Goal: Task Accomplishment & Management: Manage account settings

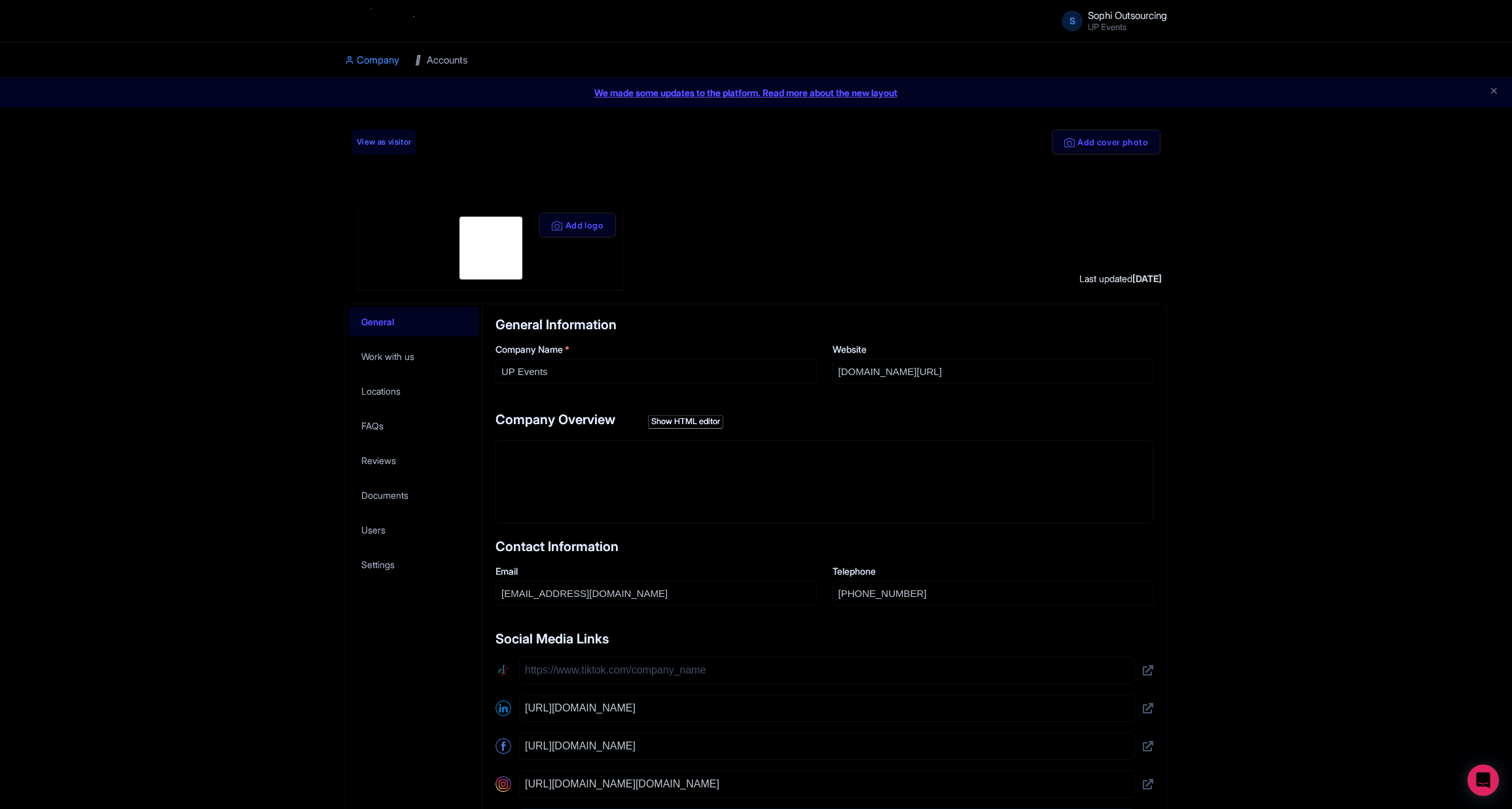
click at [451, 57] on link "Accounts" at bounding box center [442, 61] width 53 height 36
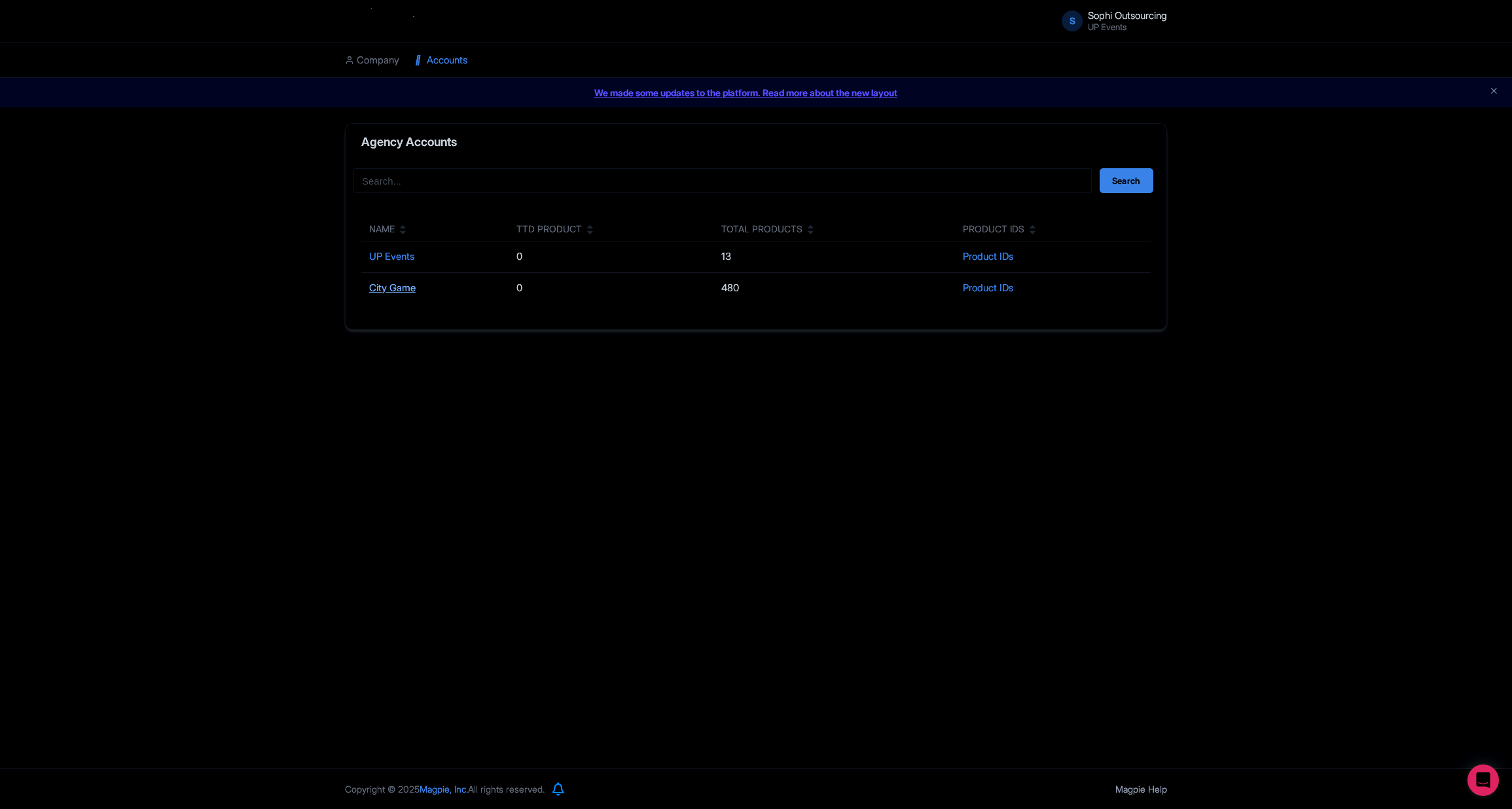
click at [379, 282] on link "City Game" at bounding box center [393, 287] width 47 height 13
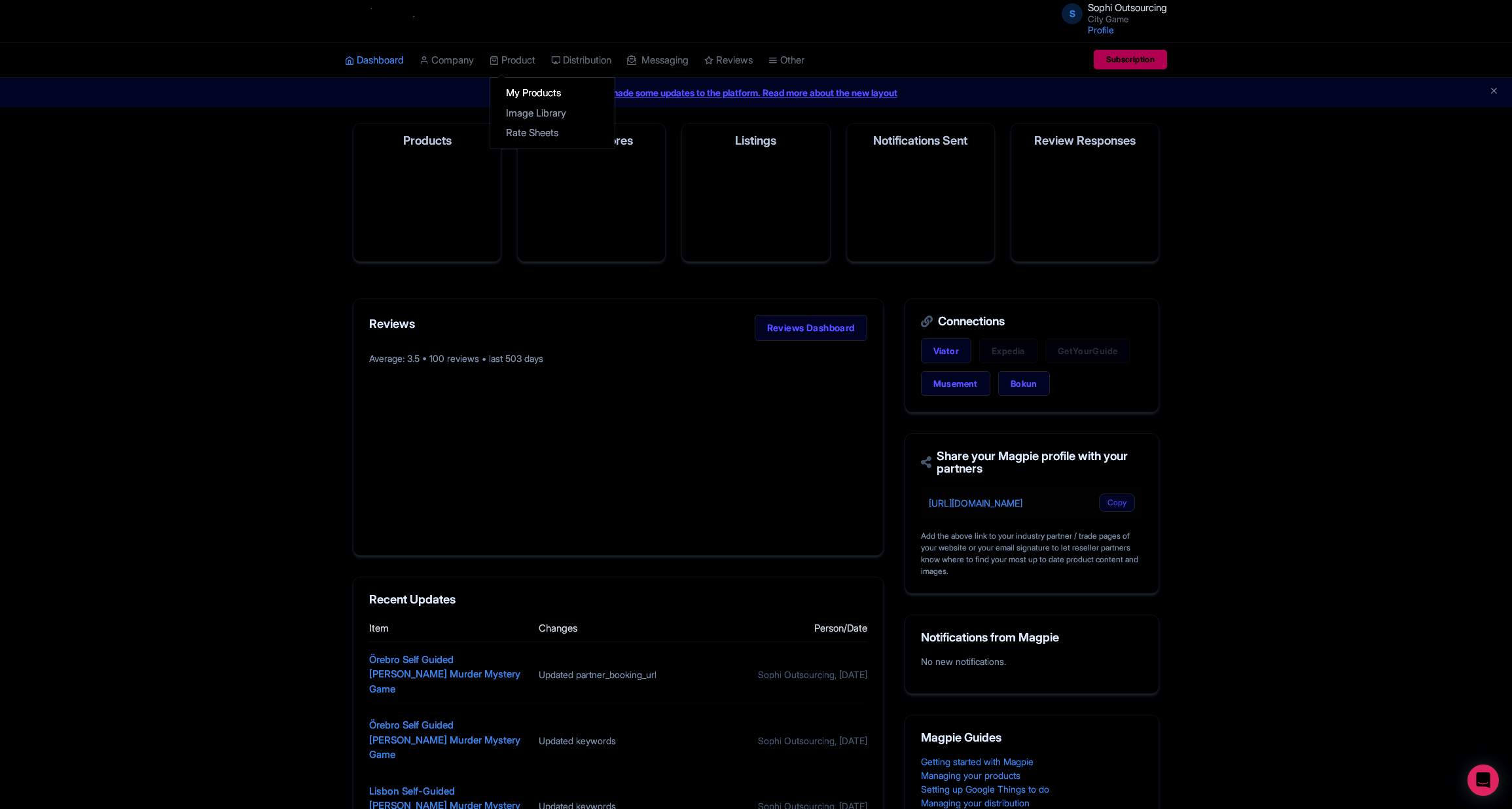
click at [531, 96] on link "My Products" at bounding box center [552, 93] width 124 height 21
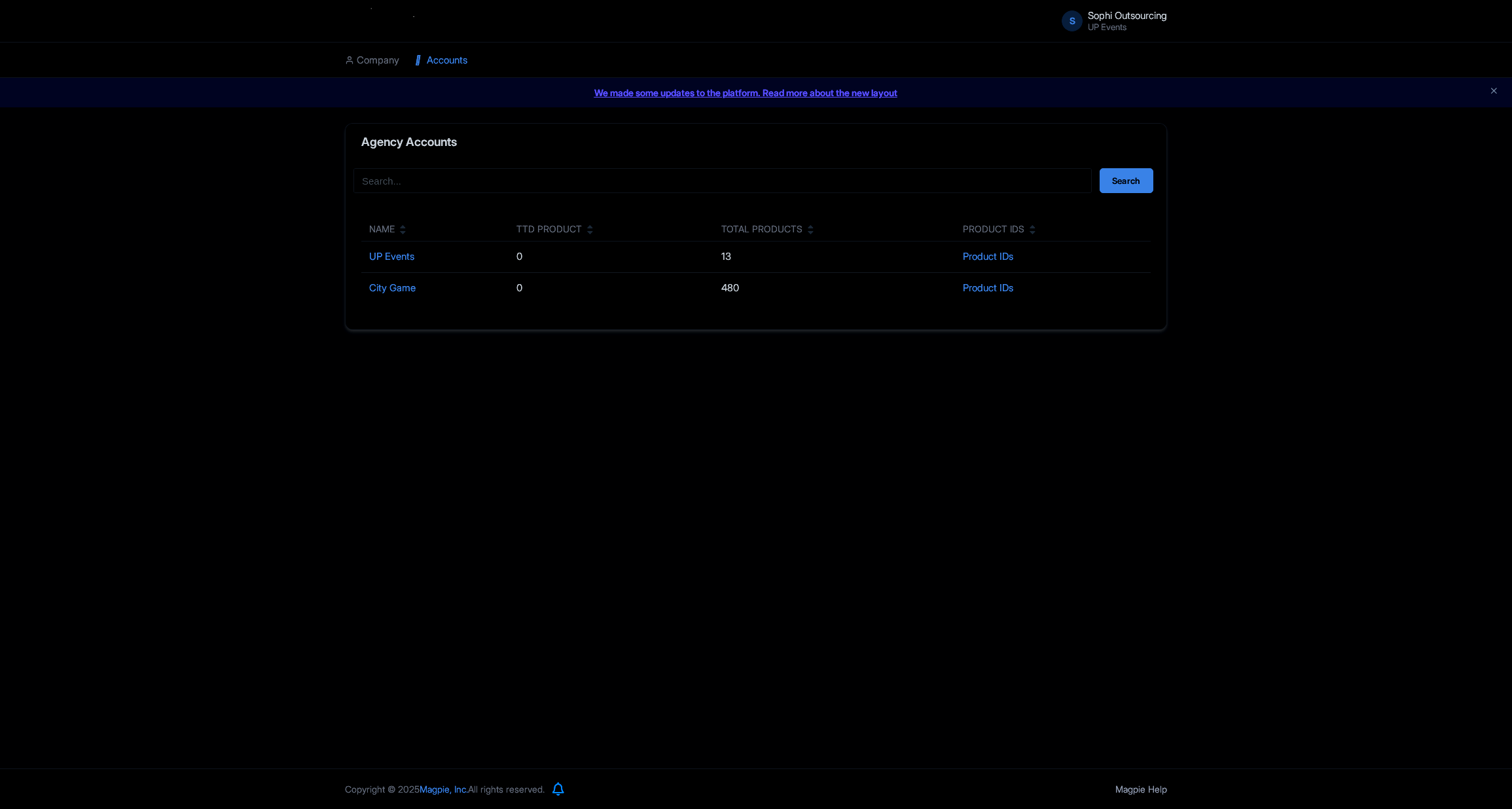
click at [400, 298] on td "City Game" at bounding box center [435, 287] width 148 height 30
click at [400, 293] on link "City Game" at bounding box center [393, 287] width 47 height 13
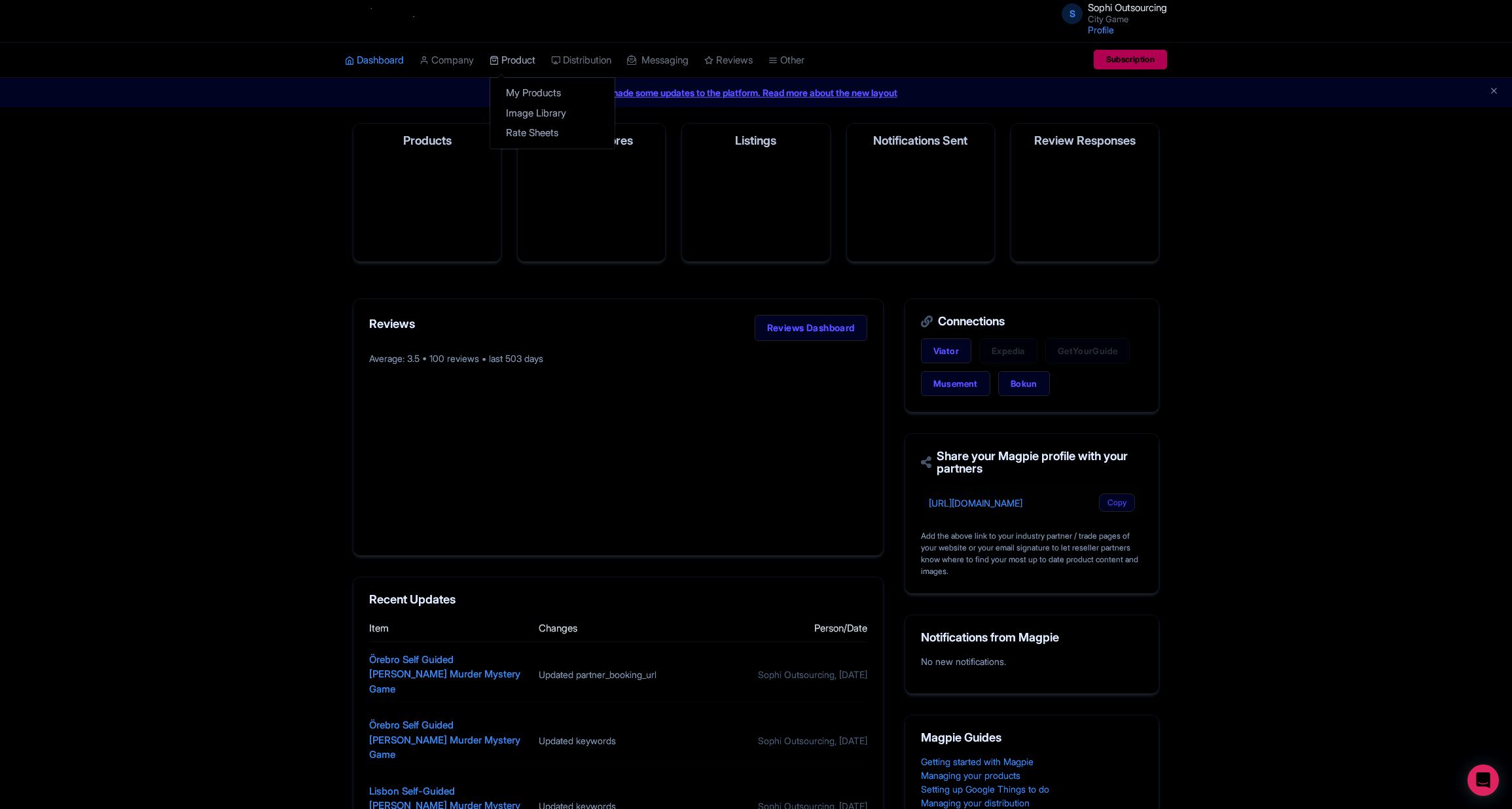
click at [517, 61] on link "Product" at bounding box center [512, 61] width 46 height 36
click at [529, 82] on div "My Products Image Library Rate Sheets" at bounding box center [552, 113] width 126 height 72
click at [535, 91] on link "My Products" at bounding box center [552, 93] width 124 height 21
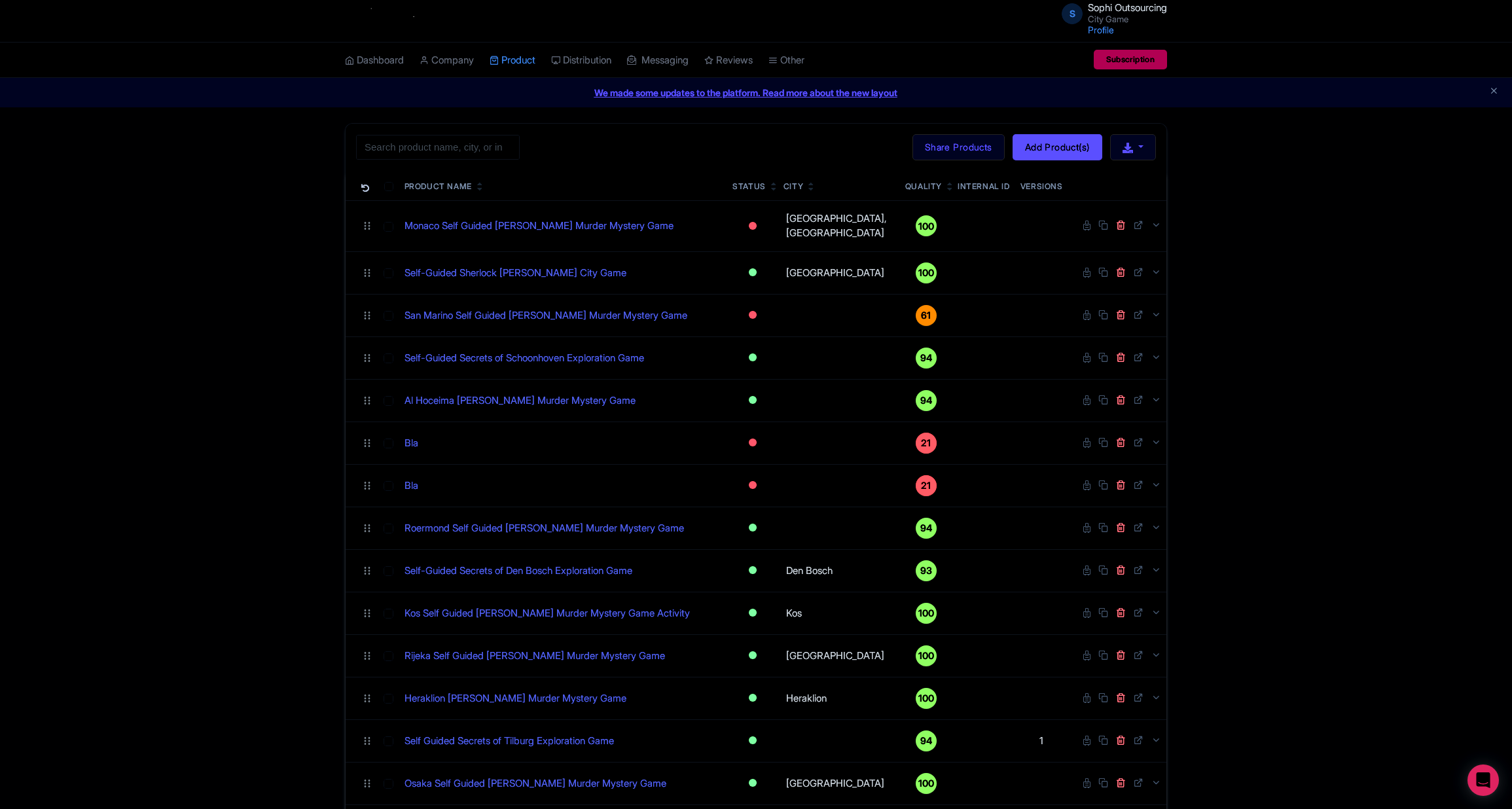
drag, startPoint x: 451, startPoint y: 153, endPoint x: 487, endPoint y: 153, distance: 36.0
click at [451, 153] on input "search" at bounding box center [437, 147] width 163 height 24
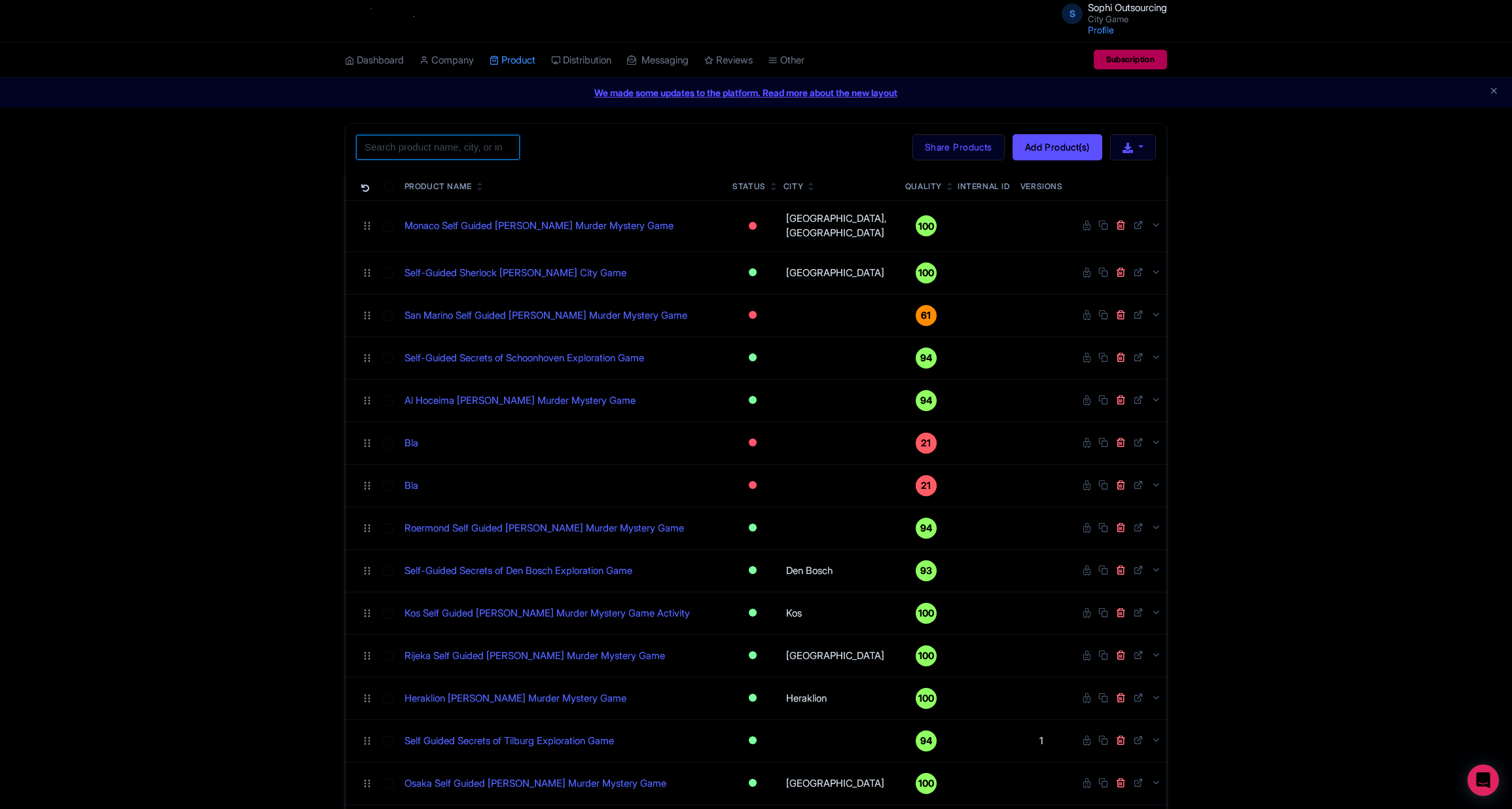
paste input "Rotterdam Self-Guided Sherlock Holmes Murder Mystery Game"
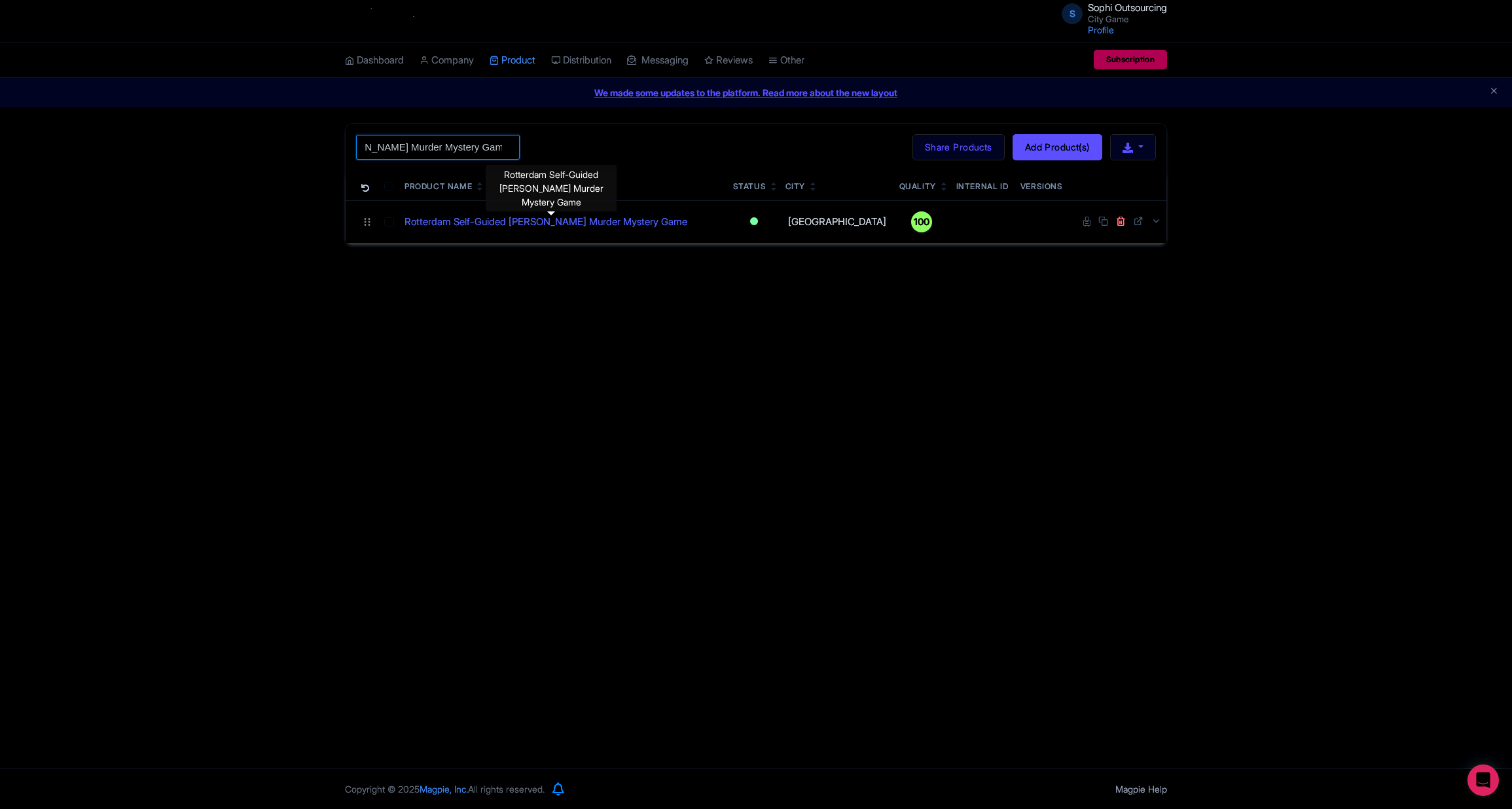
type input "Rotterdam Self-Guided Sherlock Holmes Murder Mystery Game"
click at [594, 234] on td "Rotterdam Self-Guided Sherlock Holmes Murder Mystery Game" at bounding box center [564, 222] width 328 height 43
click at [593, 228] on link "Rotterdam Self-Guided Sherlock Holmes Murder Mystery Game" at bounding box center [545, 222] width 282 height 15
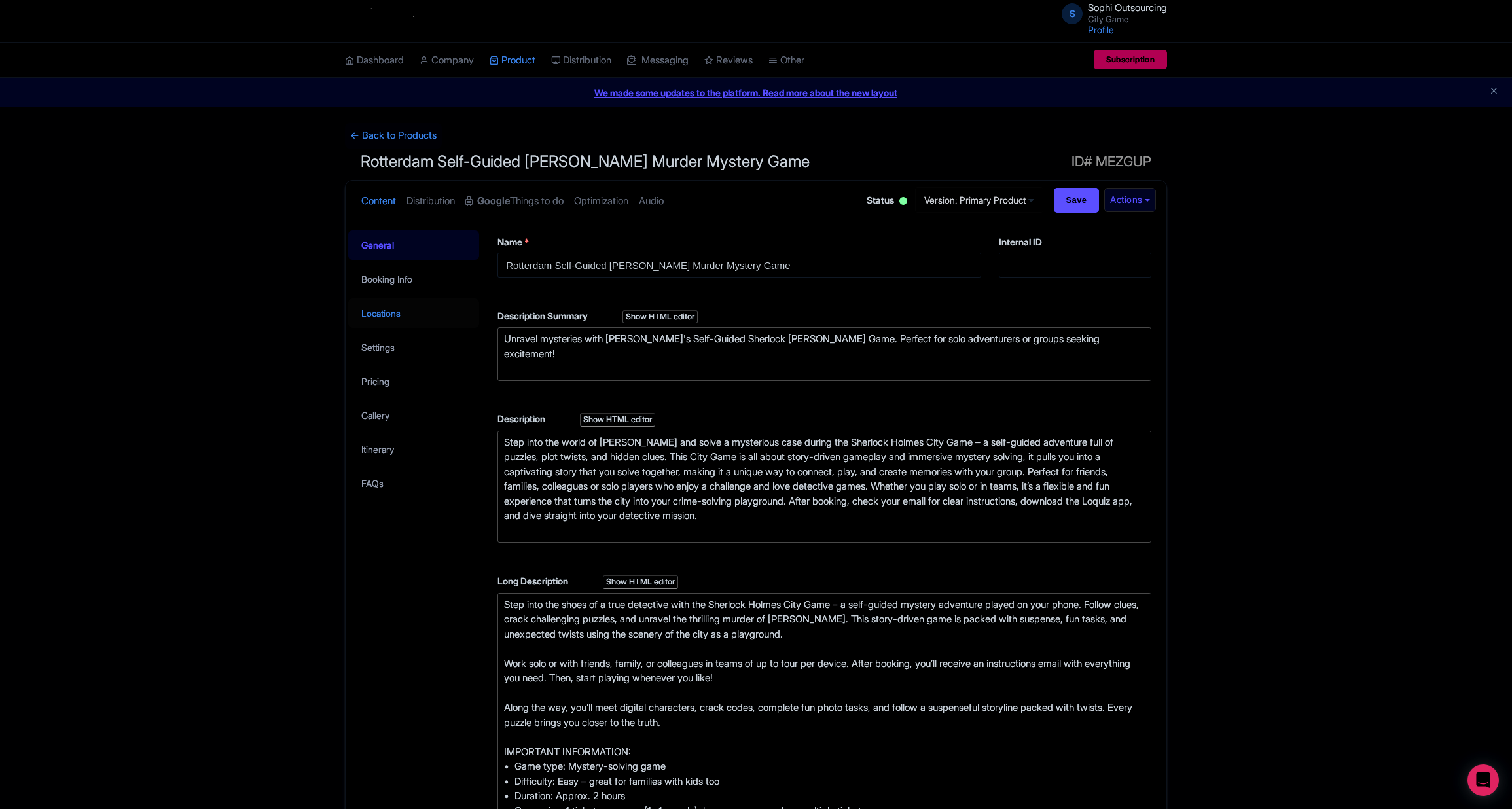
click at [403, 324] on link "Locations" at bounding box center [413, 313] width 131 height 29
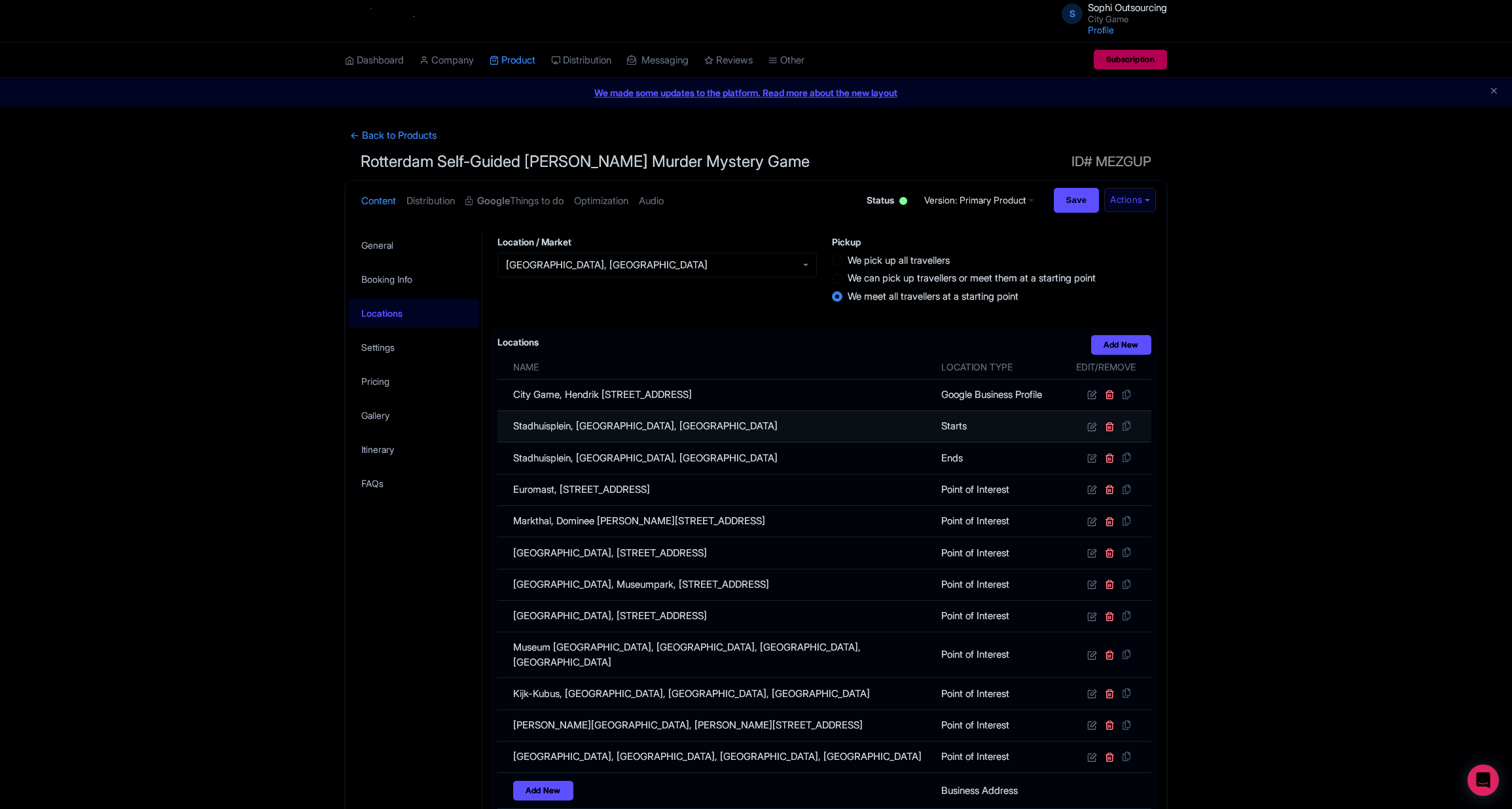
click at [770, 432] on td "Stadhuisplein, Rotterdam, Netherlands" at bounding box center [715, 426] width 436 height 31
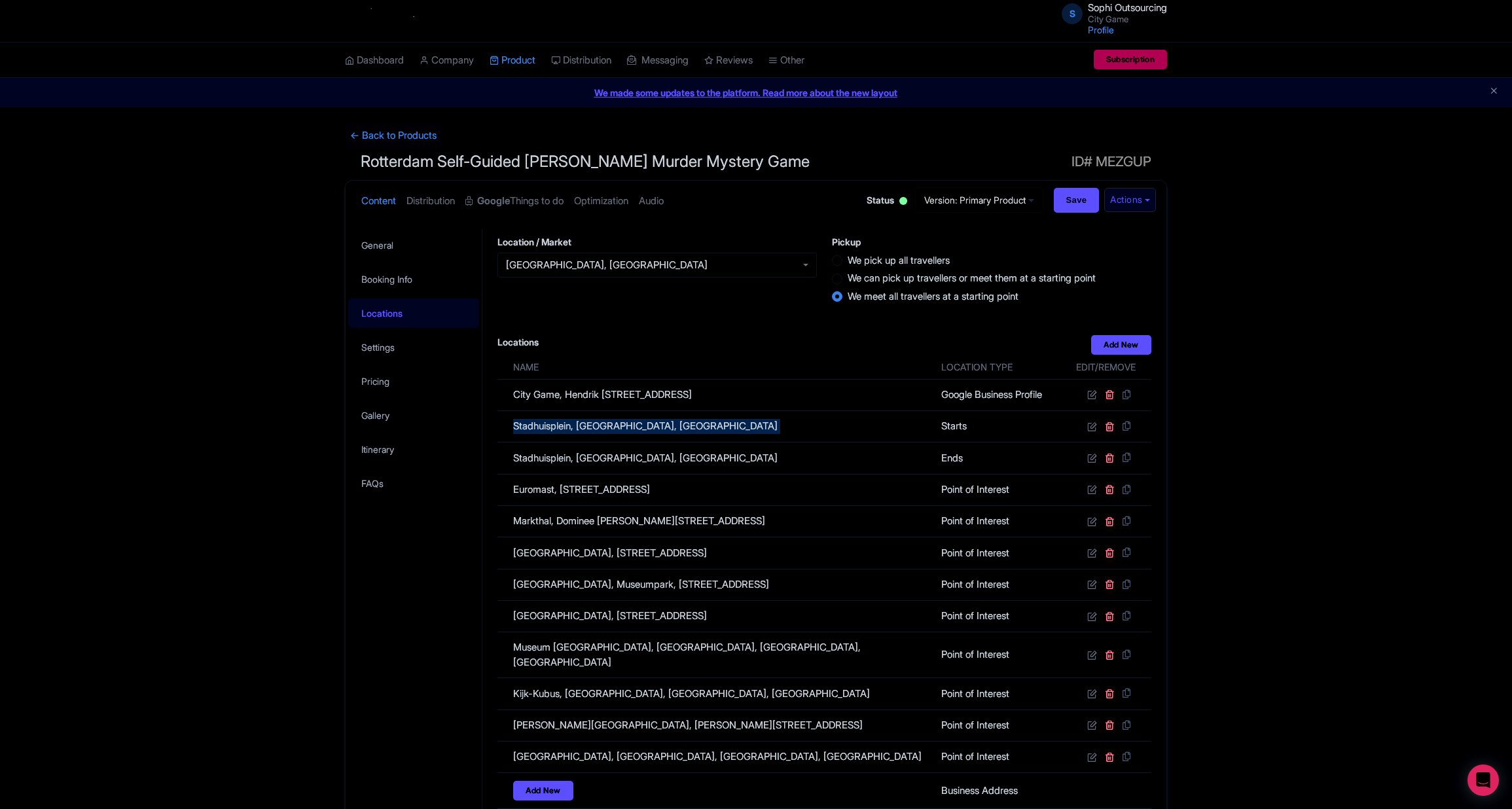
copy tr "Stadhuisplein, Rotterdam, Netherlands"
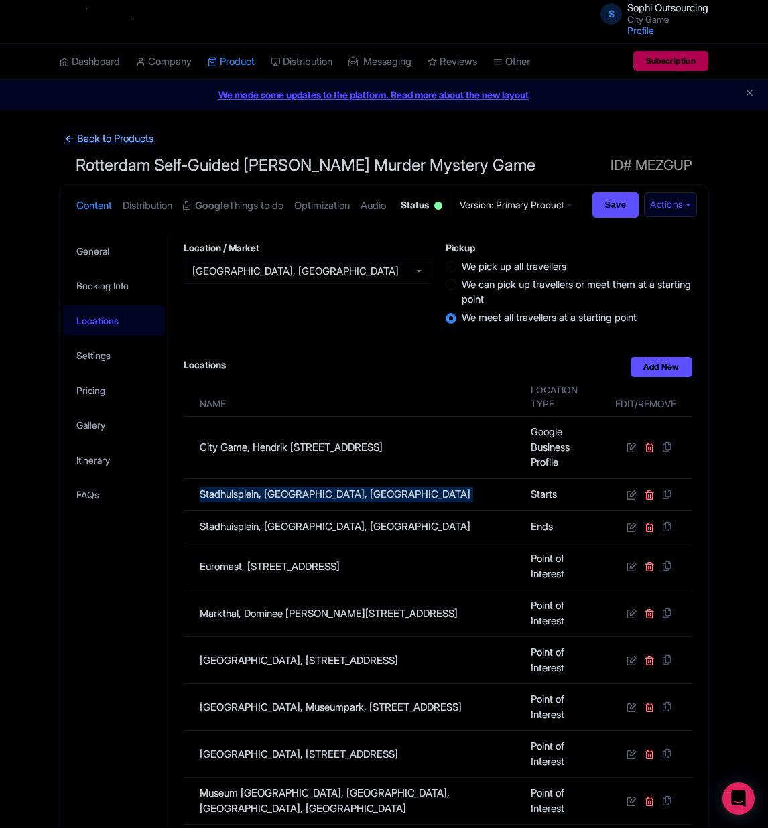
click at [135, 131] on link "← Back to Products" at bounding box center [109, 139] width 99 height 26
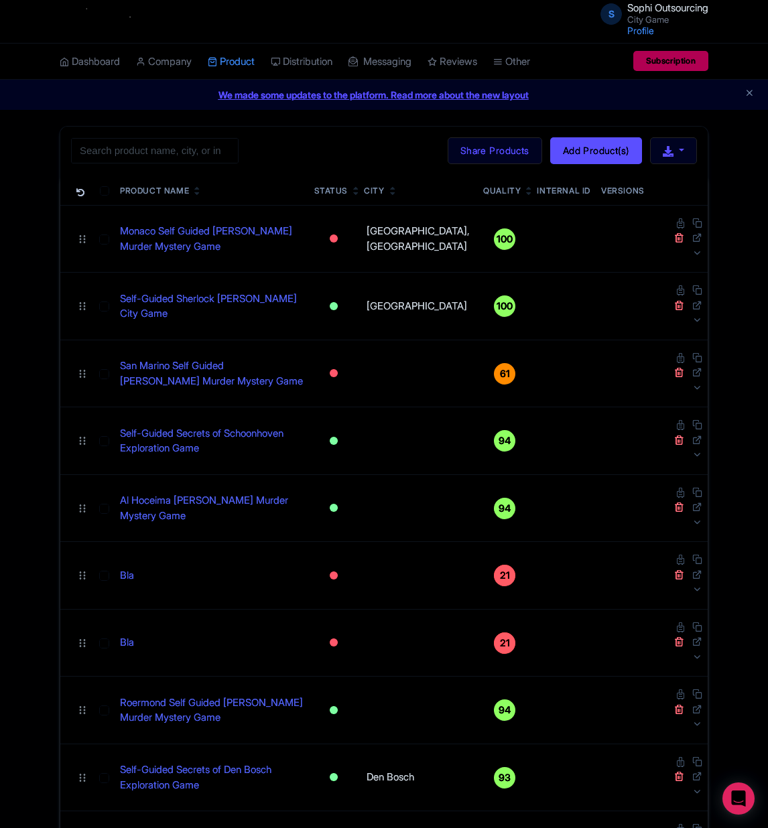
click at [222, 165] on div "Search Bulk Actions Delete Add to Collection Share Products Add to Collection C…" at bounding box center [383, 151] width 647 height 48
click at [221, 157] on input "search" at bounding box center [154, 150] width 167 height 25
paste input "Delft Self-Guided Sherlock Holmes Murder Mystery Game"
click button "Search" at bounding box center [0, 0] width 0 height 0
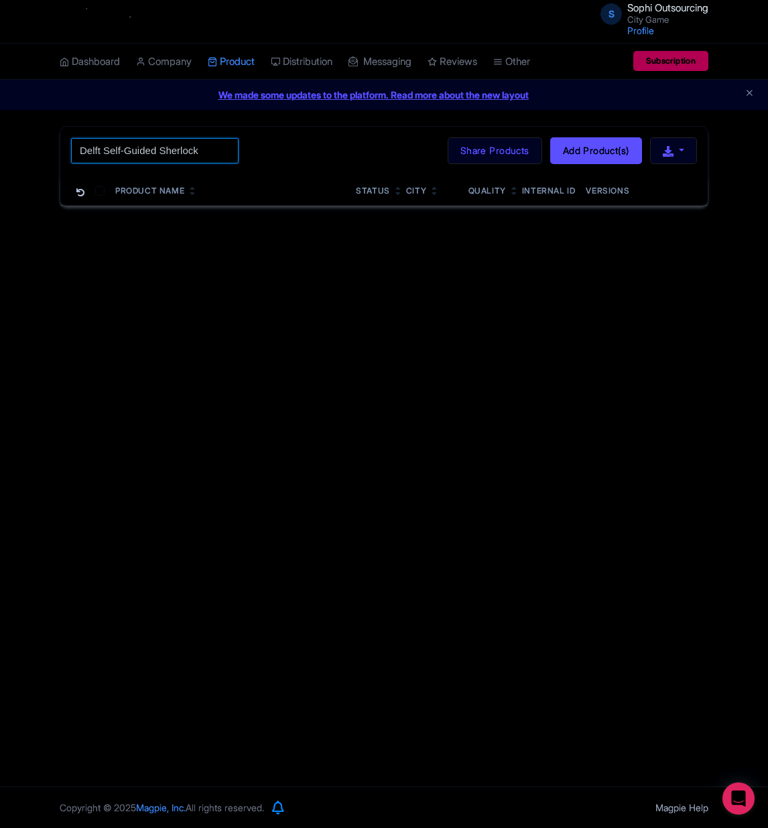
scroll to position [0, 0]
type input "Delft"
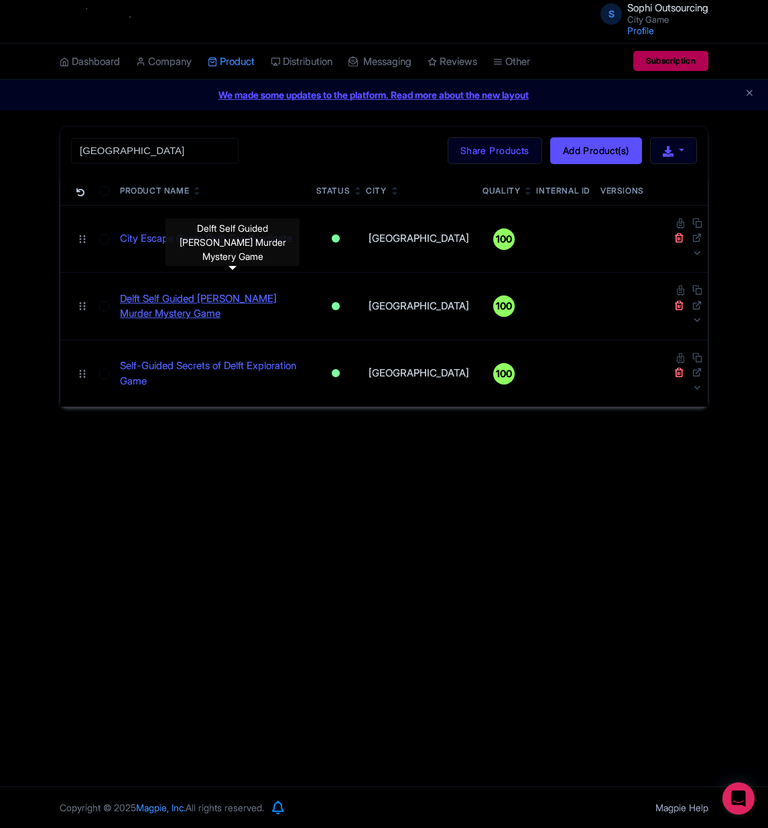
click at [205, 291] on link "Delft Self Guided Sherlock Holmes Murder Mystery Game" at bounding box center [213, 306] width 186 height 30
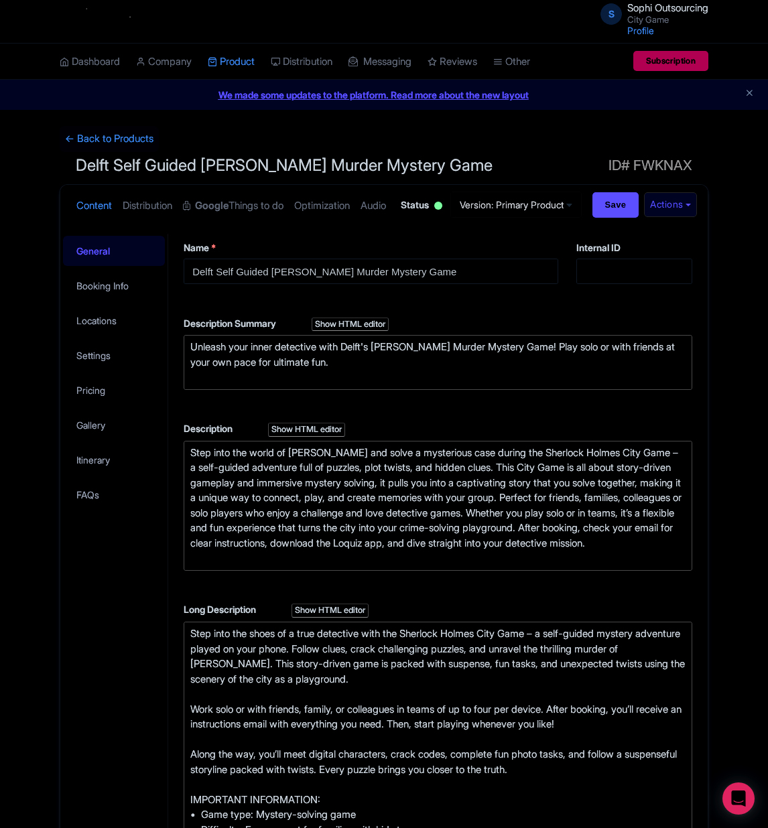
click at [141, 660] on div "General Booking Info Locations Settings Pricing Gallery Itinerary FAQs" at bounding box center [114, 840] width 108 height 1214
click at [100, 336] on link "Locations" at bounding box center [114, 320] width 102 height 30
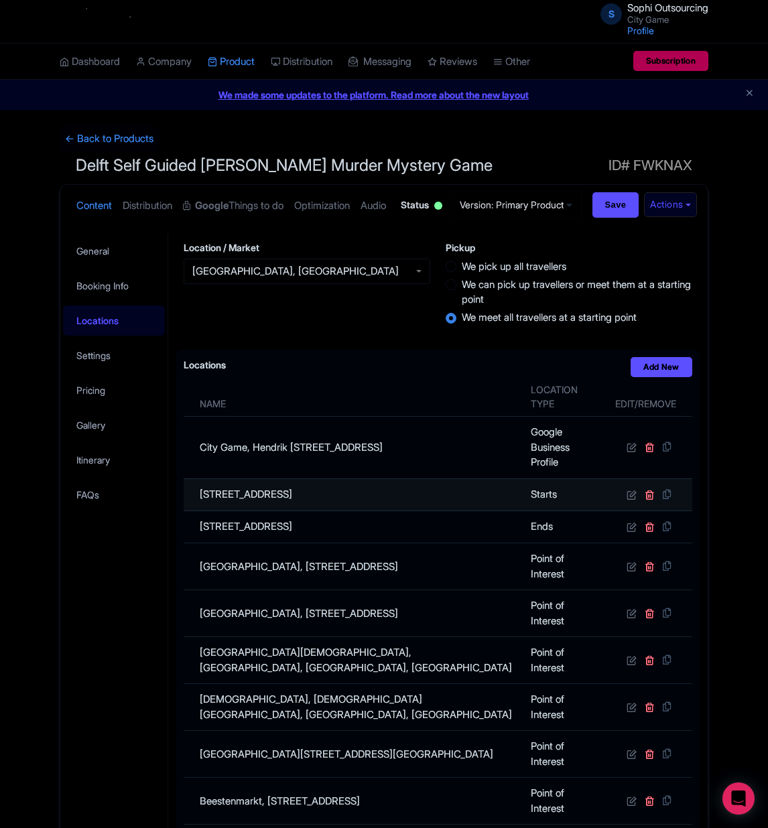
click at [404, 510] on td "[STREET_ADDRESS]" at bounding box center [353, 494] width 339 height 32
click at [404, 510] on td "Stationsplein 1, 2611 BV Delft, Netherlands" at bounding box center [353, 494] width 339 height 32
copy tr "Stationsplein 1, 2611 BV Delft, Netherlands"
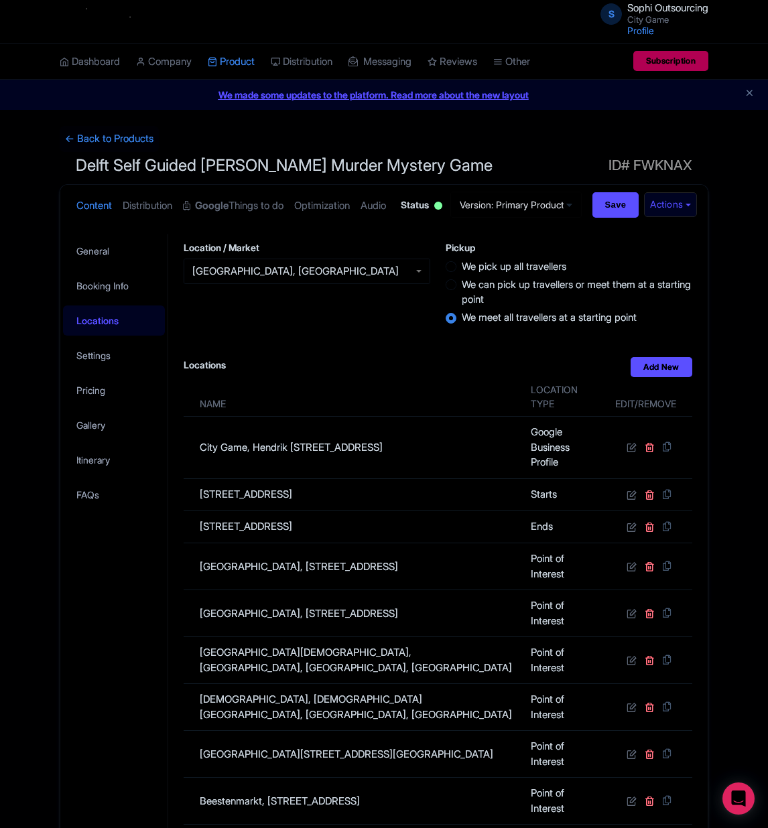
drag, startPoint x: 746, startPoint y: 833, endPoint x: 770, endPoint y: 833, distance: 24.1
drag, startPoint x: 770, startPoint y: 833, endPoint x: 139, endPoint y: 644, distance: 659.3
click at [139, 644] on div "General Booking Info Locations Settings Pricing Gallery Itinerary FAQs" at bounding box center [114, 691] width 108 height 916
click at [143, 137] on link "← Back to Products" at bounding box center [109, 139] width 99 height 26
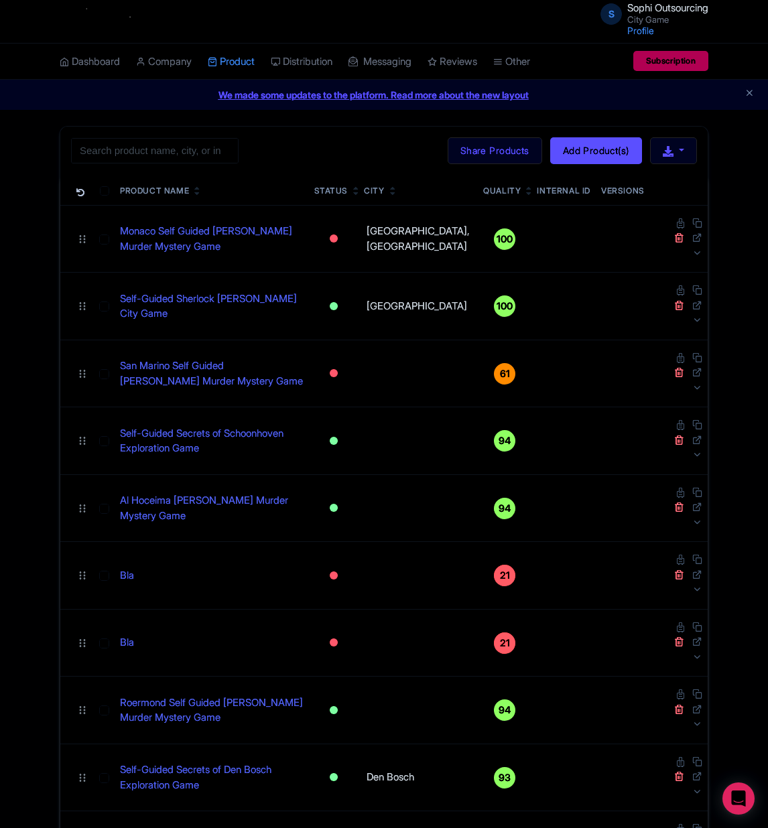
click at [251, 163] on div "Search Bulk Actions [GEOGRAPHIC_DATA] Add to Collection Share Products Add to C…" at bounding box center [383, 151] width 647 height 48
click at [233, 149] on input "search" at bounding box center [154, 150] width 167 height 25
paste input "Deventer Self-Guided [PERSON_NAME] Murder Mystery Game"
click button "Search" at bounding box center [0, 0] width 0 height 0
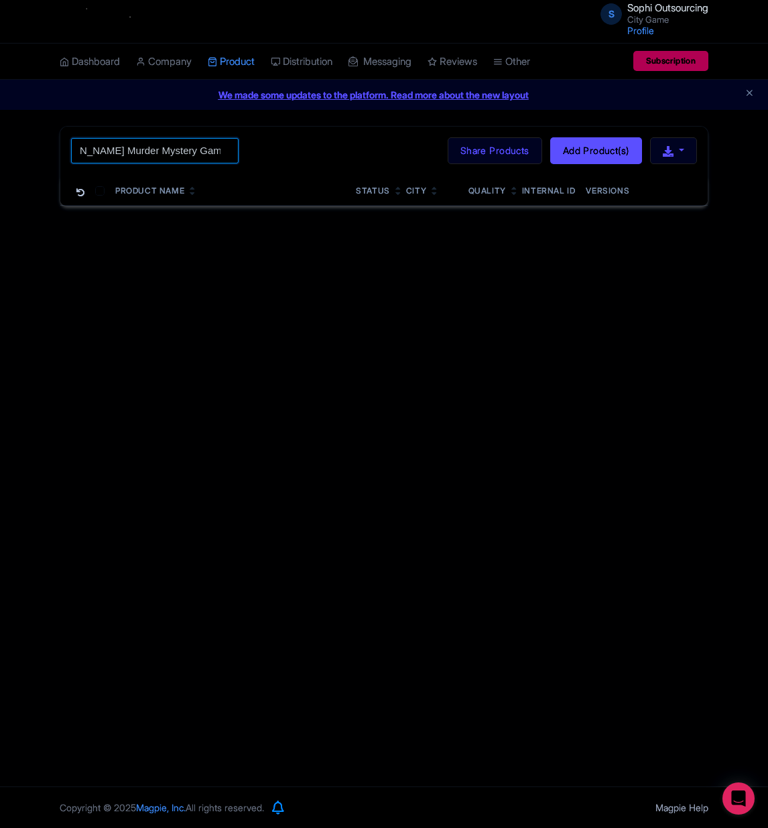
click at [111, 153] on input "Deventer Self-Guided [PERSON_NAME] Murder Mystery Game" at bounding box center [154, 150] width 167 height 25
drag, startPoint x: 111, startPoint y: 153, endPoint x: 30, endPoint y: 155, distance: 80.4
click at [109, 155] on input "Deventer Self-Guided [PERSON_NAME] Murder Mystery Game" at bounding box center [154, 150] width 167 height 25
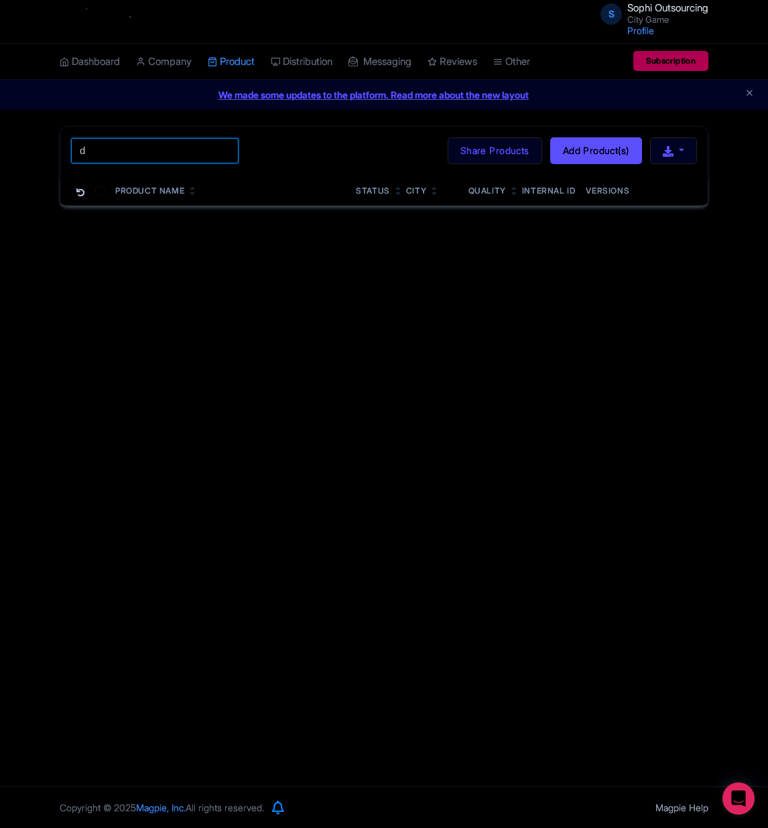
scroll to position [0, 0]
type input "Deventer"
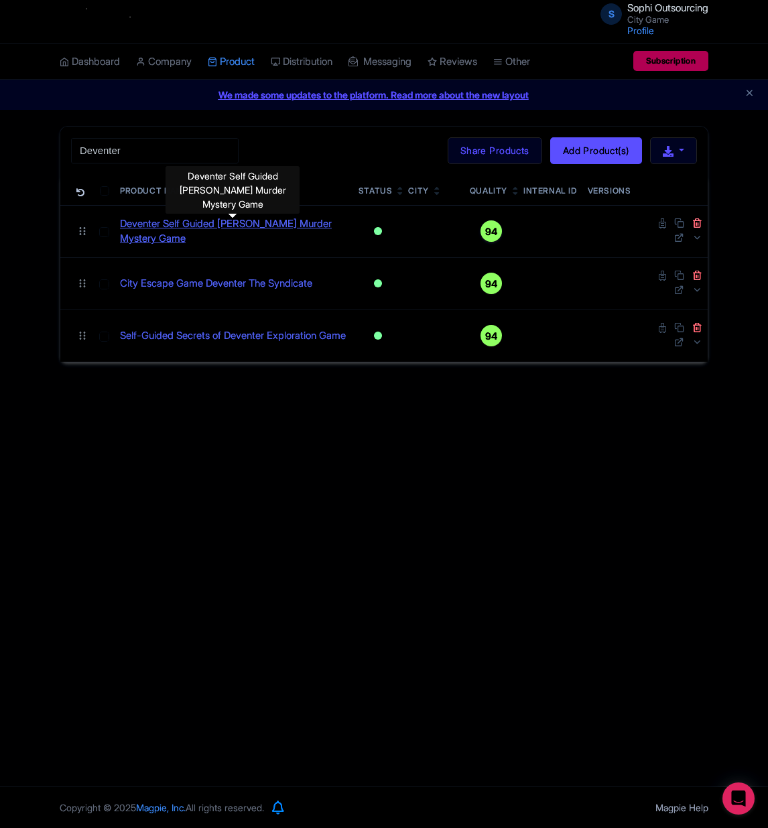
click at [193, 227] on link "Deventer Self Guided [PERSON_NAME] Murder Mystery Game" at bounding box center [234, 231] width 228 height 30
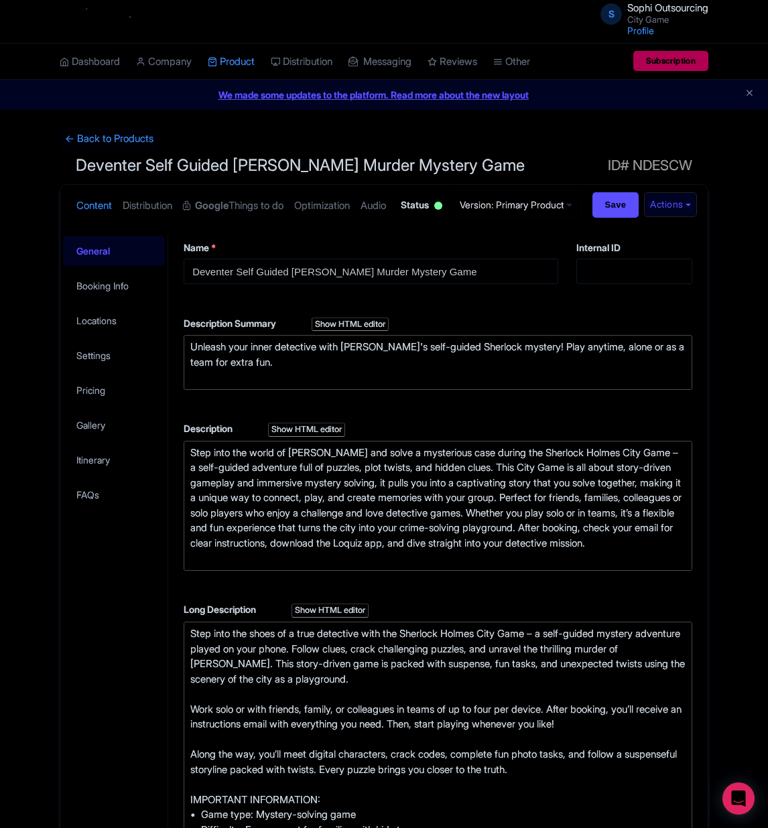
drag, startPoint x: 107, startPoint y: 691, endPoint x: 129, endPoint y: 688, distance: 21.7
click at [113, 690] on div "General Booking Info Locations Settings Pricing Gallery Itinerary FAQs" at bounding box center [114, 840] width 108 height 1214
click at [102, 336] on link "Locations" at bounding box center [114, 320] width 102 height 30
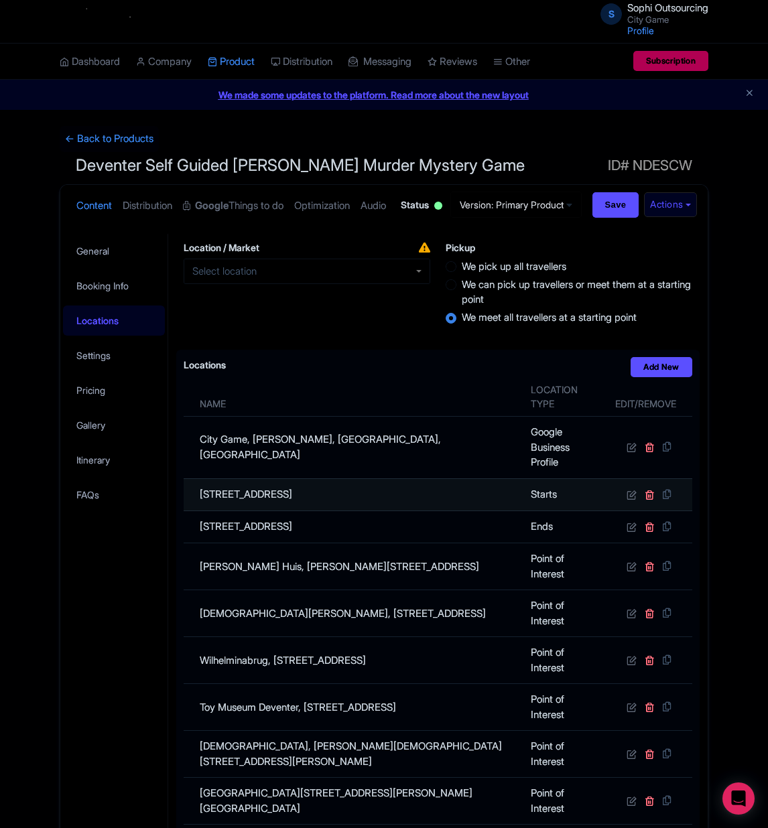
click at [372, 510] on td "Stationsplein 7411, Deventer, Overijssel, Netherlands" at bounding box center [353, 494] width 339 height 32
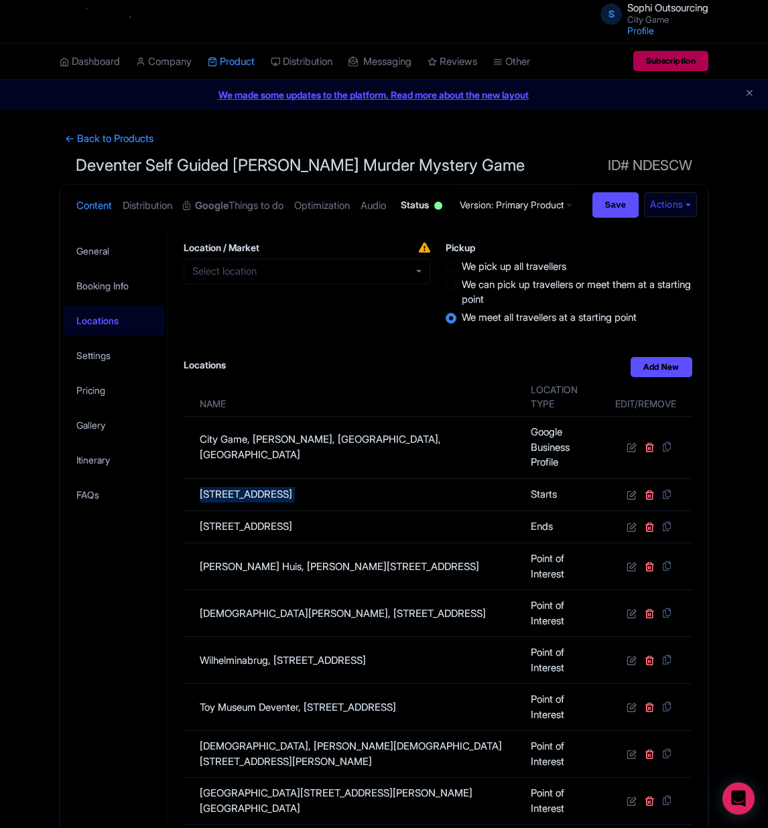
copy tr "Stationsplein 7411, Deventer, Overijssel, Netherlands"
click at [125, 135] on link "← Back to Products" at bounding box center [109, 139] width 99 height 26
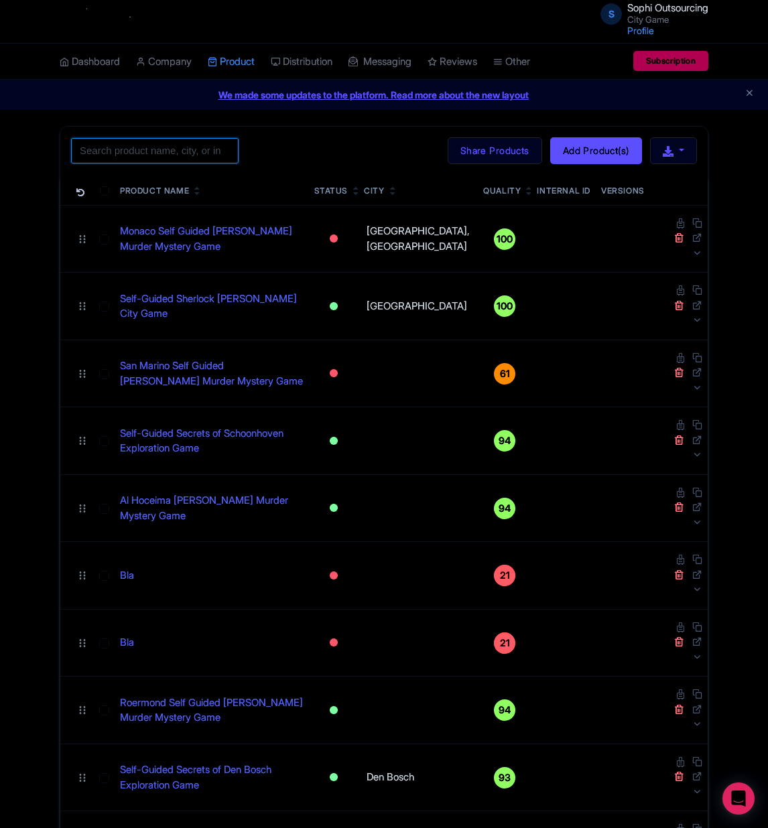
click at [184, 159] on input "search" at bounding box center [154, 150] width 167 height 25
paste input "Venlo"
type input "Venlo"
click button "Search" at bounding box center [0, 0] width 0 height 0
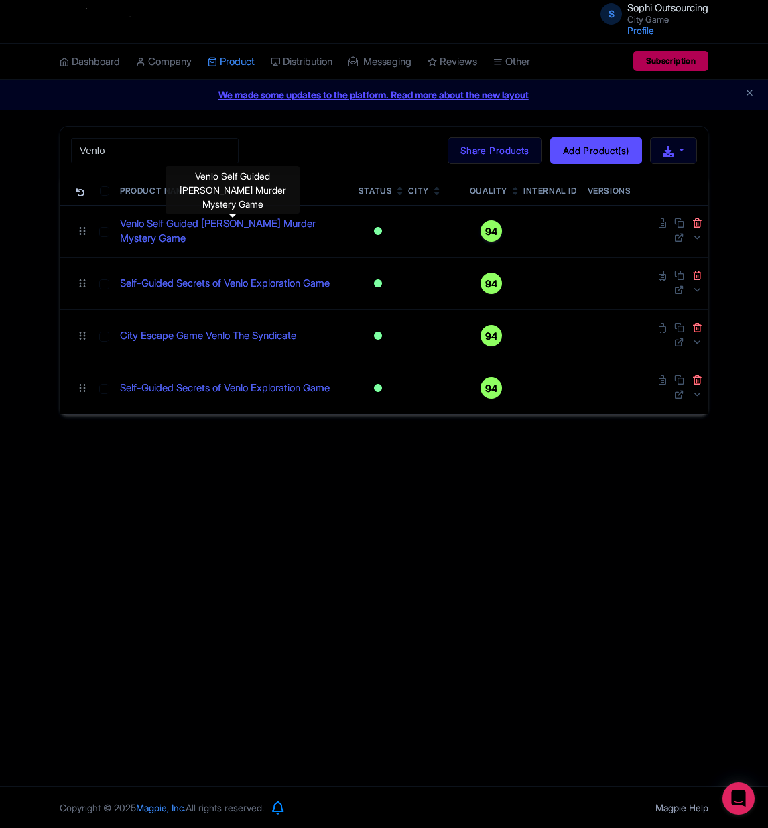
click at [208, 232] on link "Venlo Self Guided [PERSON_NAME] Murder Mystery Game" at bounding box center [234, 231] width 228 height 30
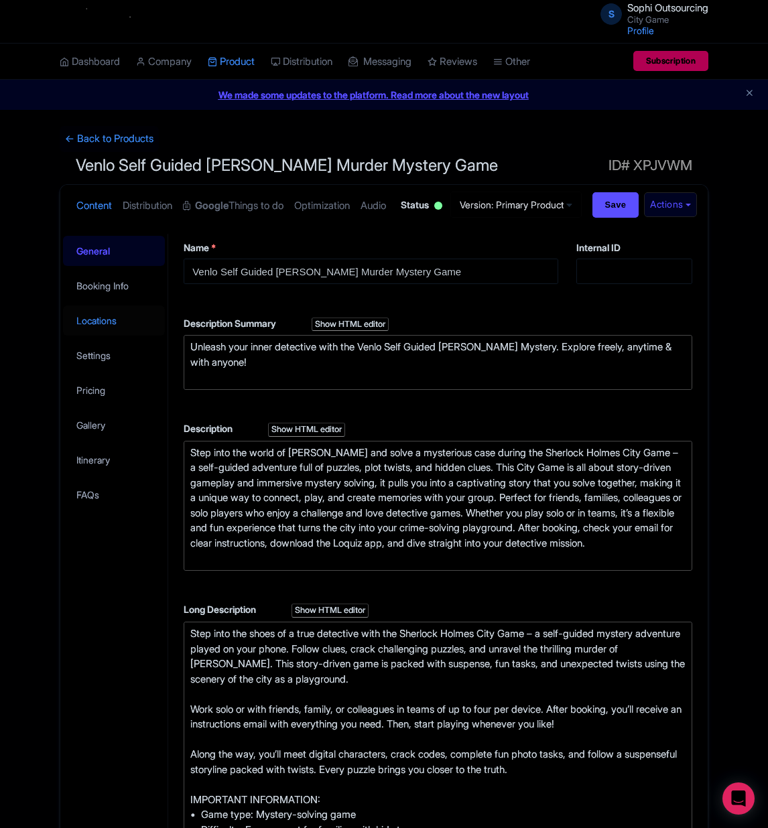
click at [119, 336] on link "Locations" at bounding box center [114, 320] width 102 height 30
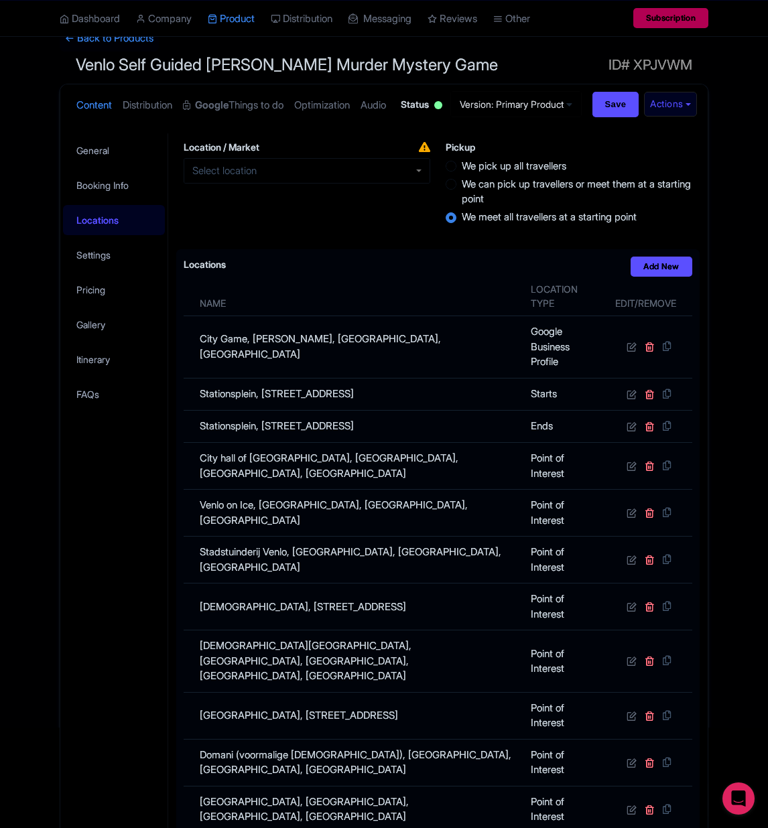
scroll to position [201, 0]
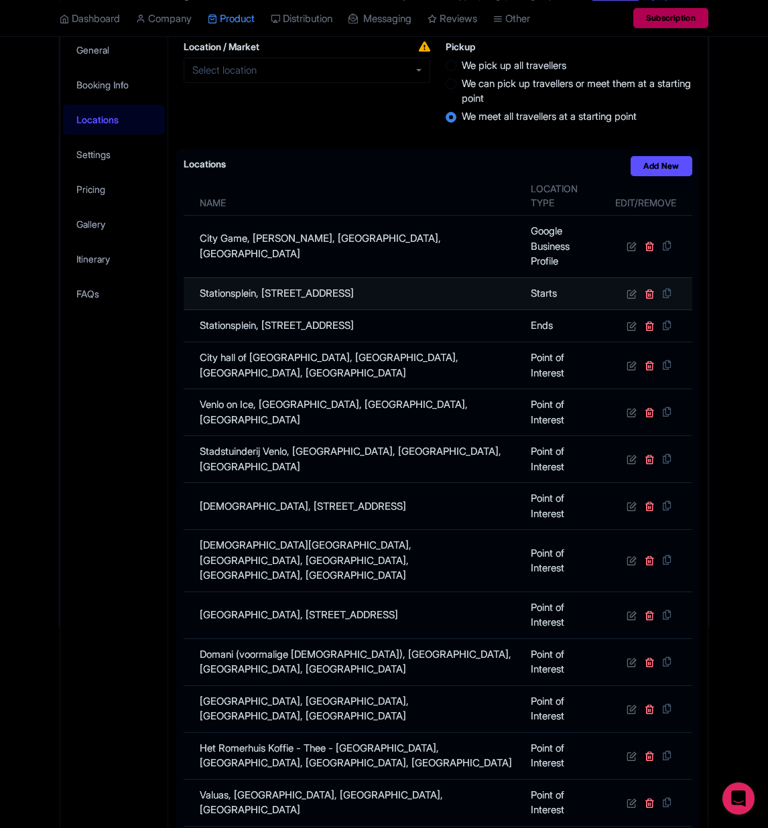
click at [338, 309] on td "Stationsplein, 5913 AA Venlo, Limburg, Netherlands" at bounding box center [353, 293] width 339 height 32
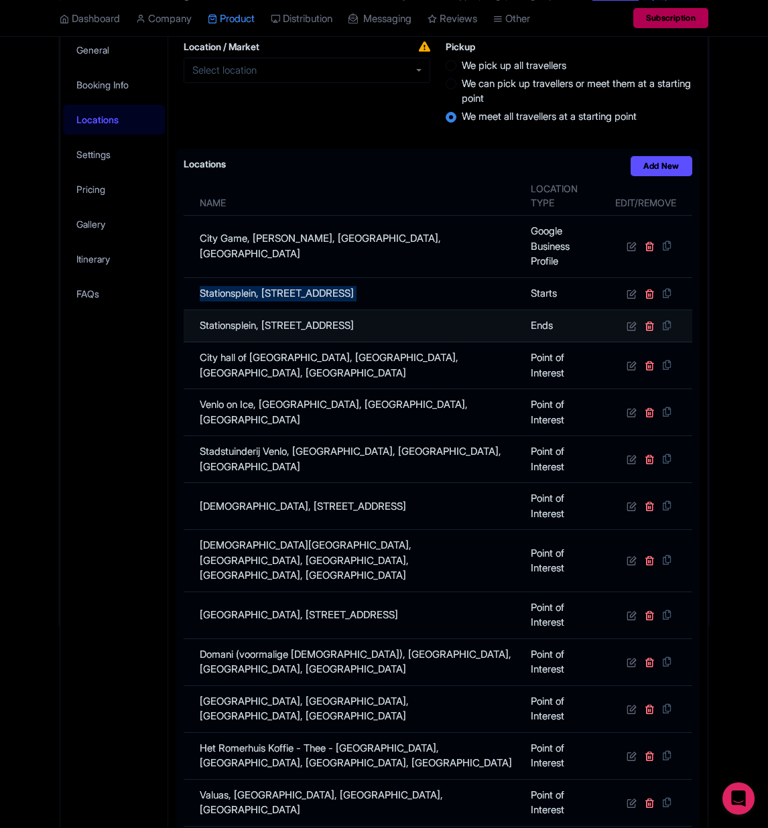
copy tr "Stationsplein, 5913 AA Venlo, Limburg, Netherlands"
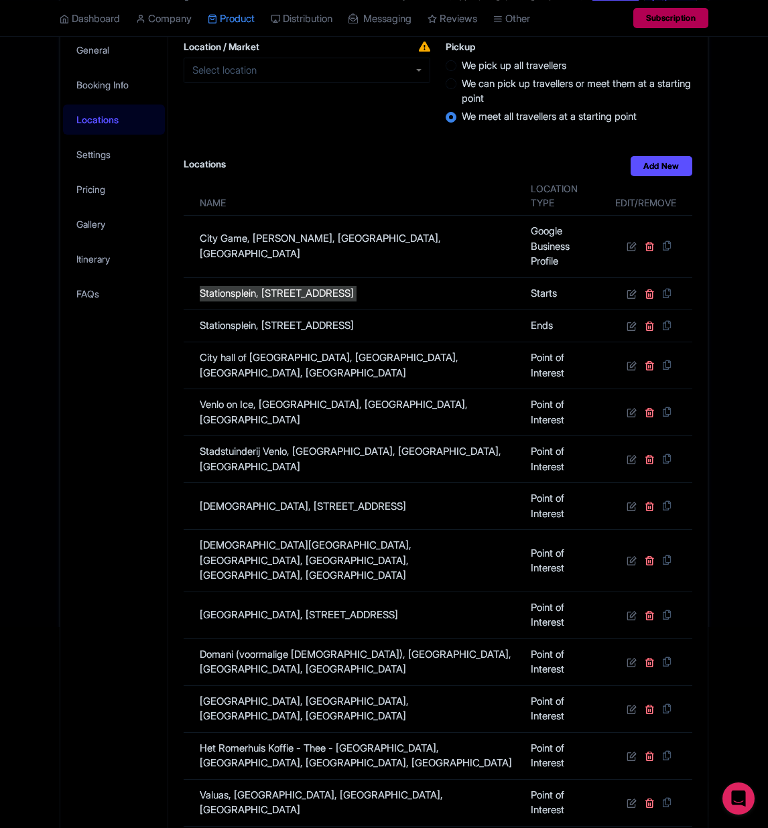
scroll to position [0, 0]
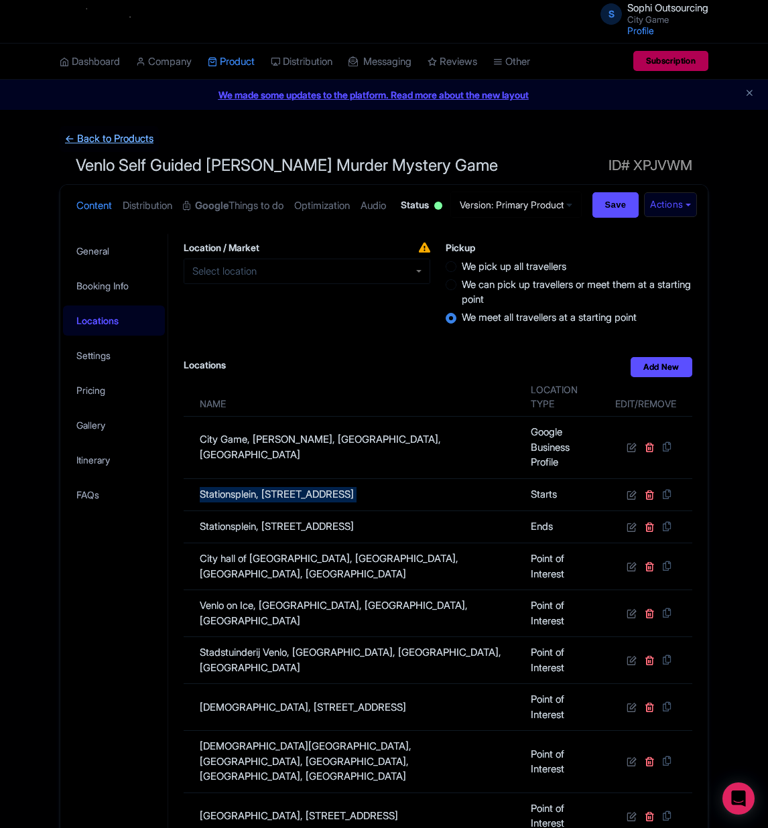
click at [95, 139] on link "← Back to Products" at bounding box center [109, 139] width 99 height 26
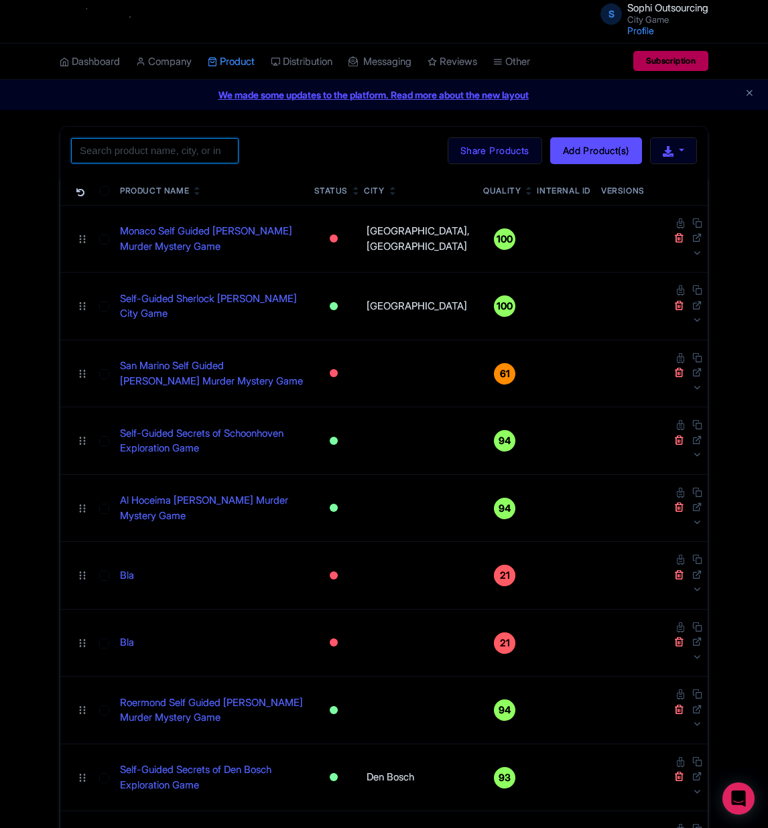
drag, startPoint x: 145, startPoint y: 165, endPoint x: 149, endPoint y: 159, distance: 6.9
click at [145, 163] on div "Search Bulk Actions Delete Add to Collection Share Products Add to Collection C…" at bounding box center [383, 151] width 647 height 48
click at [151, 153] on input "search" at bounding box center [154, 150] width 167 height 25
paste input "Ibiza"
type input "Ibiza"
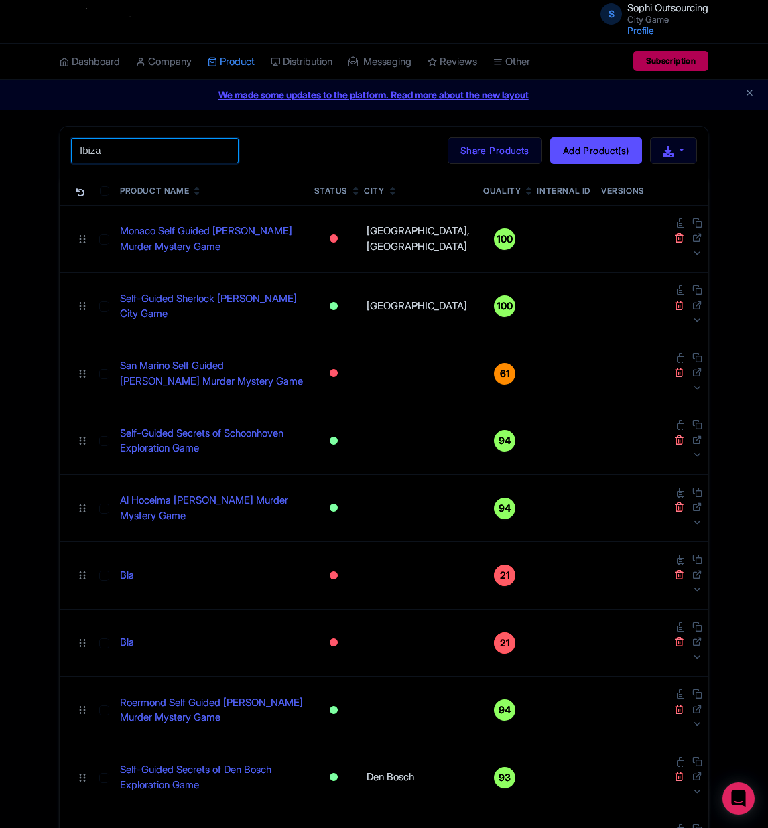
click button "Search" at bounding box center [0, 0] width 0 height 0
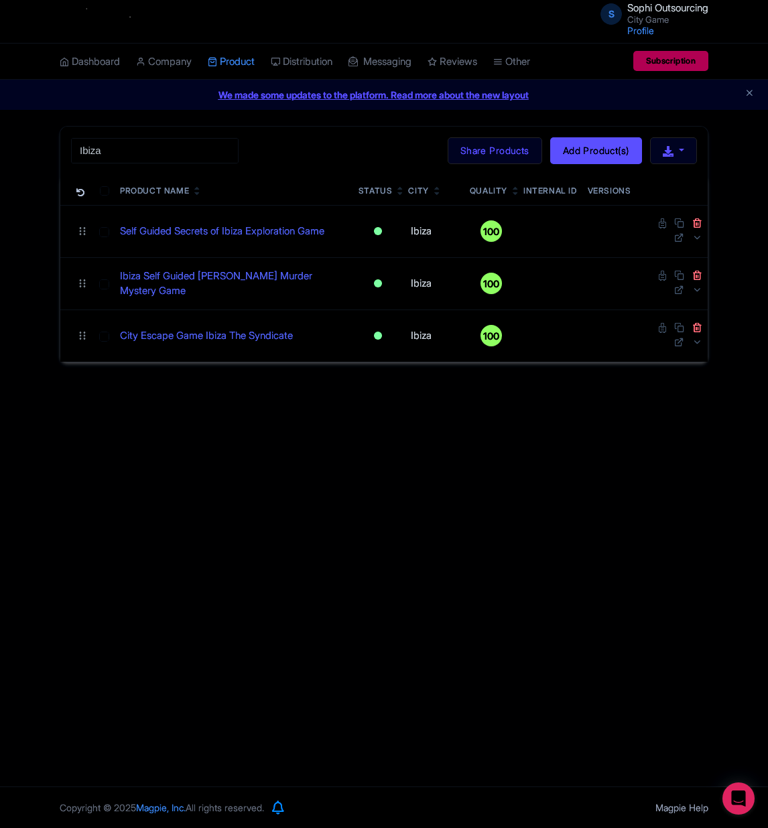
click at [352, 432] on div "S Sophi Outsourcing City Game Profile Users Settings Sign out Dashboard Company…" at bounding box center [384, 393] width 768 height 786
click at [257, 293] on link "Ibiza Self Guided Sherlock Holmes Murder Mystery Game" at bounding box center [234, 284] width 228 height 30
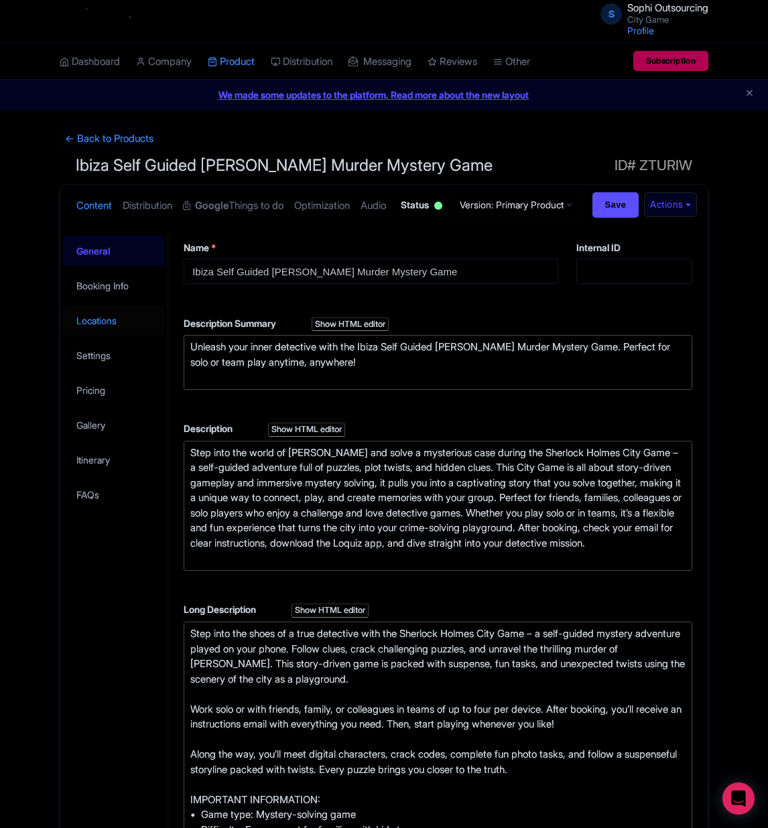
click at [102, 336] on link "Locations" at bounding box center [114, 320] width 102 height 30
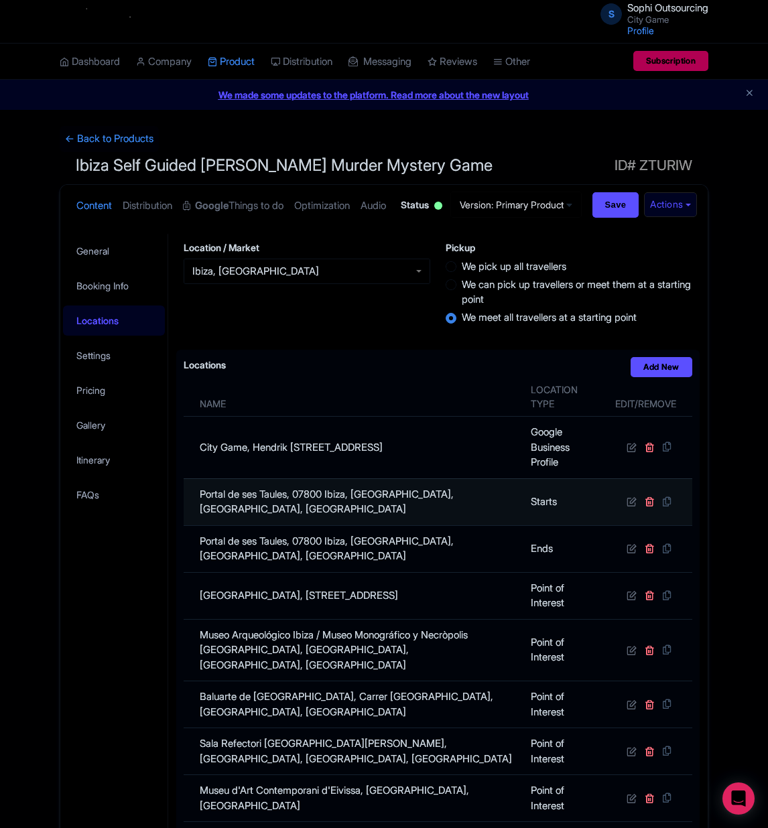
click at [265, 525] on td "Portal de ses Taules, 07800 Ibiza, Balearic Islands, Balearic Islands, Spain" at bounding box center [353, 501] width 339 height 47
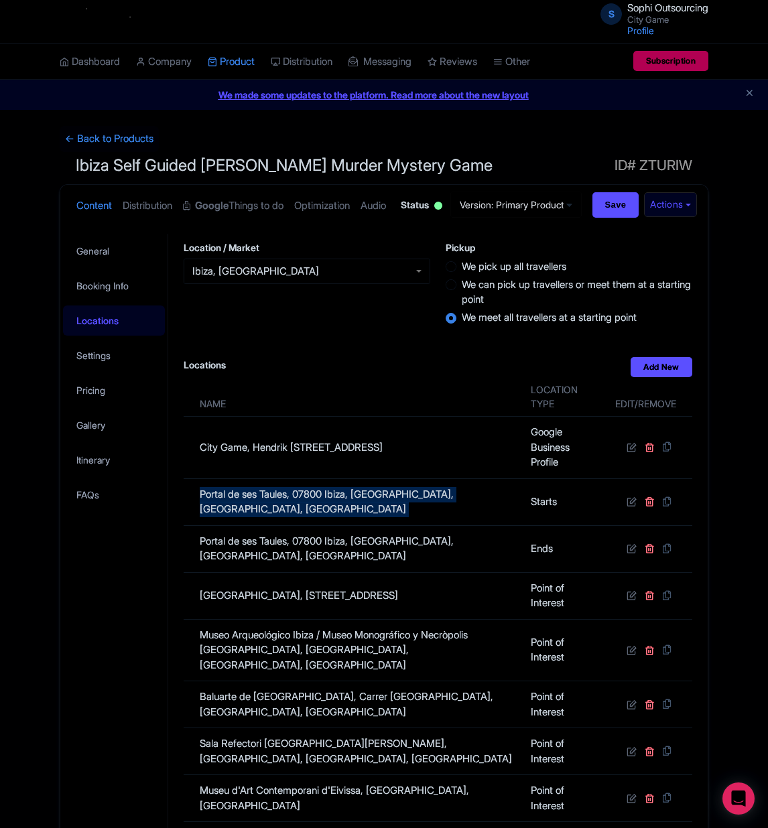
copy tr "Portal de ses Taules, 07800 Ibiza, Balearic Islands, Balearic Islands, Spain"
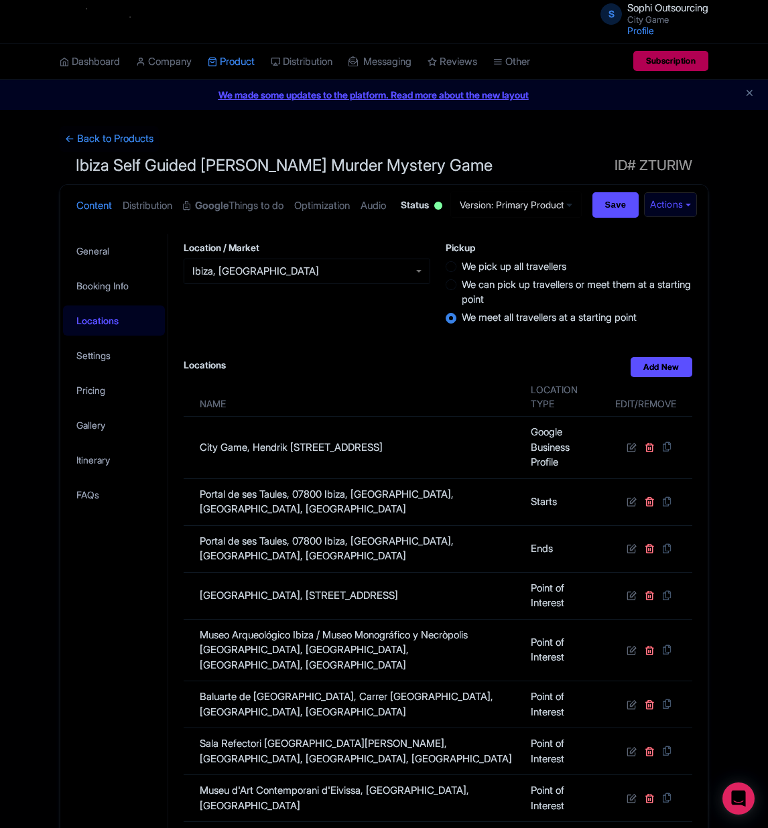
drag, startPoint x: 26, startPoint y: 200, endPoint x: 63, endPoint y: 175, distance: 44.4
click at [26, 200] on div "← Back to Products Ibiza Self Guided Sherlock Holmes Murder Mystery Game ID# ZT…" at bounding box center [384, 636] width 768 height 1020
click at [100, 137] on link "← Back to Products" at bounding box center [109, 139] width 99 height 26
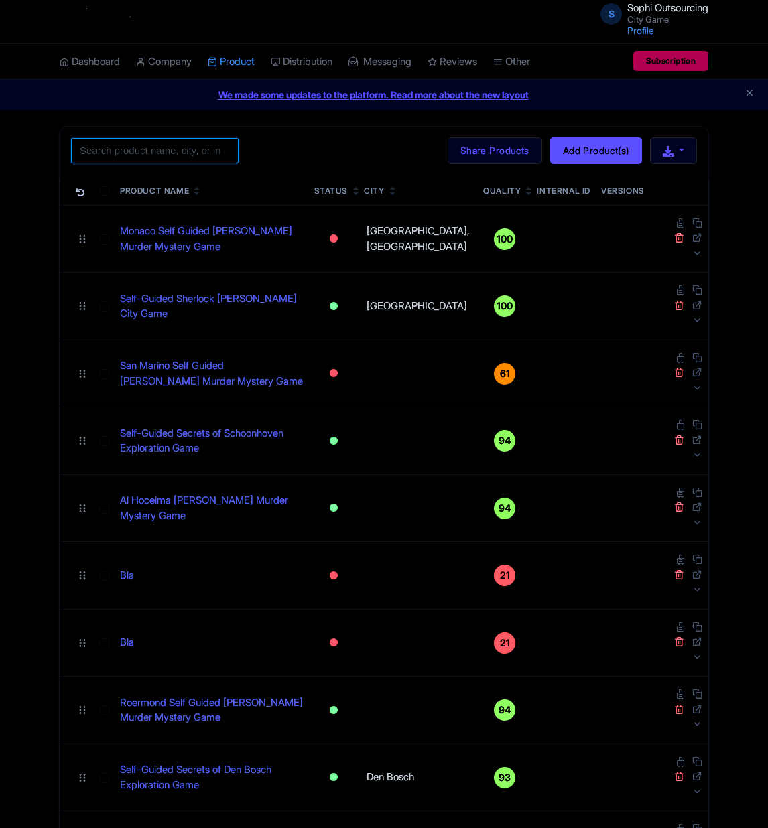
click at [192, 143] on input "search" at bounding box center [154, 150] width 167 height 25
paste input "[GEOGRAPHIC_DATA]"
type input "[GEOGRAPHIC_DATA]"
click button "Search" at bounding box center [0, 0] width 0 height 0
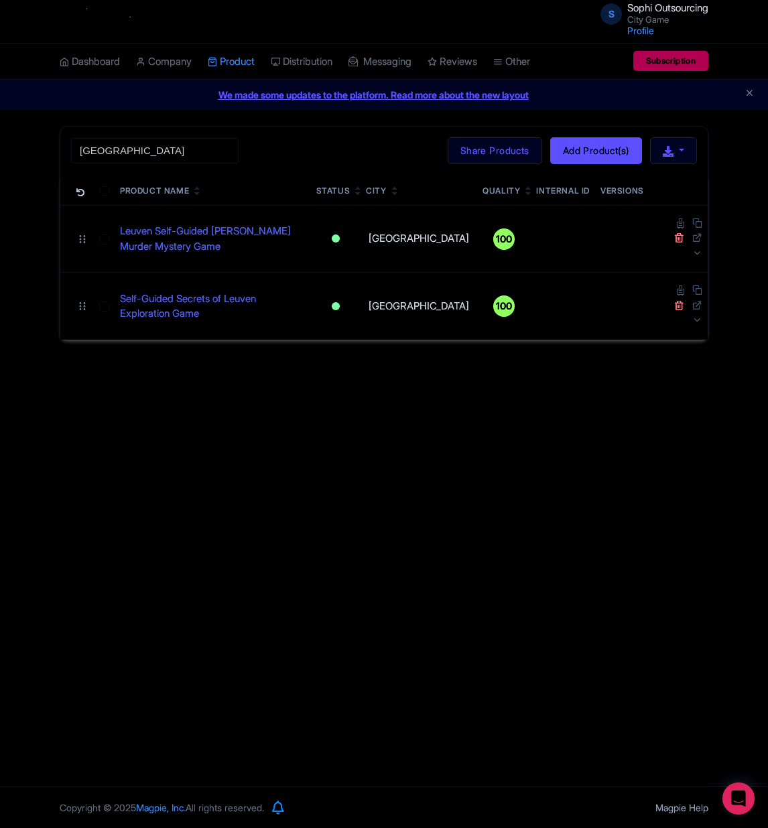
click at [274, 399] on div "S Sophi Outsourcing City Game Profile Users Settings Sign out Dashboard Company…" at bounding box center [384, 393] width 768 height 786
click at [186, 225] on link "Leuven Self-Guided [PERSON_NAME] Murder Mystery Game" at bounding box center [213, 239] width 186 height 30
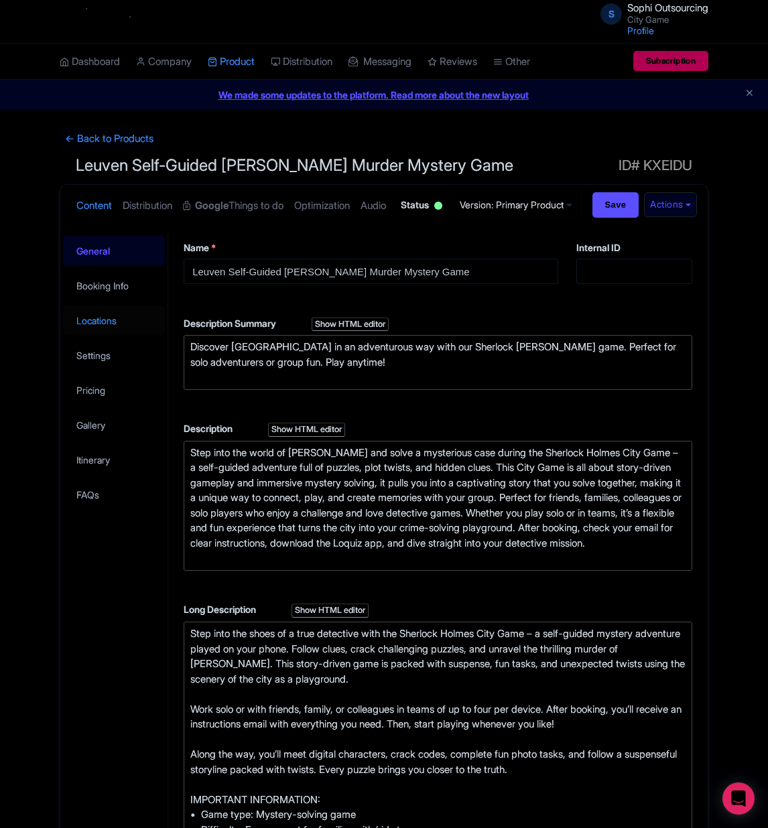
click at [88, 336] on link "Locations" at bounding box center [114, 320] width 102 height 30
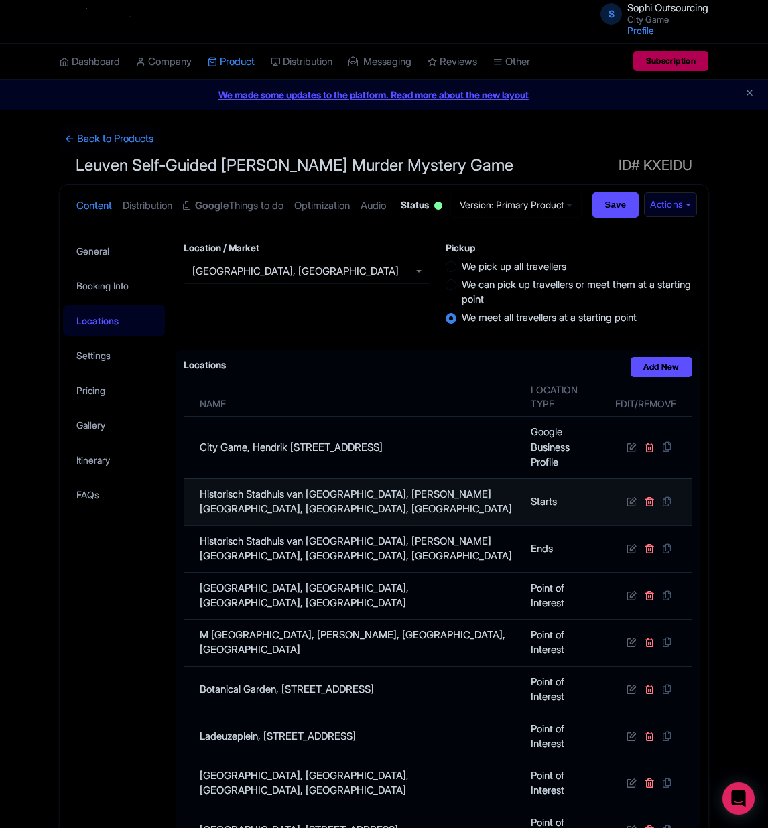
click at [378, 525] on td "Historisch Stadhuis van [GEOGRAPHIC_DATA], [PERSON_NAME][GEOGRAPHIC_DATA], [GEO…" at bounding box center [353, 501] width 339 height 47
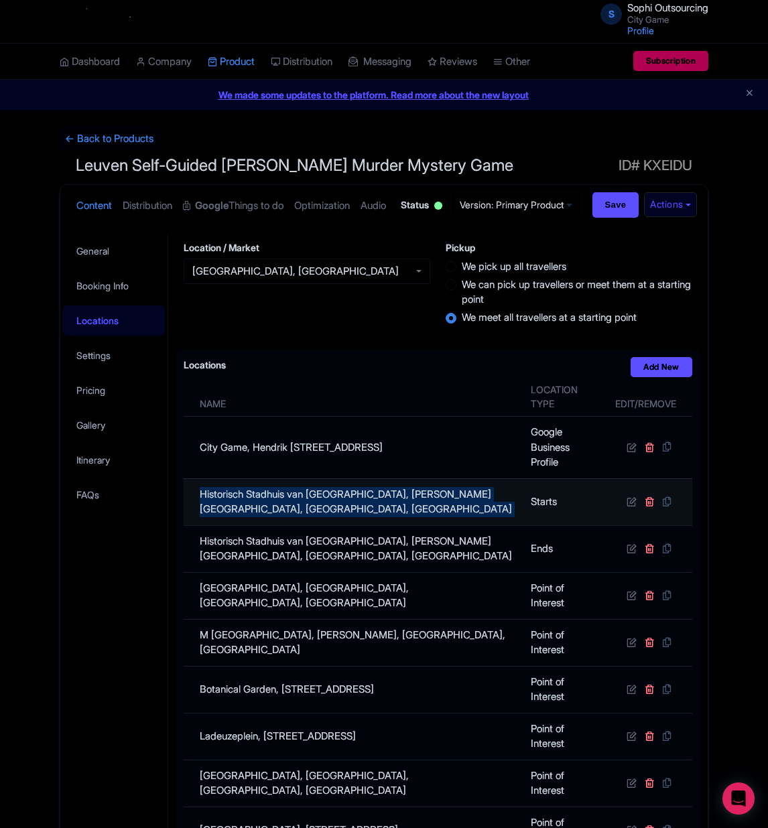
click at [378, 525] on td "Historisch Stadhuis van [GEOGRAPHIC_DATA], [PERSON_NAME][GEOGRAPHIC_DATA], [GEO…" at bounding box center [353, 501] width 339 height 47
copy tr "Historisch Stadhuis van [GEOGRAPHIC_DATA], [PERSON_NAME][GEOGRAPHIC_DATA], [GEO…"
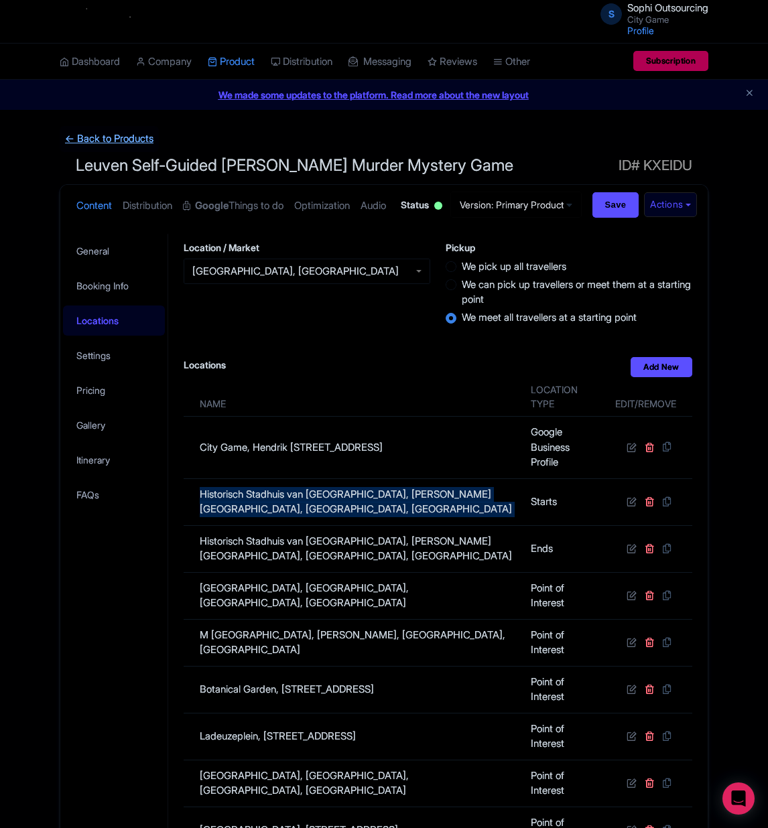
click at [90, 147] on link "← Back to Products" at bounding box center [109, 139] width 99 height 26
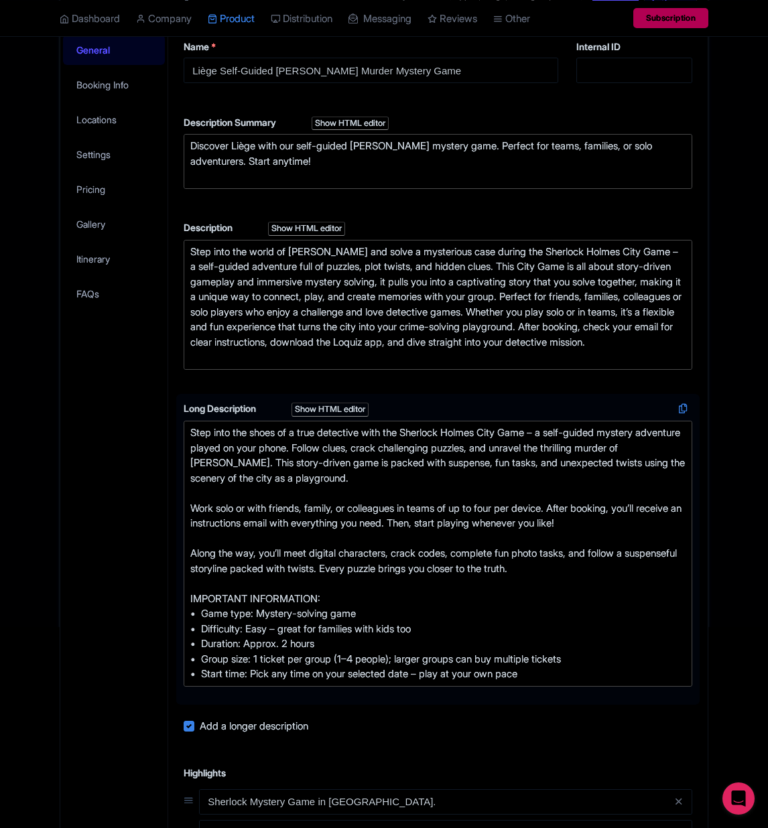
scroll to position [301, 0]
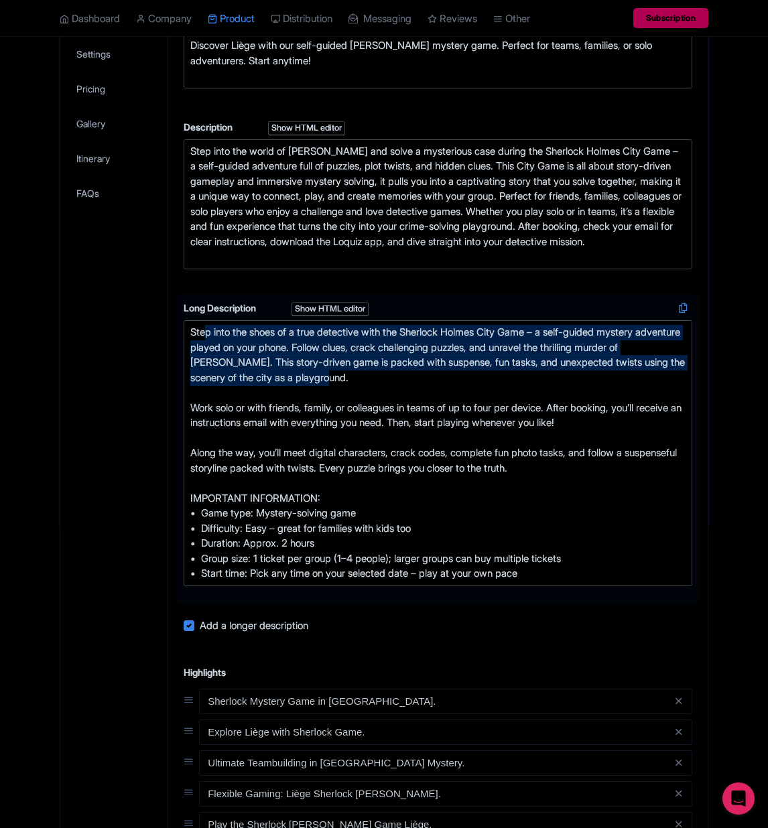
drag, startPoint x: 390, startPoint y: 434, endPoint x: 208, endPoint y: 404, distance: 184.7
click at [208, 404] on div "Step into the shoes of a true detective with the Sherlock Holmes City Game – a …" at bounding box center [437, 453] width 495 height 257
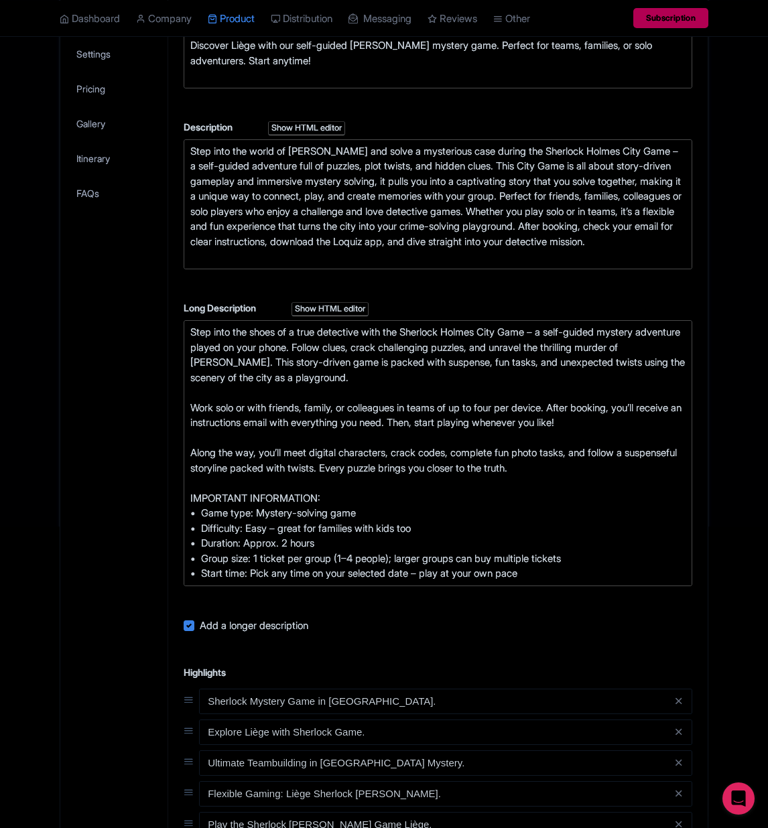
click at [102, 408] on div "General Booking Info Locations Settings Pricing Gallery Itinerary FAQs" at bounding box center [114, 539] width 108 height 1214
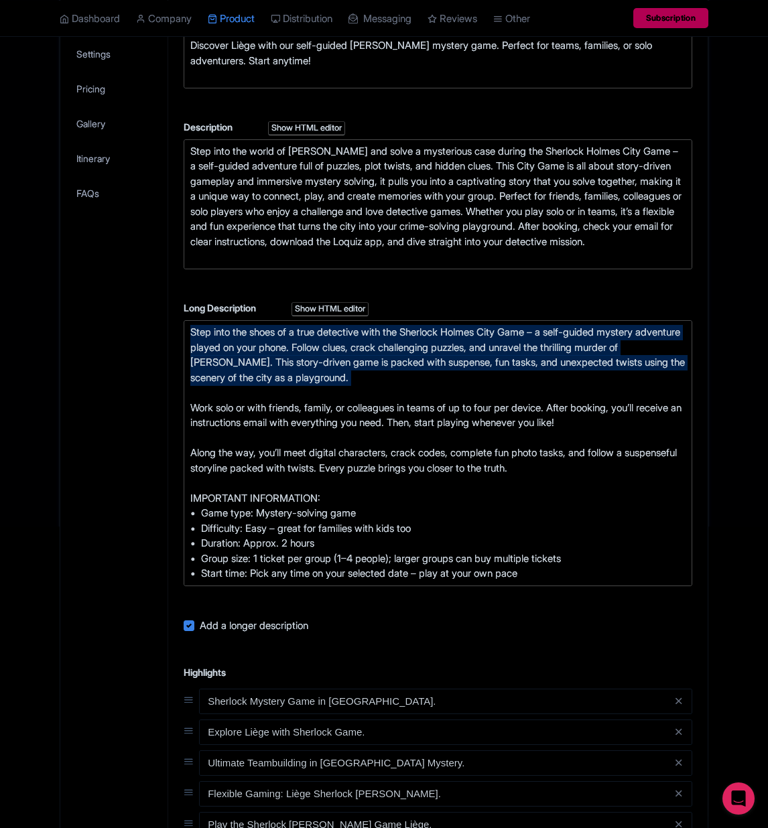
drag, startPoint x: 511, startPoint y: 452, endPoint x: 107, endPoint y: 374, distance: 412.0
click at [107, 374] on div "General Booking Info Locations Settings Pricing Gallery Itinerary FAQs Liège Se…" at bounding box center [383, 535] width 647 height 1222
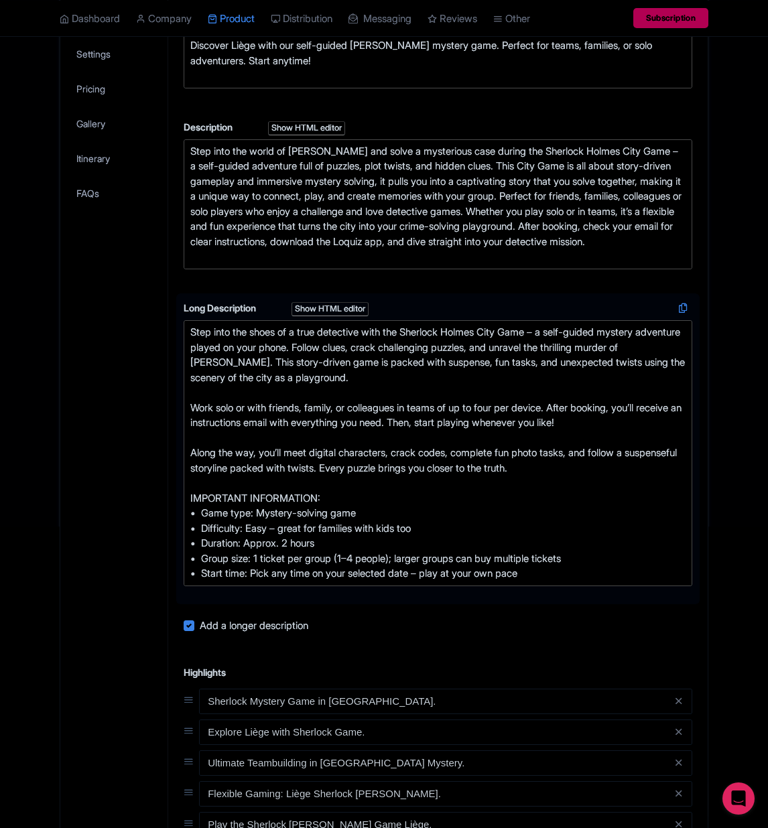
click at [605, 500] on div "Step into the shoes of a true detective with the Sherlock Holmes City Game – a …" at bounding box center [437, 453] width 495 height 257
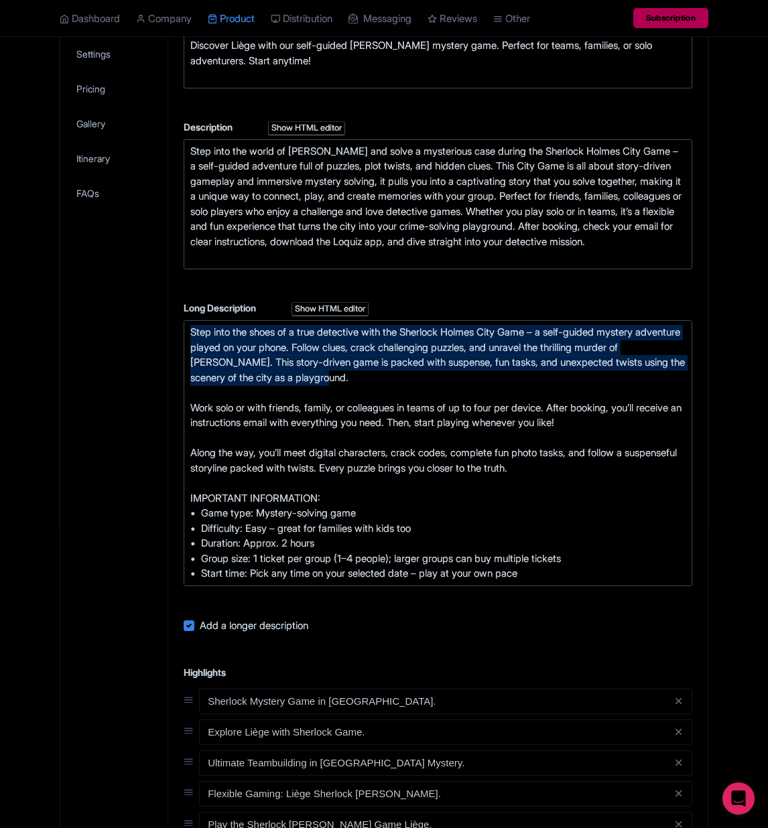
drag, startPoint x: 486, startPoint y: 444, endPoint x: 33, endPoint y: 370, distance: 459.5
click at [33, 370] on div "← Back to Products Liège Self-Guided Sherlock Holmes Murder Mystery Game ID# EN…" at bounding box center [384, 485] width 768 height 1322
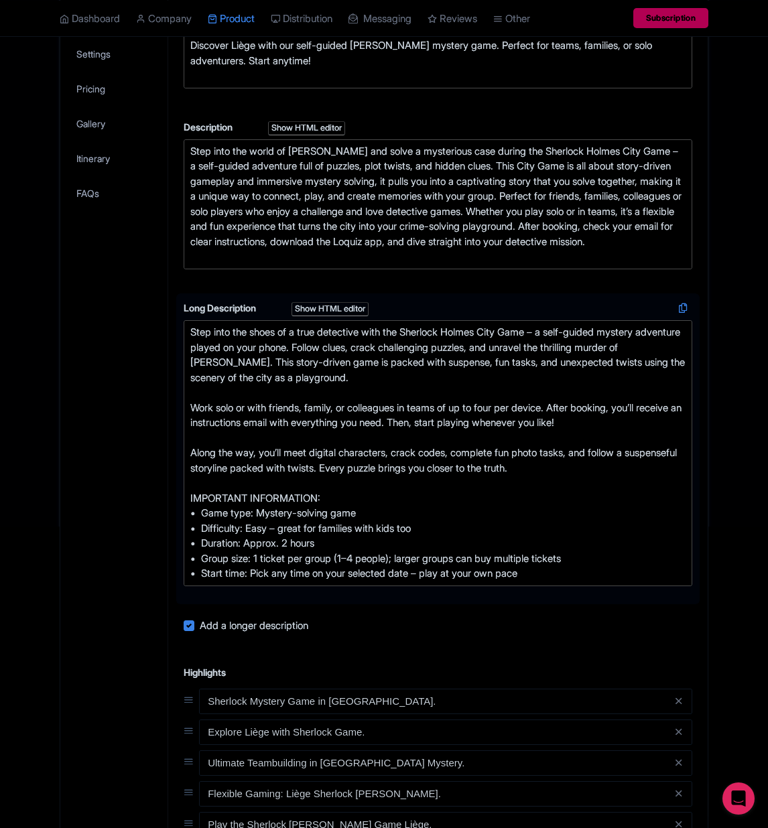
click at [442, 481] on div "Step into the shoes of a true detective with the Sherlock Holmes City Game – a …" at bounding box center [437, 453] width 495 height 257
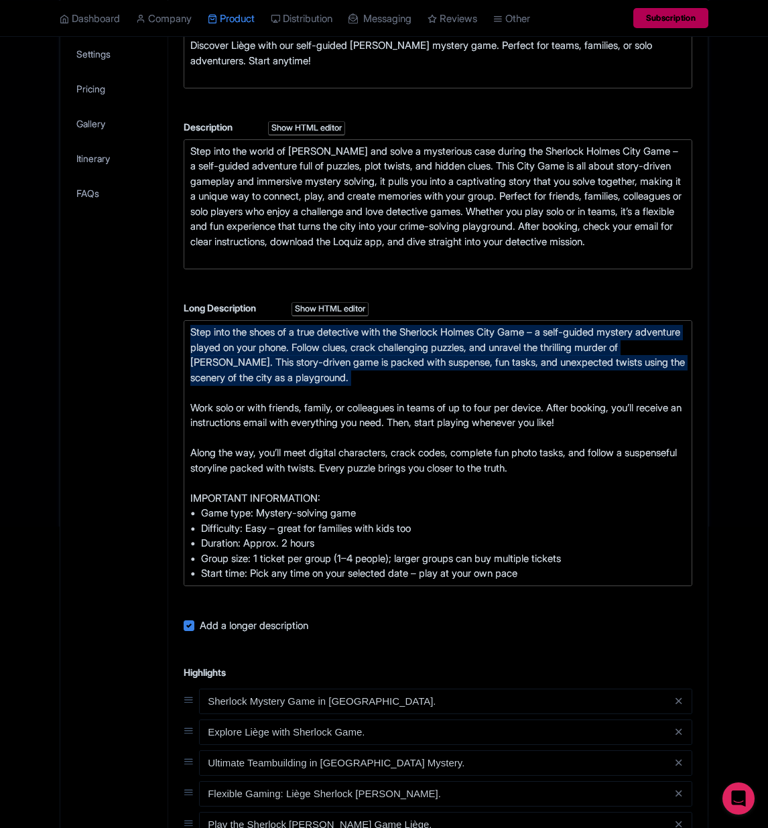
drag, startPoint x: 446, startPoint y: 456, endPoint x: 10, endPoint y: 362, distance: 446.2
click at [10, 362] on div "← Back to Products Liège Self-Guided Sherlock Holmes Murder Mystery Game ID# EN…" at bounding box center [384, 485] width 768 height 1322
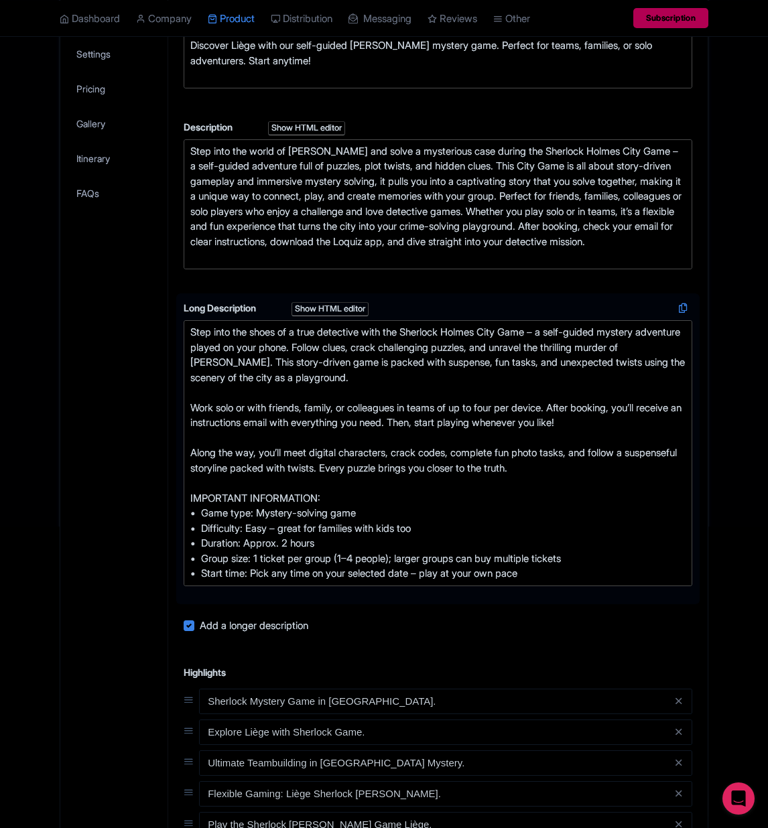
click at [411, 516] on div "Step into the shoes of a true detective with the Sherlock Holmes City Game – a …" at bounding box center [437, 453] width 495 height 257
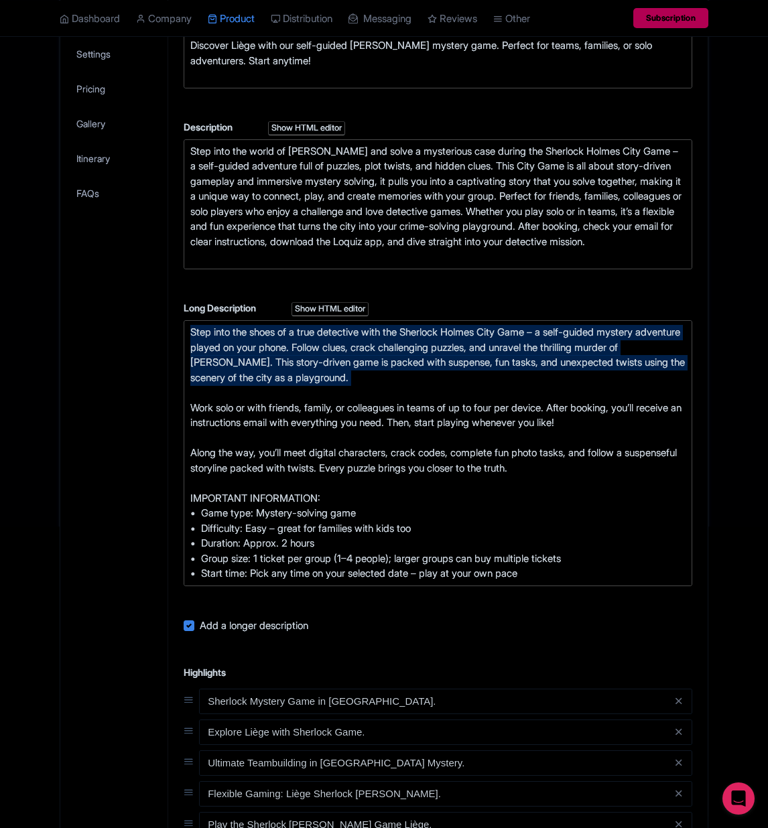
drag, startPoint x: 477, startPoint y: 461, endPoint x: 35, endPoint y: 386, distance: 448.4
click at [26, 387] on div "← Back to Products Liège Self-Guided Sherlock Holmes Murder Mystery Game ID# EN…" at bounding box center [384, 485] width 768 height 1322
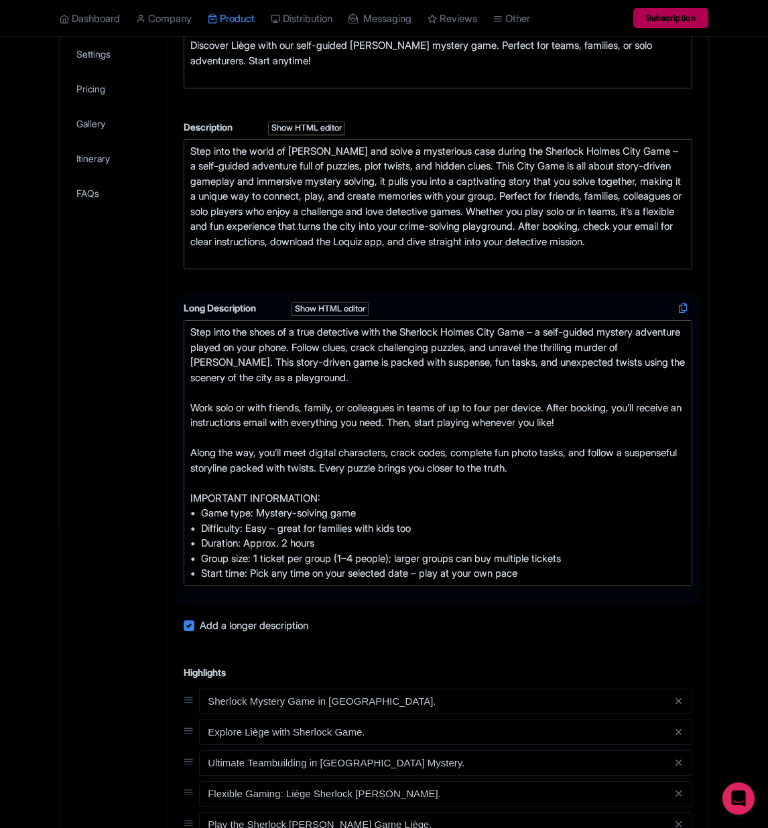
click at [412, 476] on div "Step into the shoes of a true detective with the Sherlock Holmes City Game – a …" at bounding box center [437, 453] width 495 height 257
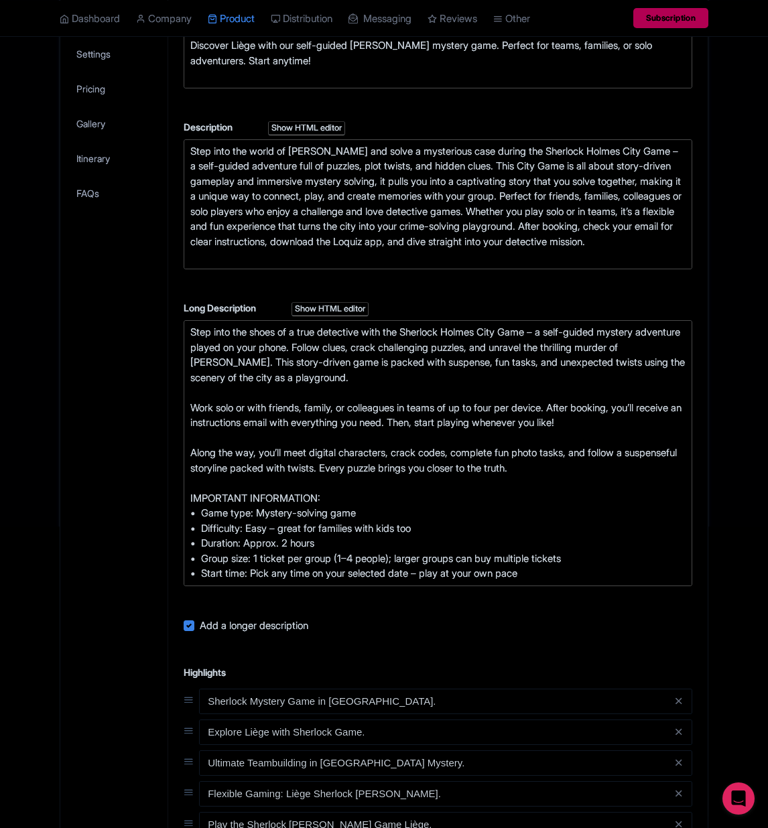
drag, startPoint x: 111, startPoint y: 471, endPoint x: 151, endPoint y: 467, distance: 39.7
click at [113, 471] on div "General Booking Info Locations Settings Pricing Gallery Itinerary FAQs" at bounding box center [114, 539] width 108 height 1214
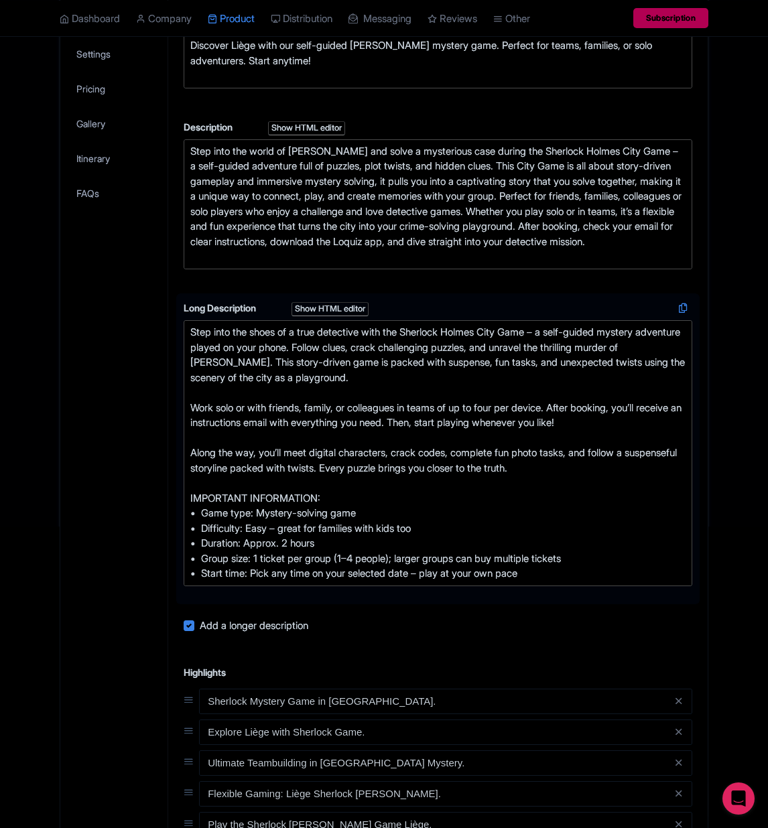
click at [432, 436] on div "Step into the shoes of a true detective with the Sherlock Holmes City Game – a …" at bounding box center [437, 453] width 495 height 257
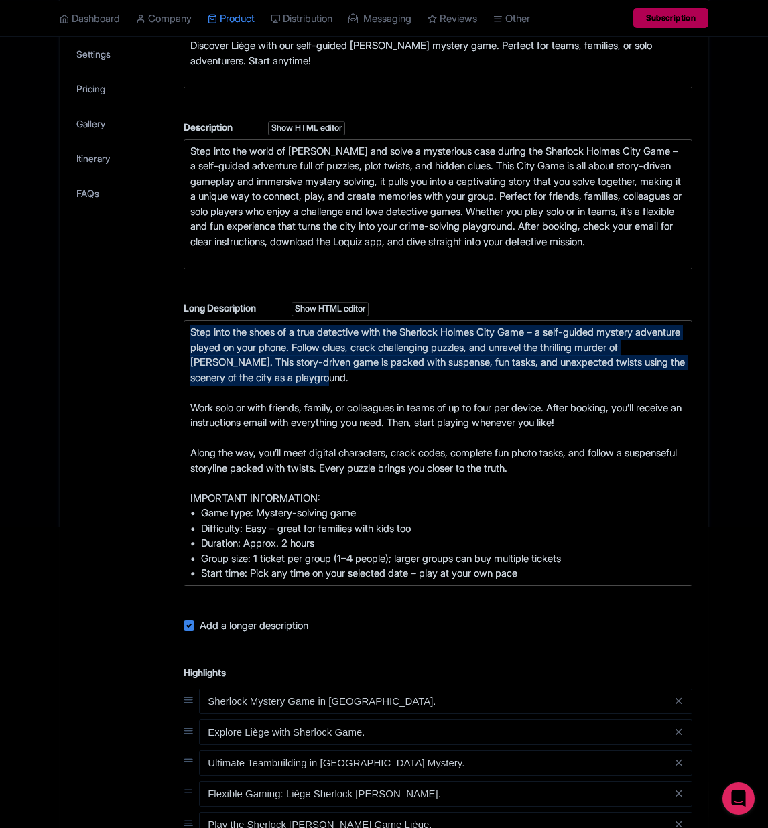
drag, startPoint x: 423, startPoint y: 446, endPoint x: 109, endPoint y: 389, distance: 318.7
click at [99, 366] on div "General Booking Info Locations Settings Pricing Gallery Itinerary FAQs Liège Se…" at bounding box center [383, 535] width 647 height 1222
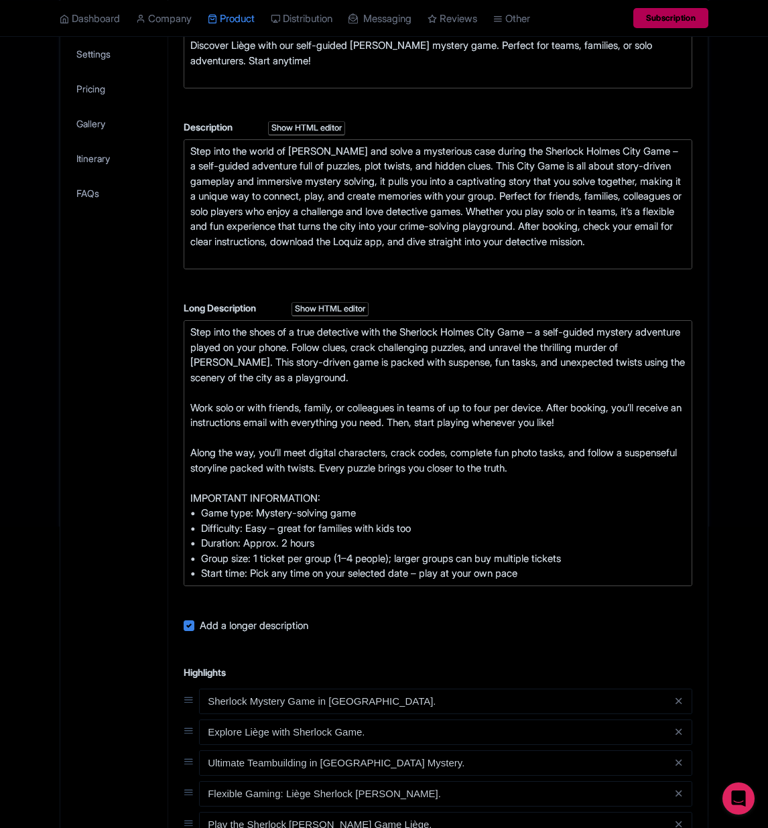
click at [115, 461] on div "General Booking Info Locations Settings Pricing Gallery Itinerary FAQs" at bounding box center [114, 539] width 108 height 1214
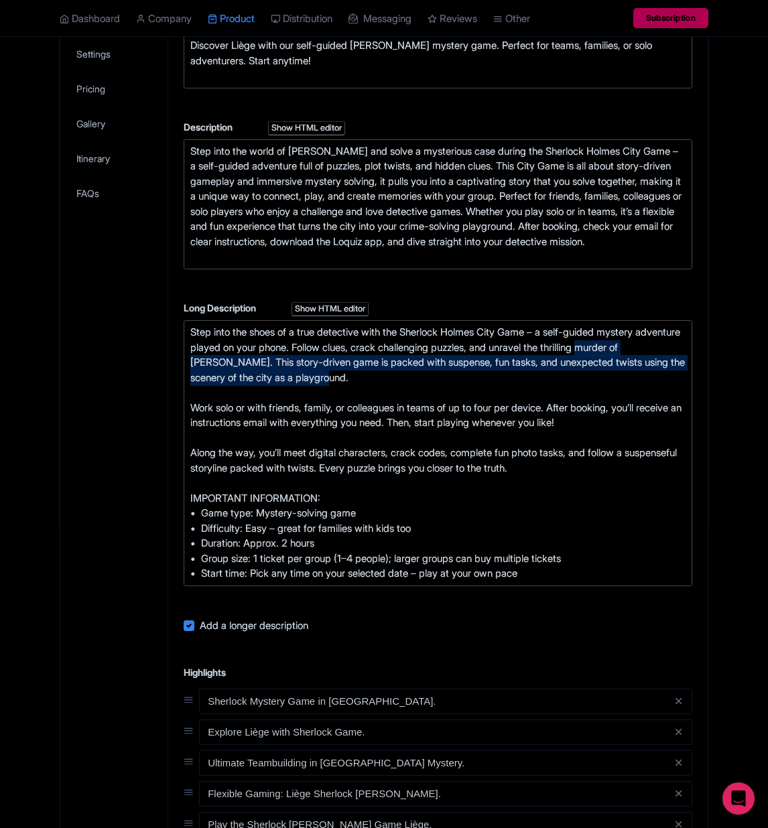
drag, startPoint x: 489, startPoint y: 446, endPoint x: -50, endPoint y: 415, distance: 540.2
click at [0, 415] on html "S Sophi Outsourcing City Game Profile Users Settings Sign out Dashboard Company…" at bounding box center [384, 113] width 768 height 828
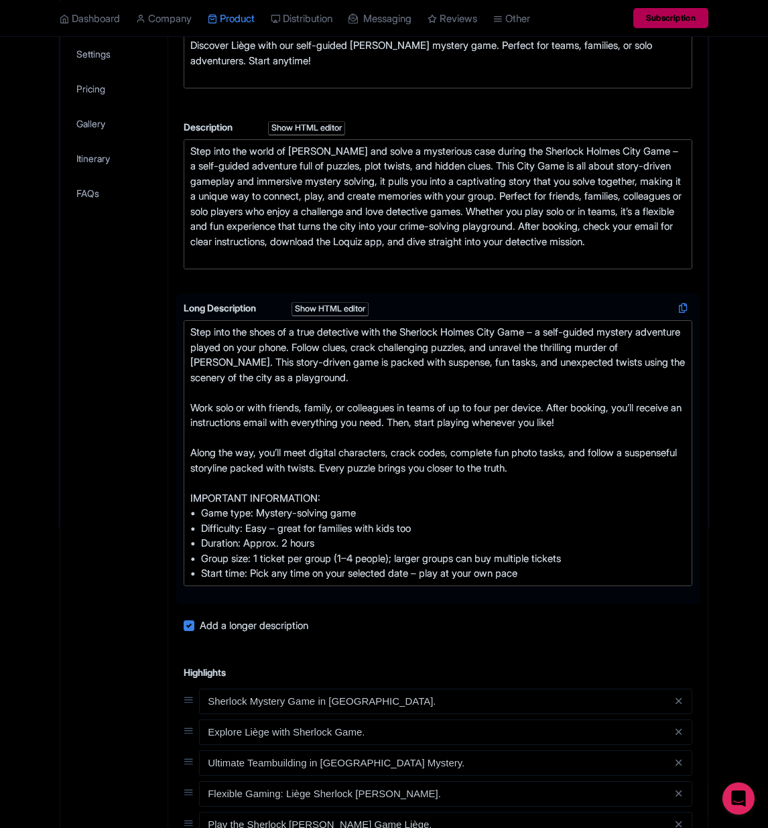
click at [322, 496] on div "Step into the shoes of a true detective with the Sherlock Holmes City Game – a …" at bounding box center [437, 453] width 495 height 257
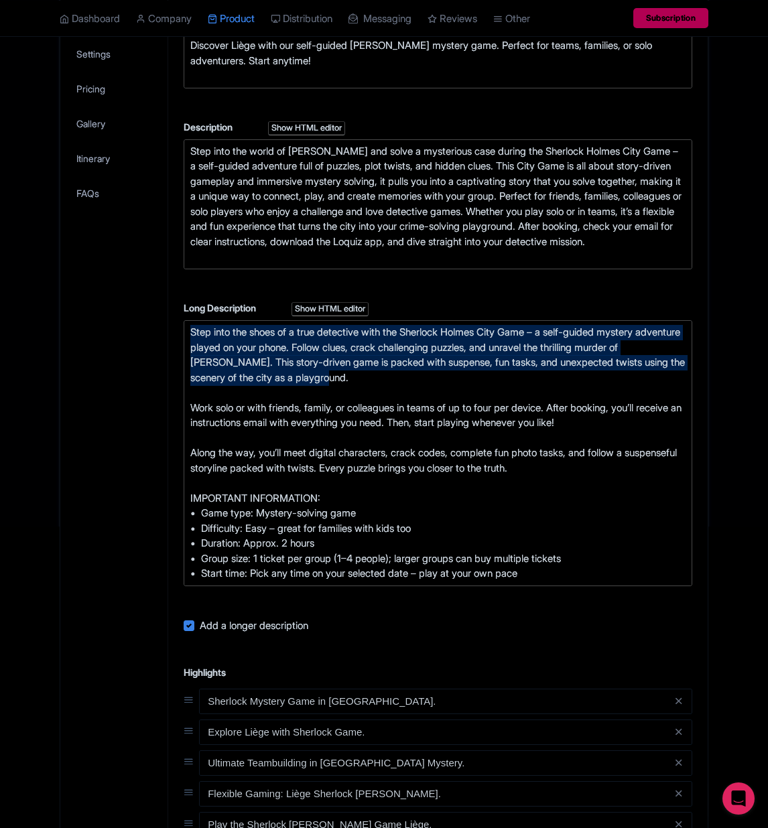
drag, startPoint x: 473, startPoint y: 445, endPoint x: -291, endPoint y: 324, distance: 773.9
click at [0, 324] on html "S Sophi Outsourcing City Game Profile Users Settings Sign out Dashboard Company…" at bounding box center [384, 113] width 768 height 828
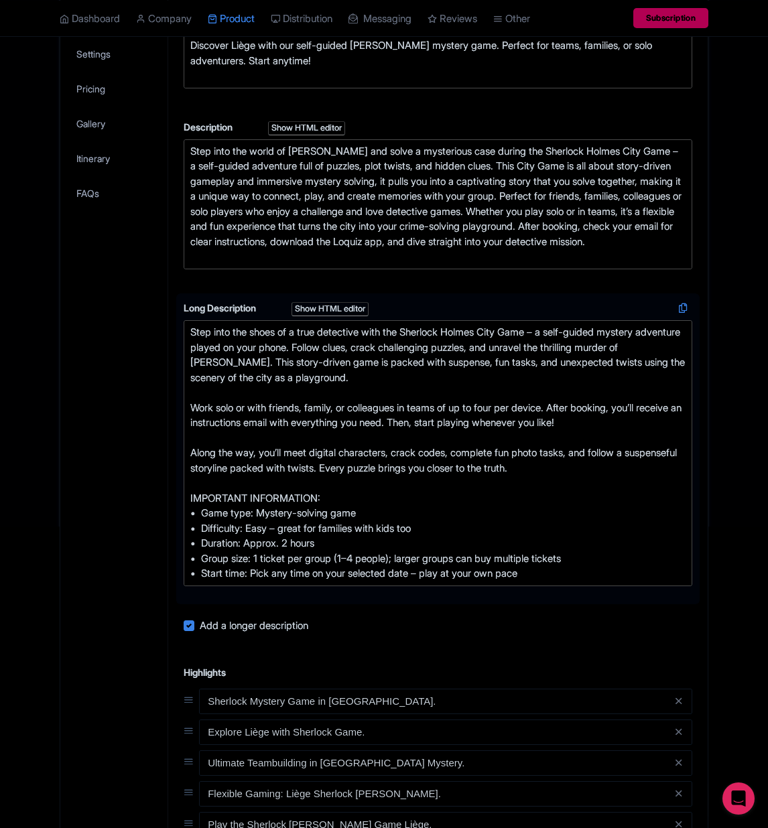
click at [324, 480] on div "Step into the shoes of a true detective with the Sherlock Holmes City Game – a …" at bounding box center [437, 453] width 495 height 257
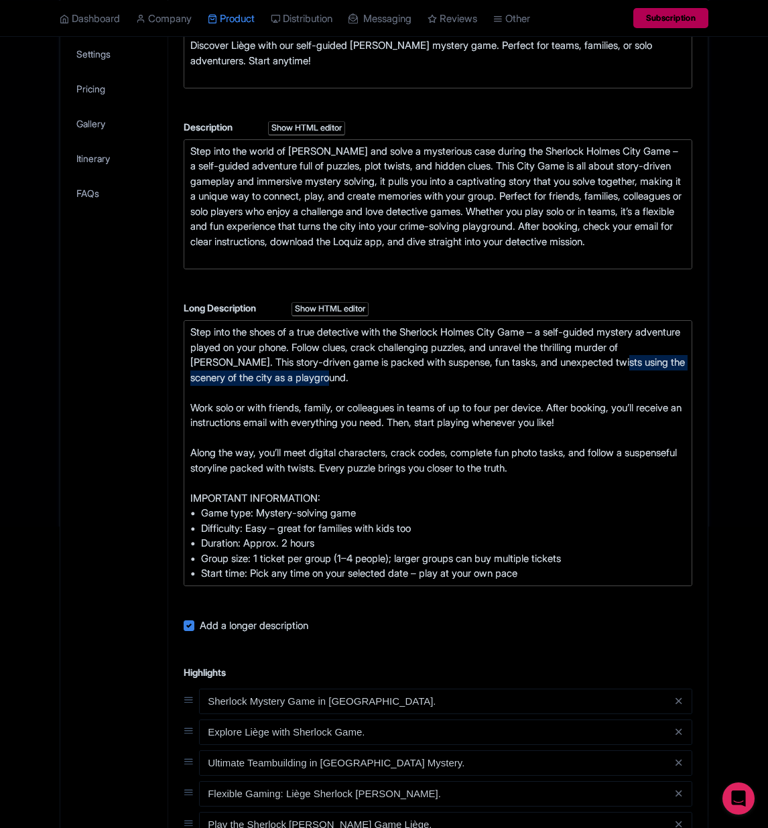
drag, startPoint x: 463, startPoint y: 445, endPoint x: -50, endPoint y: 427, distance: 512.8
click at [0, 427] on html "S Sophi Outsourcing City Game Profile Users Settings Sign out Dashboard Company…" at bounding box center [384, 113] width 768 height 828
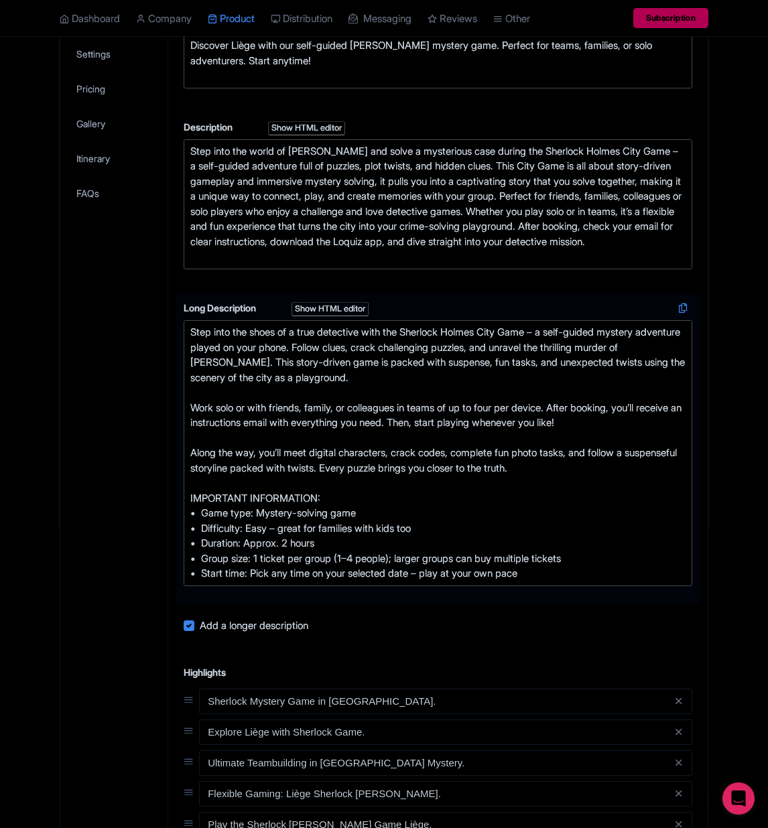
click at [401, 501] on div "Step into the shoes of a true detective with the Sherlock Holmes City Game – a …" at bounding box center [437, 453] width 495 height 257
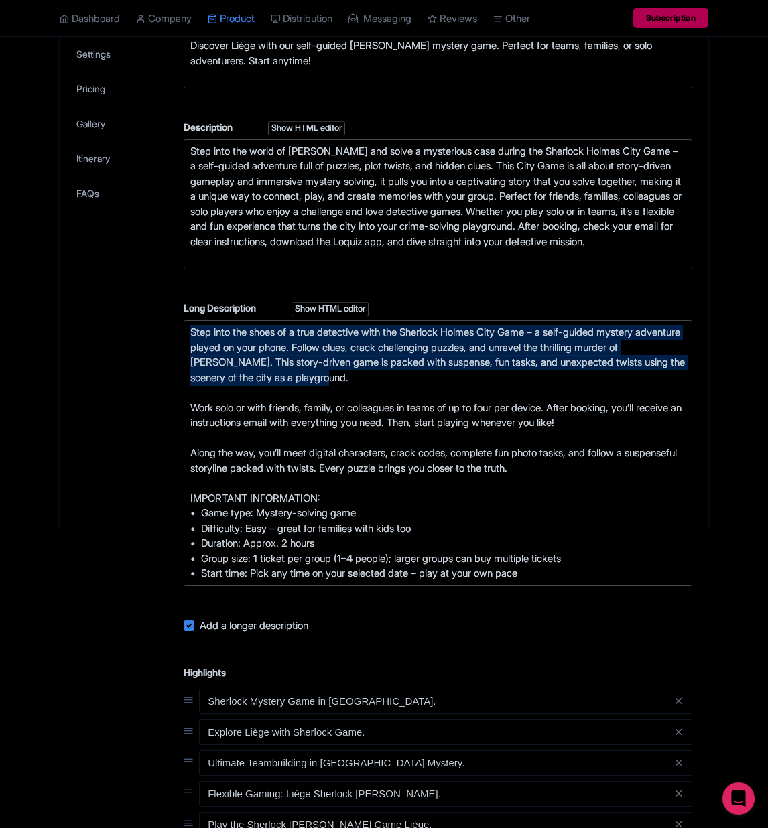
drag, startPoint x: 250, startPoint y: 394, endPoint x: 94, endPoint y: 360, distance: 159.0
click at [54, 350] on div "← Back to Products Liège Self-Guided Sherlock Holmes Murder Mystery Game ID# EN…" at bounding box center [384, 485] width 665 height 1322
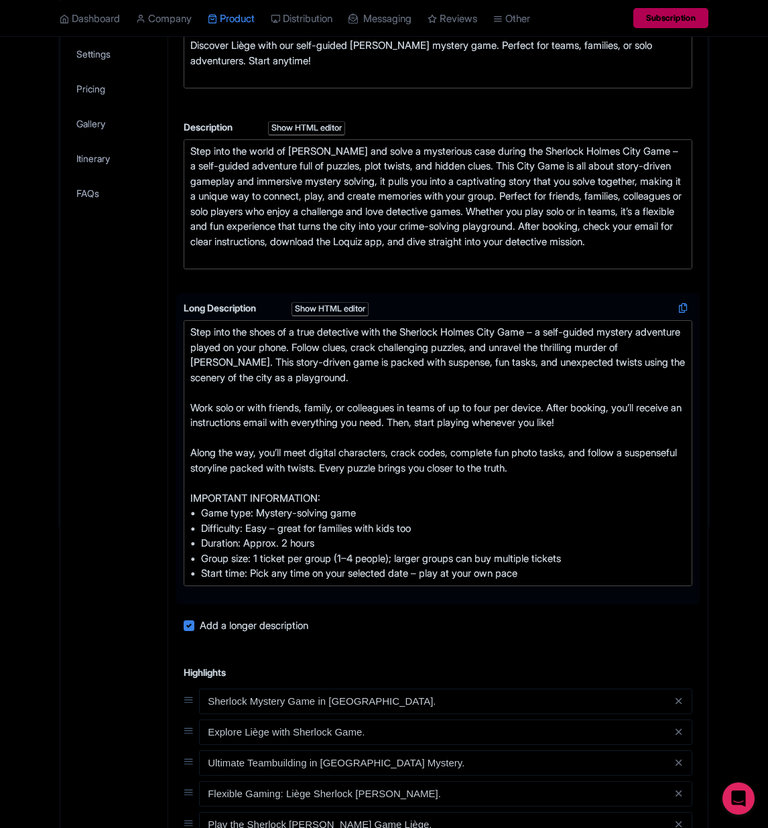
click at [461, 516] on div "Step into the shoes of a true detective with the Sherlock Holmes City Game – a …" at bounding box center [437, 453] width 495 height 257
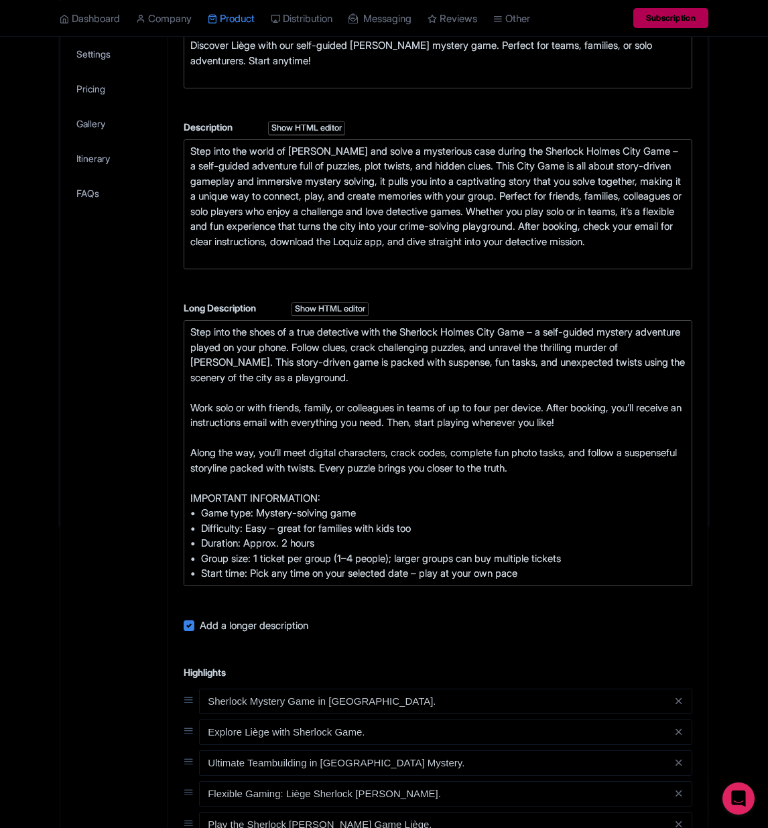
click at [87, 397] on div "General Booking Info Locations Settings Pricing Gallery Itinerary FAQs" at bounding box center [114, 539] width 108 height 1214
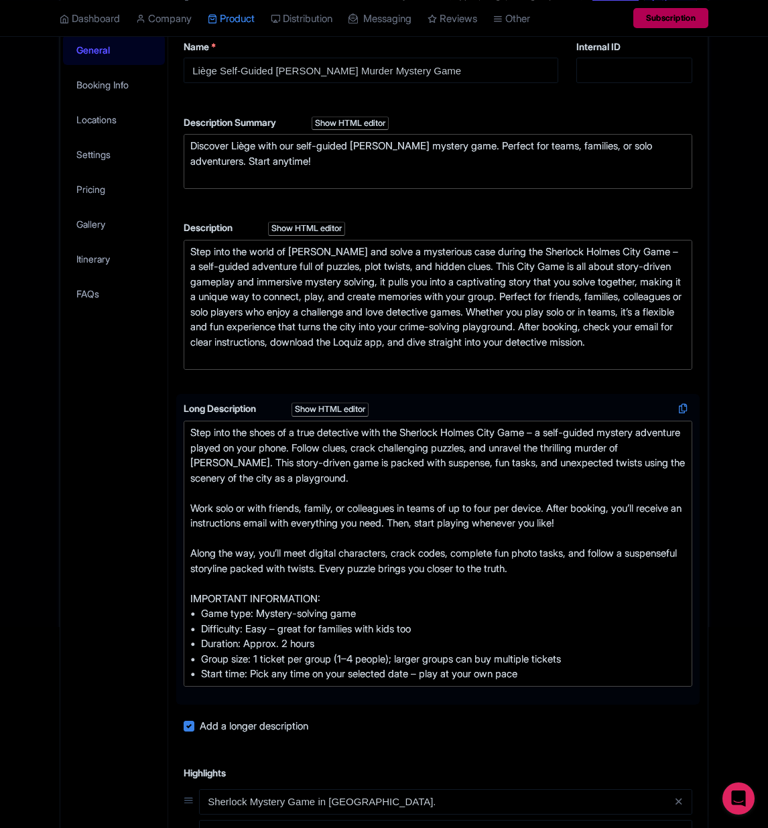
scroll to position [0, 0]
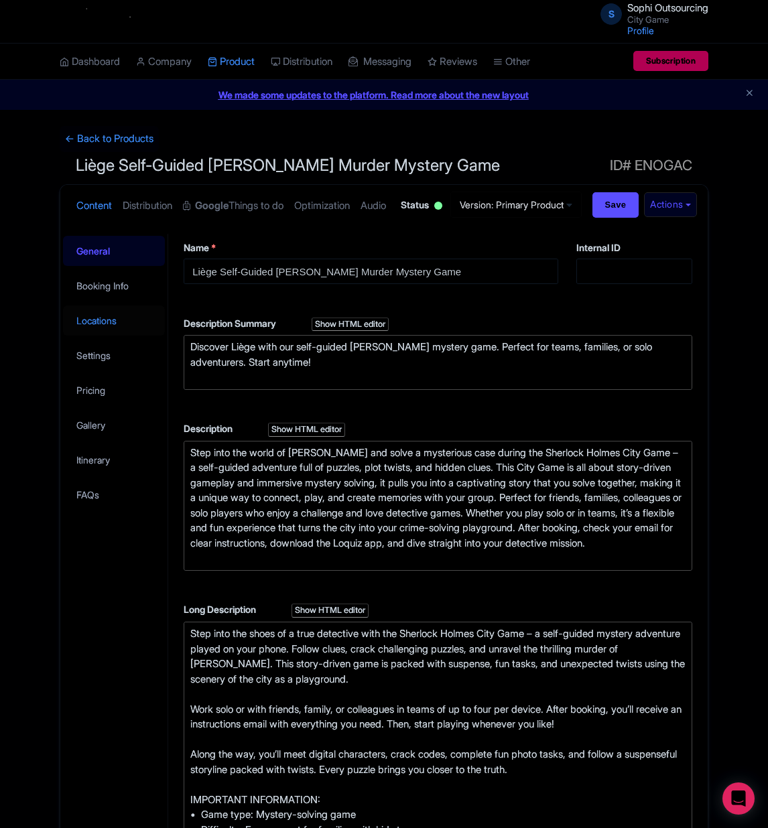
click at [119, 336] on link "Locations" at bounding box center [114, 320] width 102 height 30
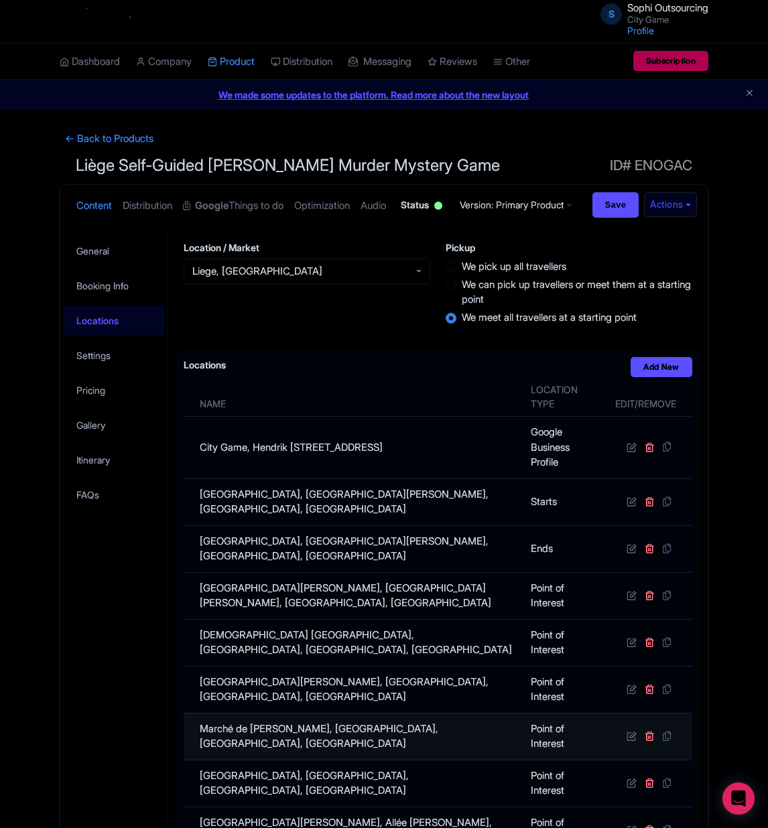
scroll to position [201, 0]
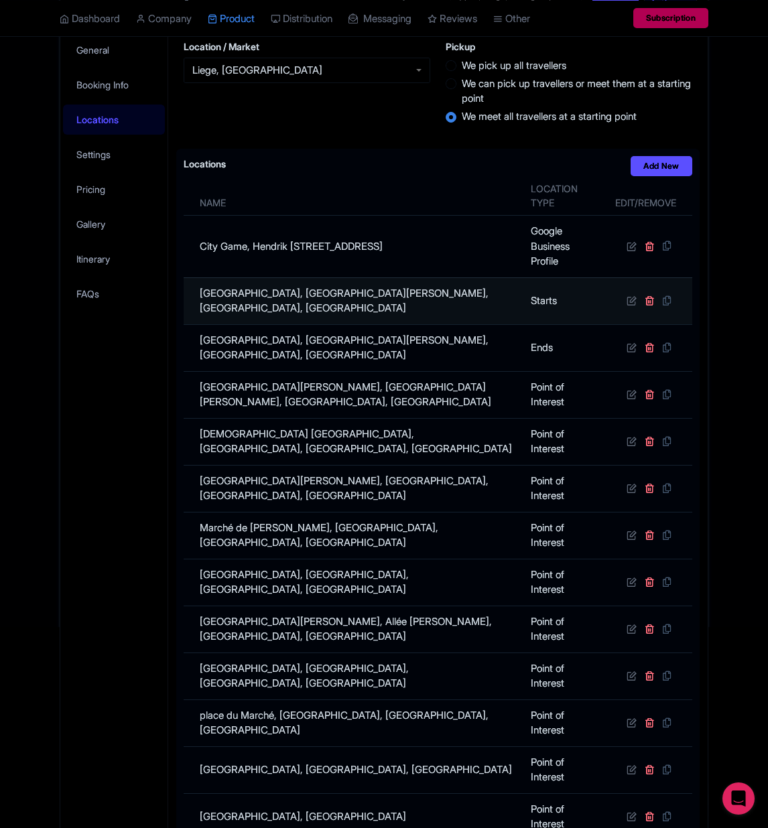
click at [354, 324] on td "Hôtel de ville de Liège, Rue de la Violette, Liège, Belgium" at bounding box center [353, 300] width 339 height 47
copy tr "Hôtel de ville de Liège, Rue de la Violette, Liège, Belgium"
click at [354, 324] on td "Hôtel de ville de Liège, Rue de la Violette, Liège, Belgium" at bounding box center [353, 300] width 339 height 47
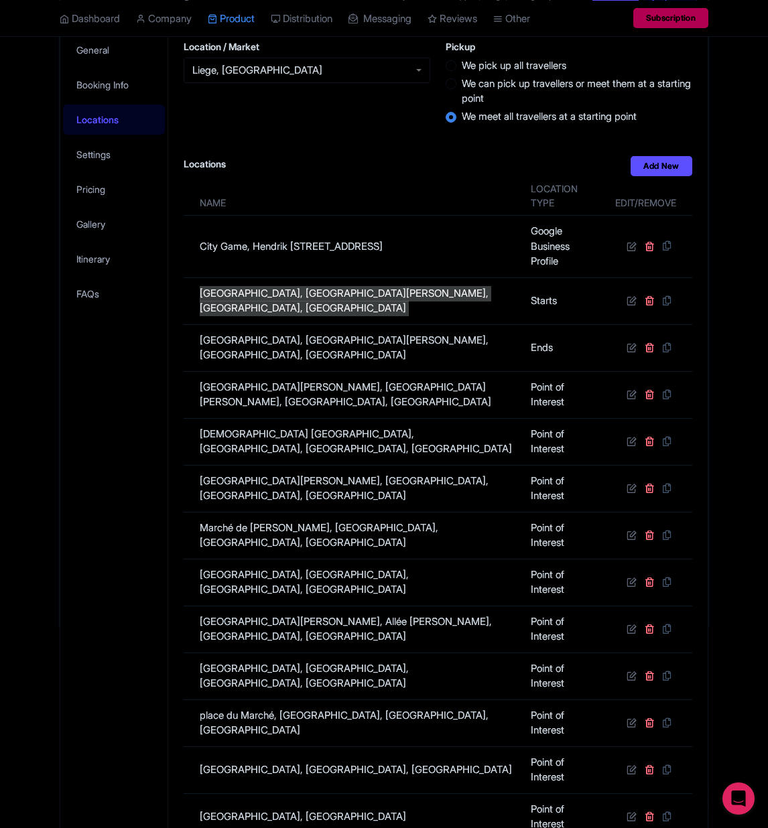
scroll to position [0, 0]
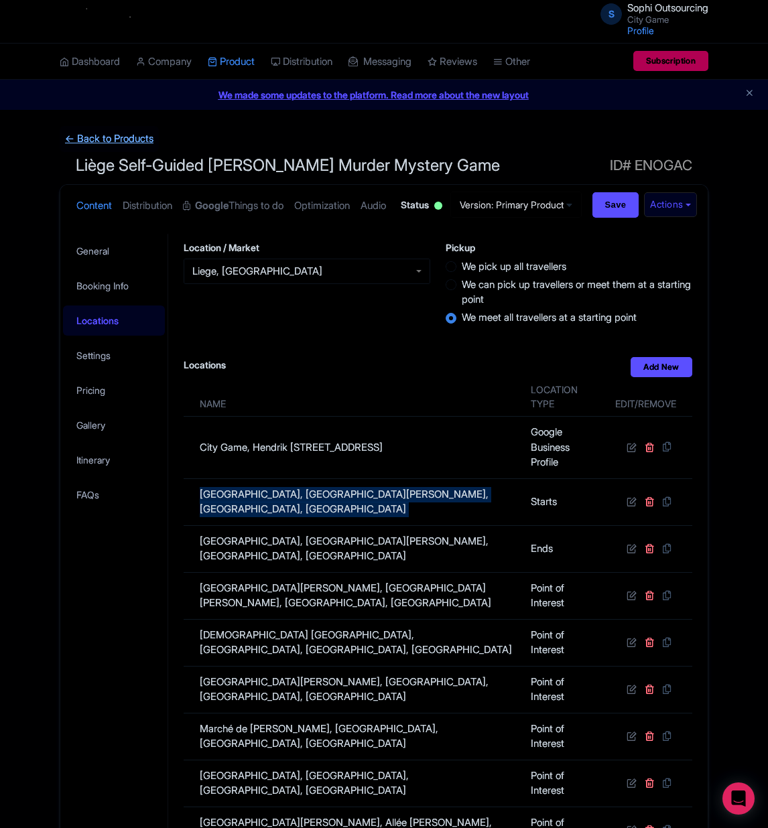
click at [101, 143] on link "← Back to Products" at bounding box center [109, 139] width 99 height 26
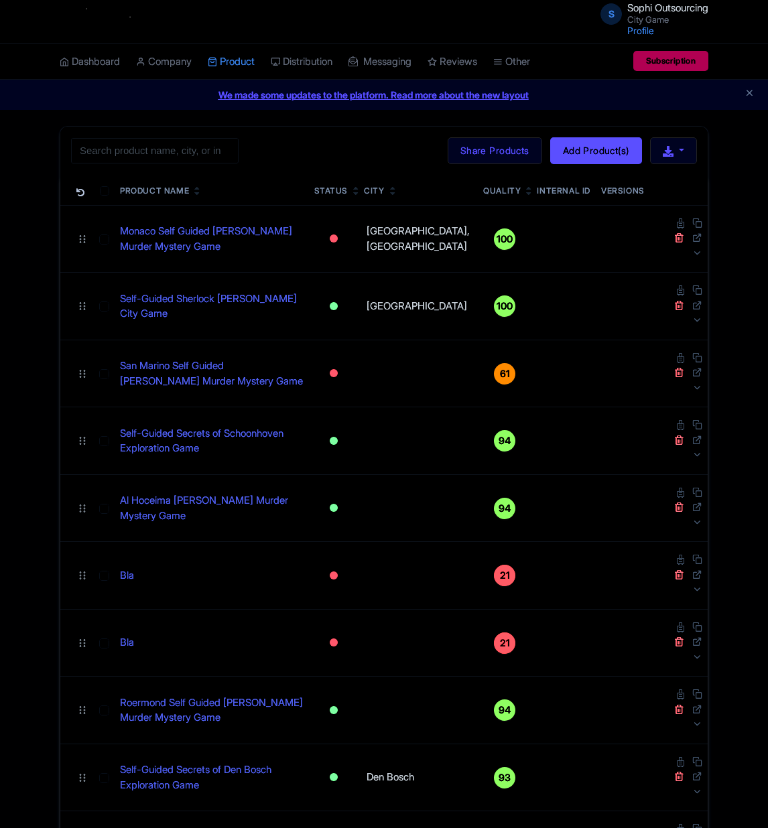
click at [220, 169] on div "Search Bulk Actions [GEOGRAPHIC_DATA] Add to Collection Share Products Add to C…" at bounding box center [383, 151] width 647 height 48
click at [214, 157] on input "search" at bounding box center [154, 150] width 167 height 25
paste input "[GEOGRAPHIC_DATA]"
type input "[GEOGRAPHIC_DATA]"
click button "Search" at bounding box center [0, 0] width 0 height 0
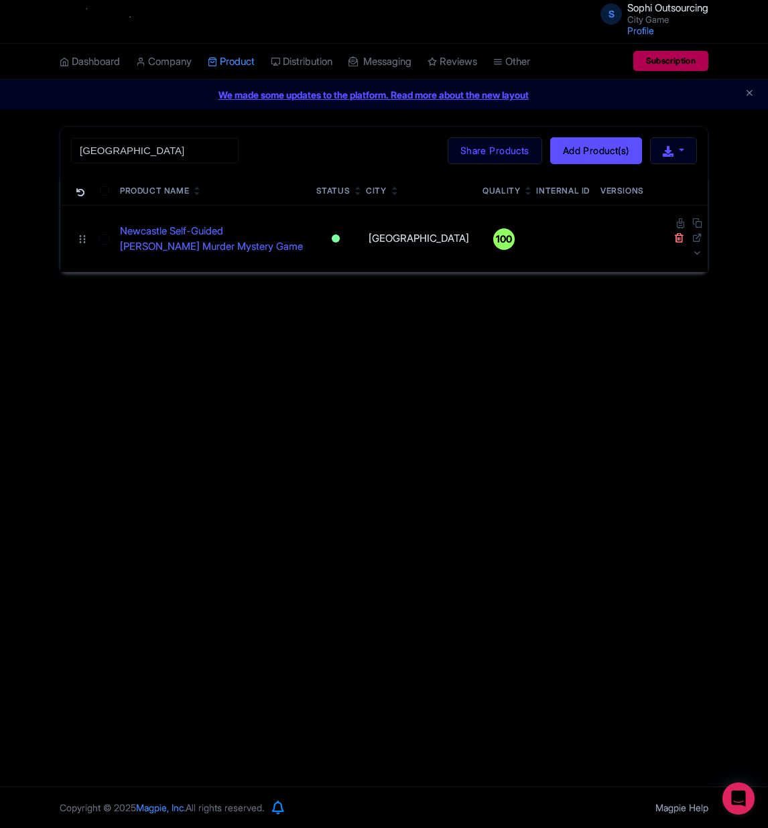
click at [527, 364] on div "S Sophi Outsourcing City Game Profile Users Settings Sign out Dashboard Company…" at bounding box center [384, 393] width 768 height 786
click at [671, 638] on div "S Sophi Outsourcing City Game Profile Users Settings Sign out Dashboard Company…" at bounding box center [384, 393] width 768 height 786
click at [153, 149] on input "[GEOGRAPHIC_DATA]" at bounding box center [154, 150] width 167 height 25
click at [167, 223] on td "Newcastle Self-Guided [PERSON_NAME] Murder Mystery Game" at bounding box center [213, 238] width 196 height 67
click at [167, 244] on link "Newcastle Self-Guided [PERSON_NAME] Murder Mystery Game" at bounding box center [213, 239] width 186 height 30
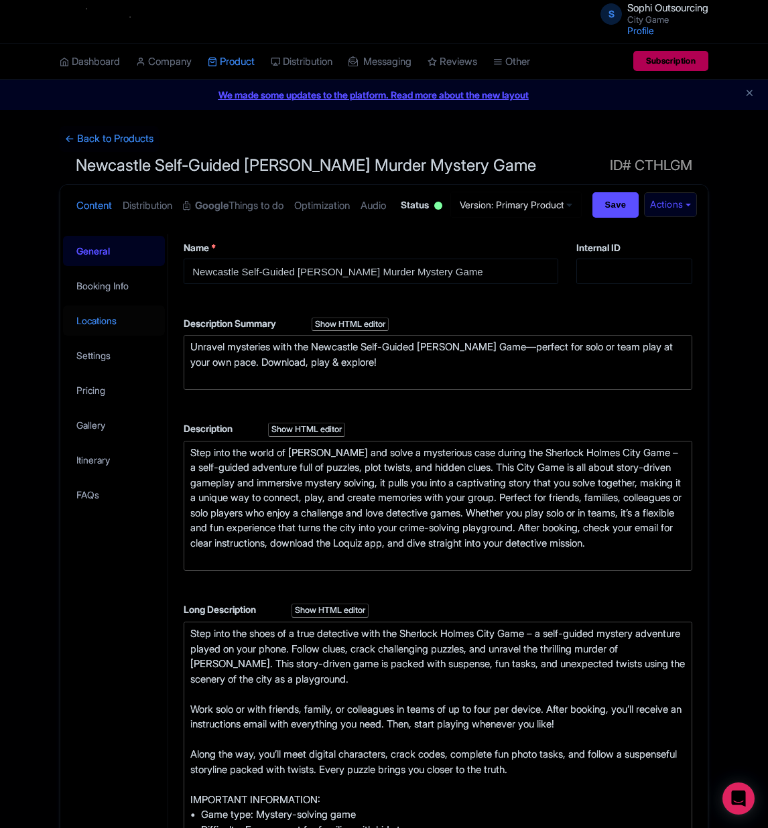
click at [125, 336] on link "Locations" at bounding box center [114, 320] width 102 height 30
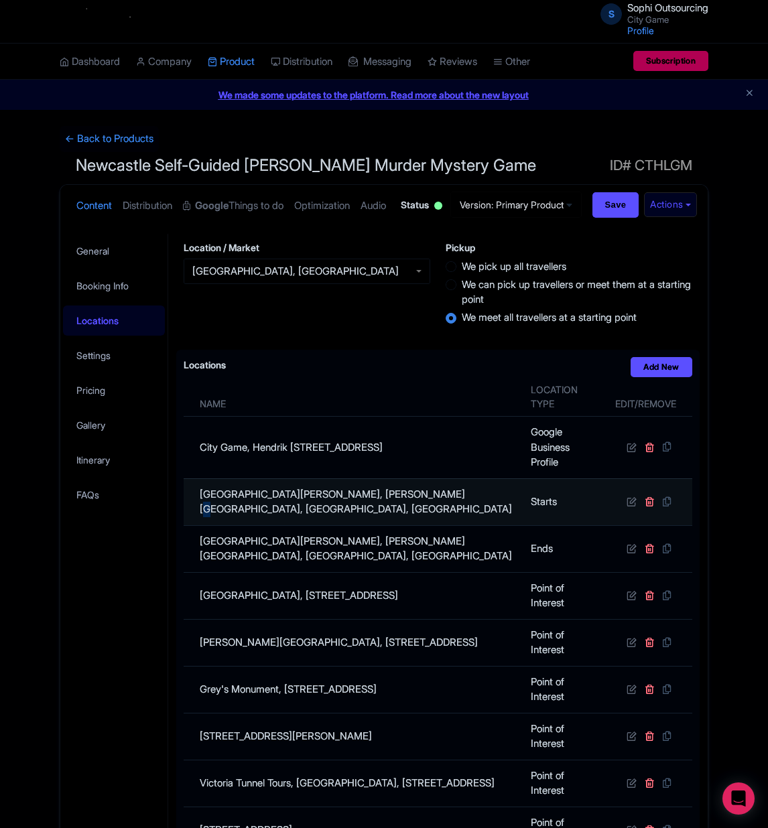
drag, startPoint x: 421, startPoint y: 553, endPoint x: 424, endPoint y: 547, distance: 6.9
click at [424, 525] on td "[GEOGRAPHIC_DATA][PERSON_NAME], [PERSON_NAME][GEOGRAPHIC_DATA], [GEOGRAPHIC_DAT…" at bounding box center [353, 501] width 339 height 47
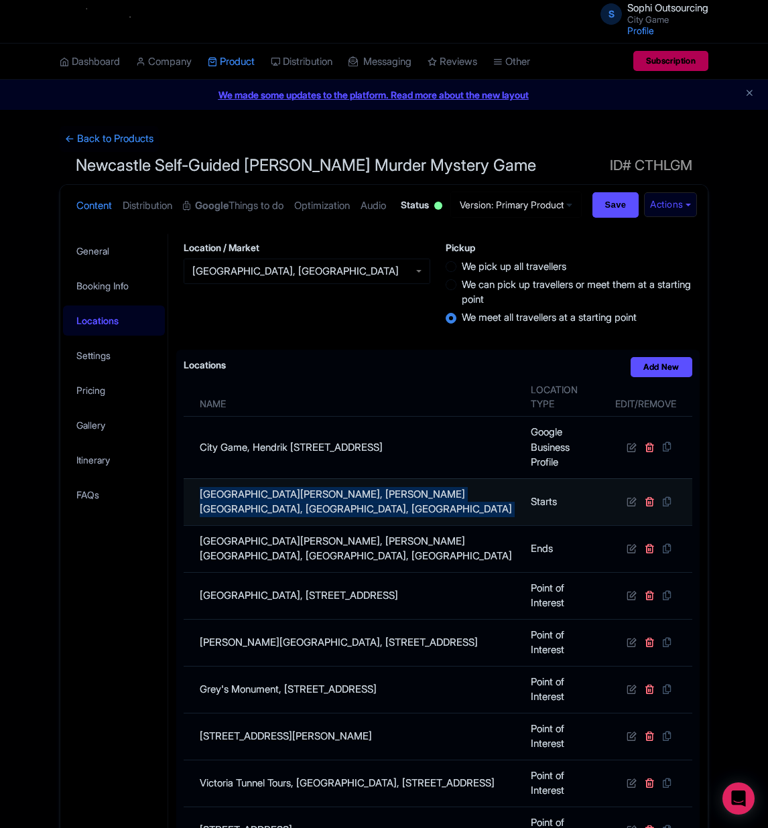
click at [424, 525] on td "[GEOGRAPHIC_DATA][PERSON_NAME], [PERSON_NAME][GEOGRAPHIC_DATA], [GEOGRAPHIC_DAT…" at bounding box center [353, 501] width 339 height 47
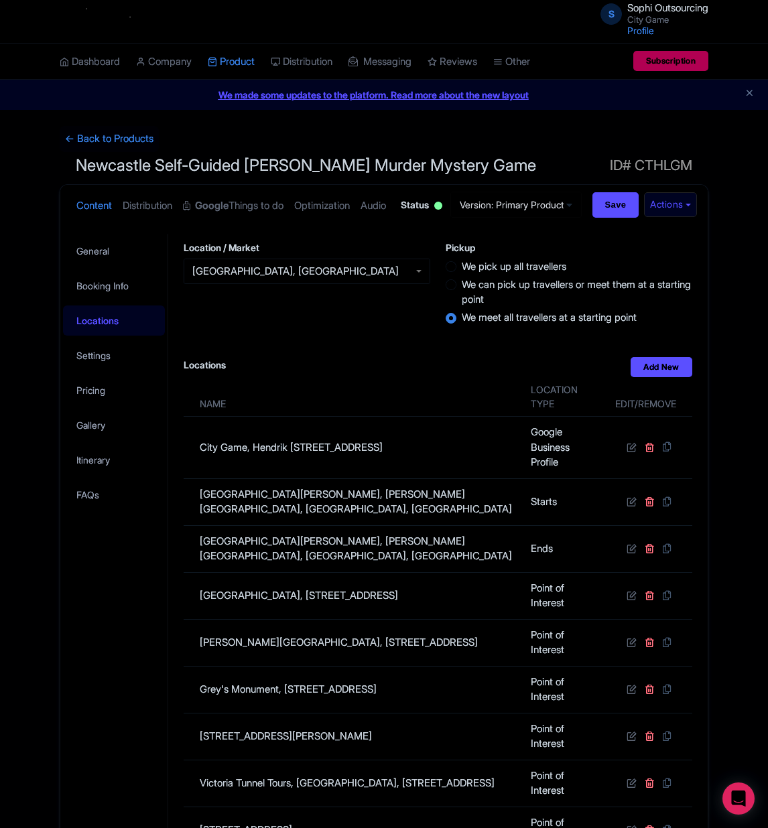
drag, startPoint x: 99, startPoint y: 594, endPoint x: 129, endPoint y: 442, distance: 154.2
click at [98, 594] on div "General Booking Info Locations Settings Pricing Gallery Itinerary FAQs" at bounding box center [114, 658] width 108 height 851
click at [109, 149] on link "← Back to Products" at bounding box center [109, 139] width 99 height 26
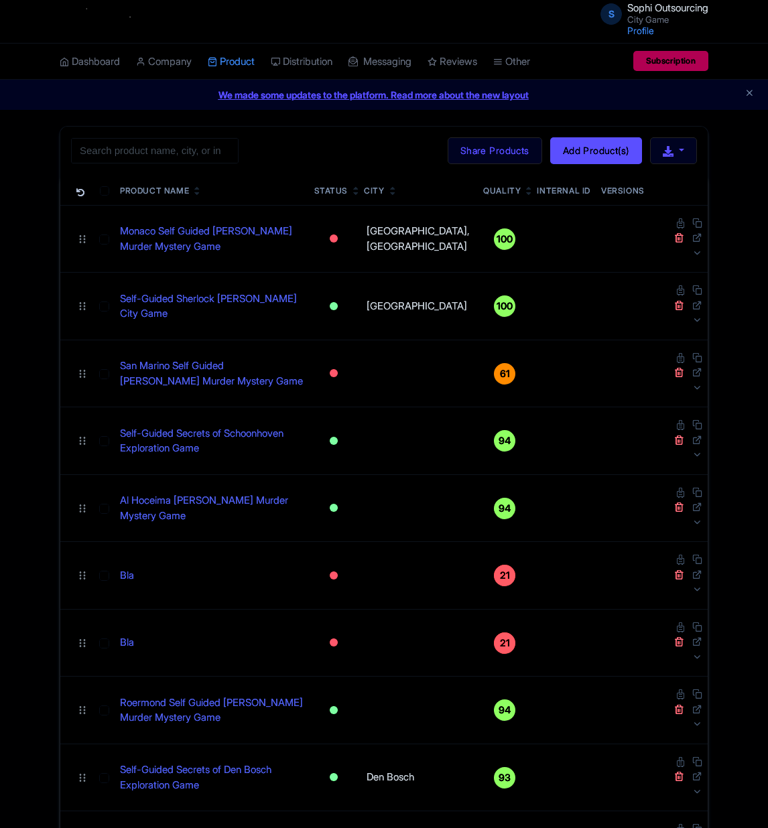
click at [149, 159] on input "search" at bounding box center [154, 150] width 167 height 25
type input "[GEOGRAPHIC_DATA]"
click button "Search" at bounding box center [0, 0] width 0 height 0
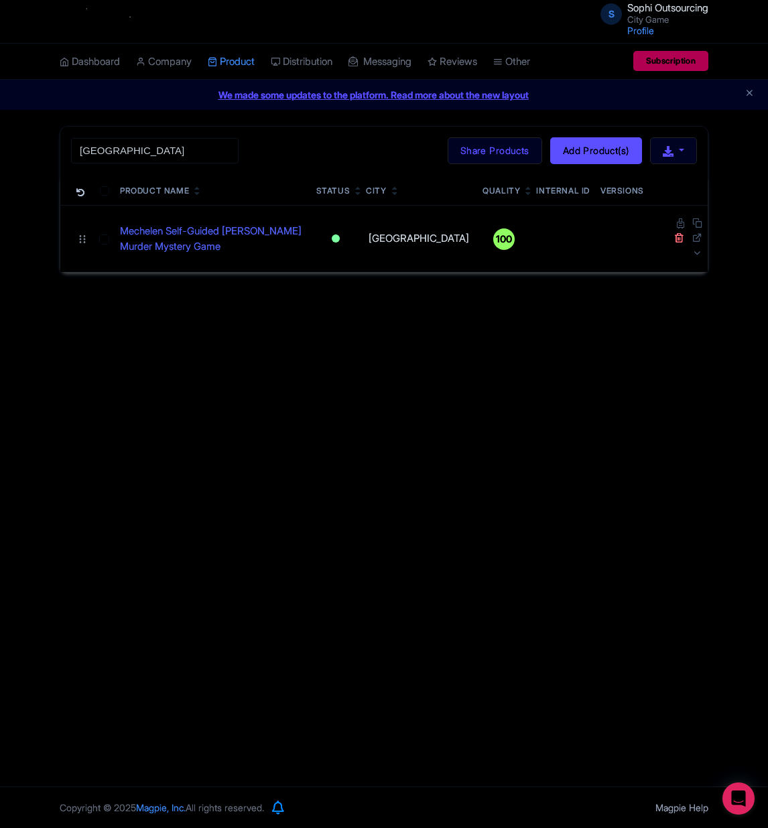
click at [255, 527] on div "S Sophi Outsourcing City Game Profile Users Settings Sign out Dashboard Company…" at bounding box center [384, 393] width 768 height 786
click at [198, 233] on link "Mechelen Self-Guided [PERSON_NAME] Murder Mystery Game" at bounding box center [213, 239] width 186 height 30
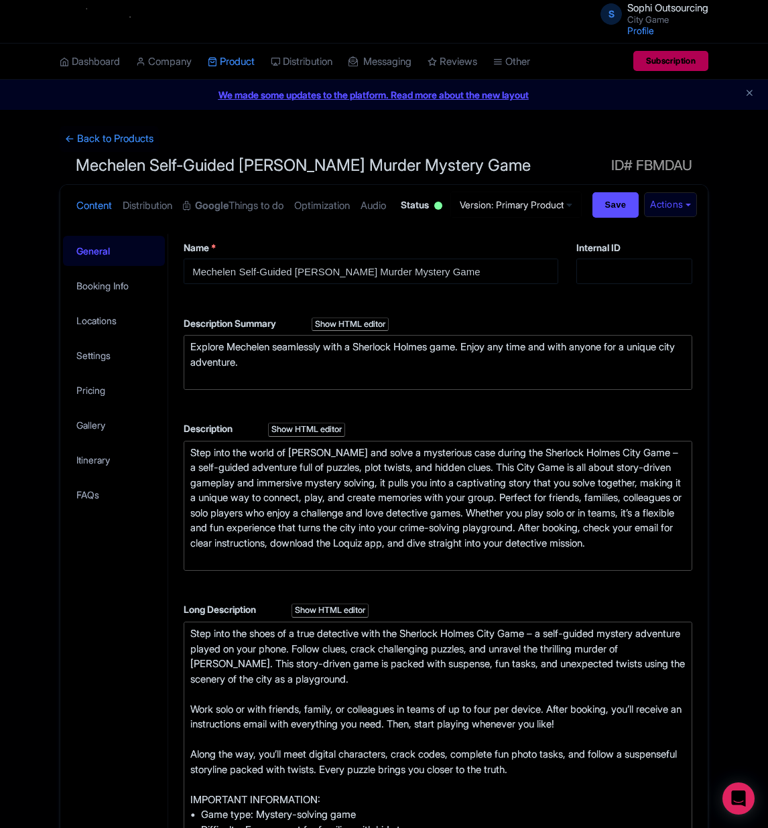
click at [100, 179] on h1 "Mechelen Self-Guided [PERSON_NAME] Murder Mystery Game ID# FBMDAU" at bounding box center [384, 168] width 648 height 32
click at [100, 179] on h1 "Mechelen Self-Guided Sherlock Holmes Murder Mystery Game ID# FBMDAU" at bounding box center [384, 168] width 648 height 32
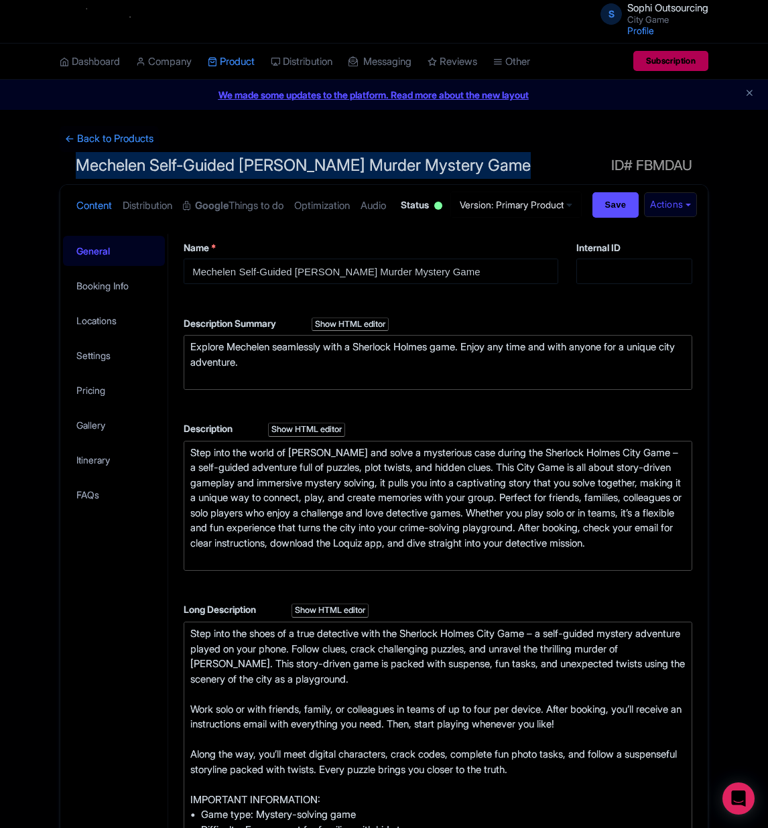
click at [100, 179] on h1 "Mechelen Self-Guided Sherlock Holmes Murder Mystery Game ID# FBMDAU" at bounding box center [384, 168] width 648 height 32
copy h1 "Mechelen Self-Guided Sherlock Holmes Murder Mystery Game"
click at [129, 173] on span "Mechelen Self-Guided Sherlock Holmes Murder Mystery Game" at bounding box center [303, 164] width 455 height 19
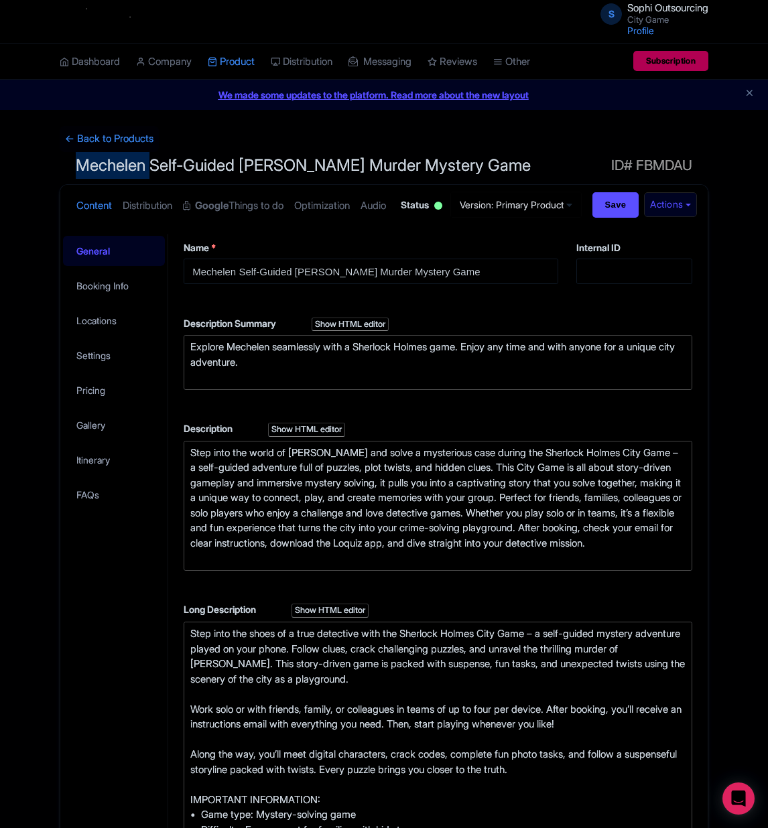
click at [129, 173] on span "Mechelen Self-Guided Sherlock Holmes Murder Mystery Game" at bounding box center [303, 164] width 455 height 19
click at [117, 336] on link "Locations" at bounding box center [114, 320] width 102 height 30
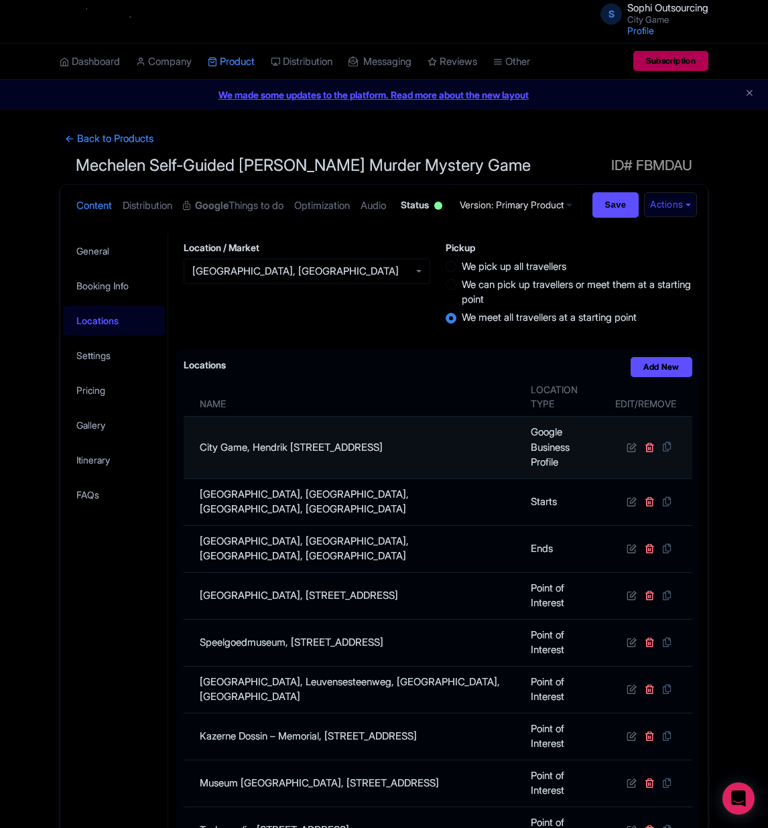
scroll to position [100, 0]
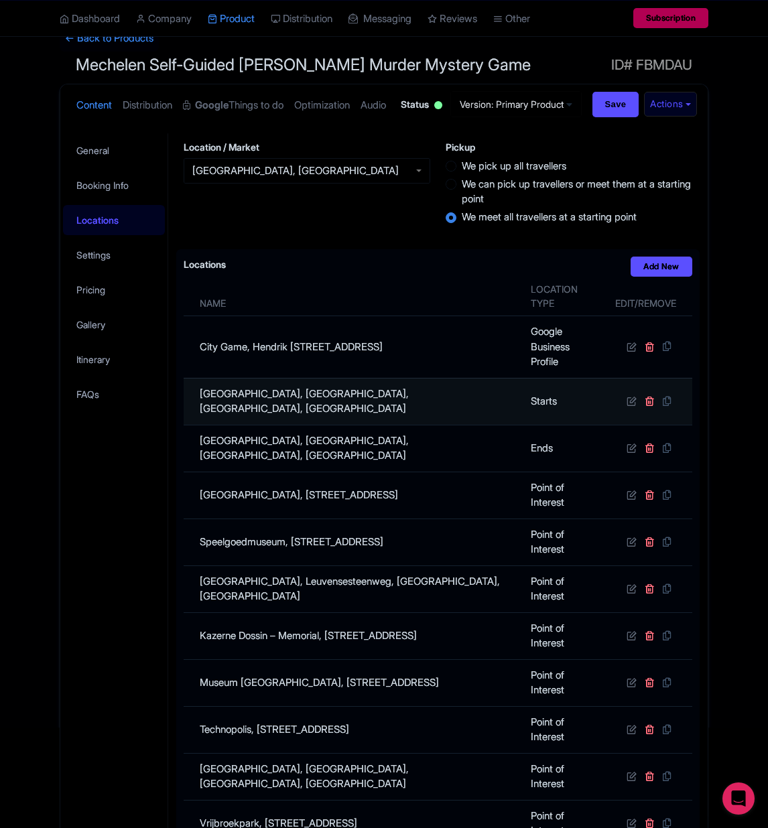
click at [387, 466] on td "Stadhuis van Mechelen, Grote Markt, Mechelen, Belgium" at bounding box center [353, 448] width 339 height 47
click at [389, 425] on td "Stadhuis van Mechelen, Grote Markt, Mechelen, Belgium" at bounding box center [353, 401] width 339 height 47
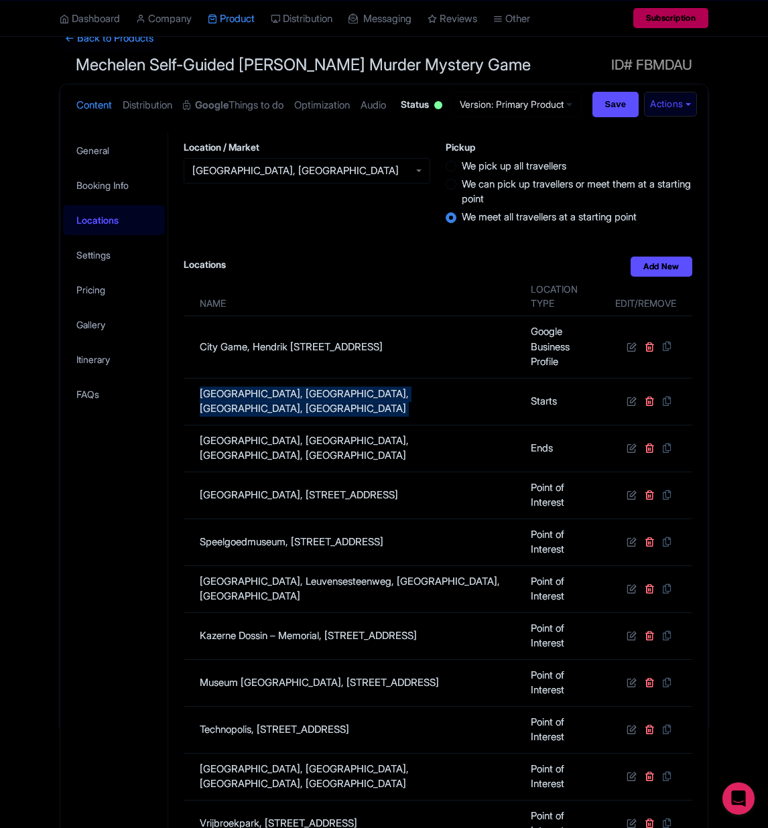
copy tr "Stadhuis van Mechelen, Grote Markt, Mechelen, Belgium"
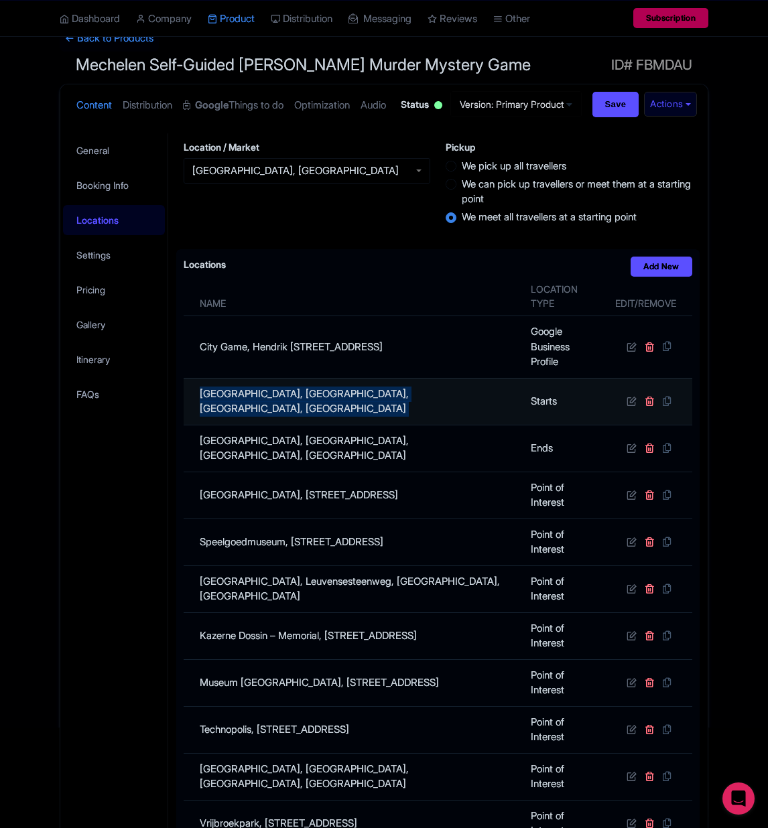
click at [342, 425] on td "Stadhuis van Mechelen, Grote Markt, Mechelen, Belgium" at bounding box center [353, 401] width 339 height 47
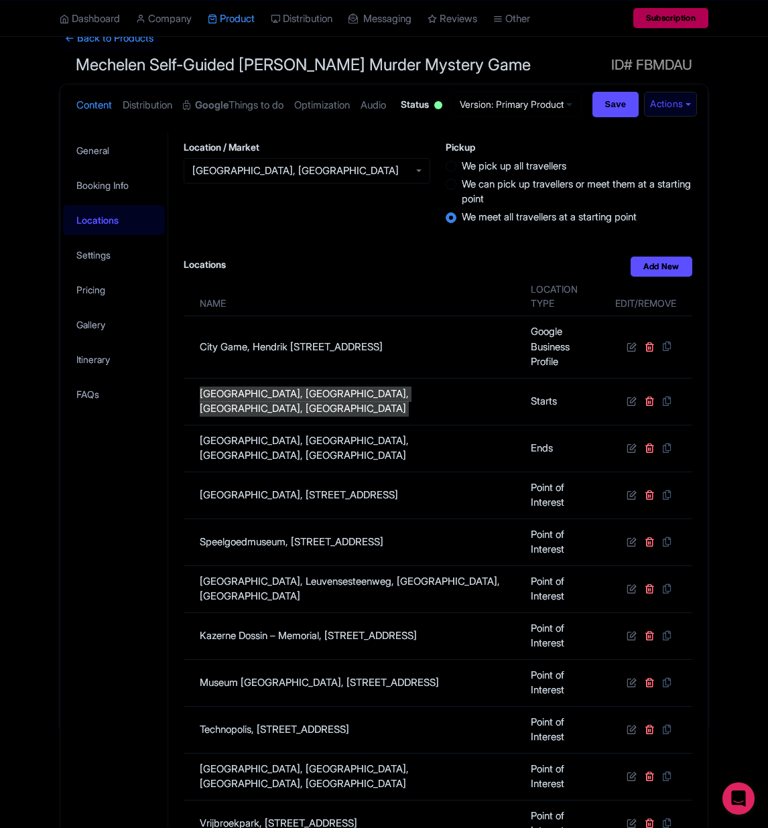
scroll to position [395, 0]
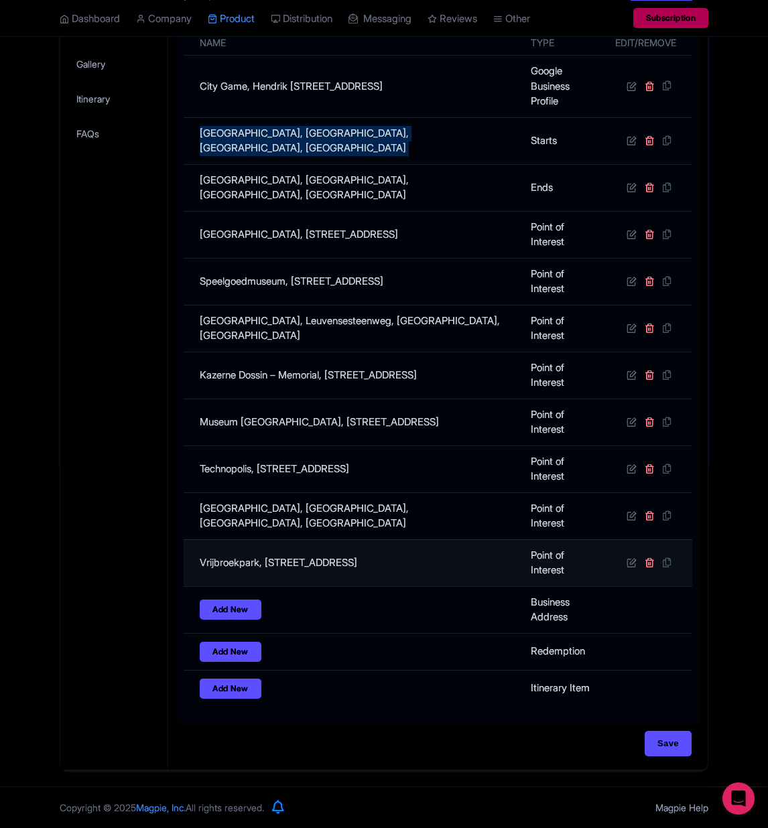
drag, startPoint x: 514, startPoint y: 563, endPoint x: 198, endPoint y: 555, distance: 316.9
click at [198, 555] on td "Vrijbroekpark, Ridder Dessainlaan 65, 2800 Mechelen, Belgium" at bounding box center [353, 562] width 339 height 47
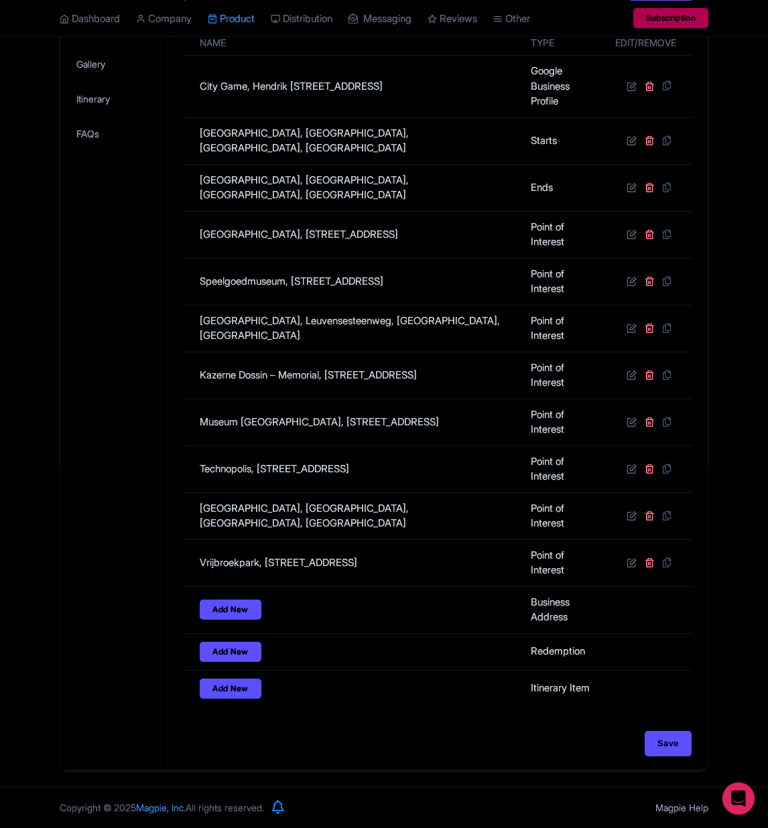
drag, startPoint x: 133, startPoint y: 533, endPoint x: 139, endPoint y: 541, distance: 10.0
click at [135, 533] on div "General Booking Info Locations Settings Pricing Gallery Itinerary FAQs" at bounding box center [114, 321] width 108 height 898
